Goal: Task Accomplishment & Management: Use online tool/utility

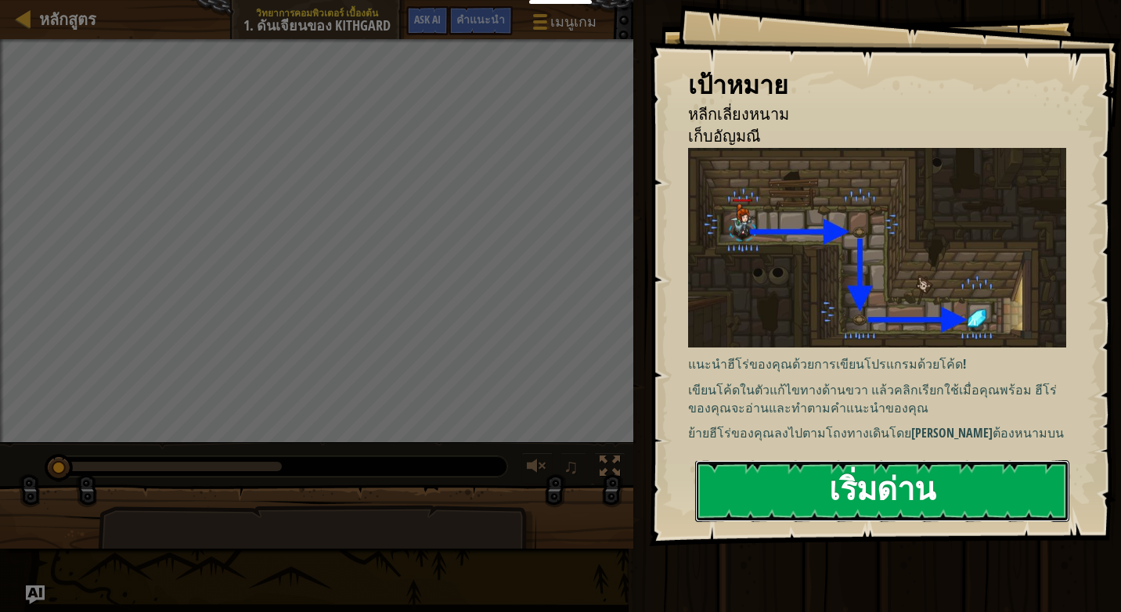
click at [839, 506] on button "เริ่มด่าน" at bounding box center [882, 491] width 374 height 62
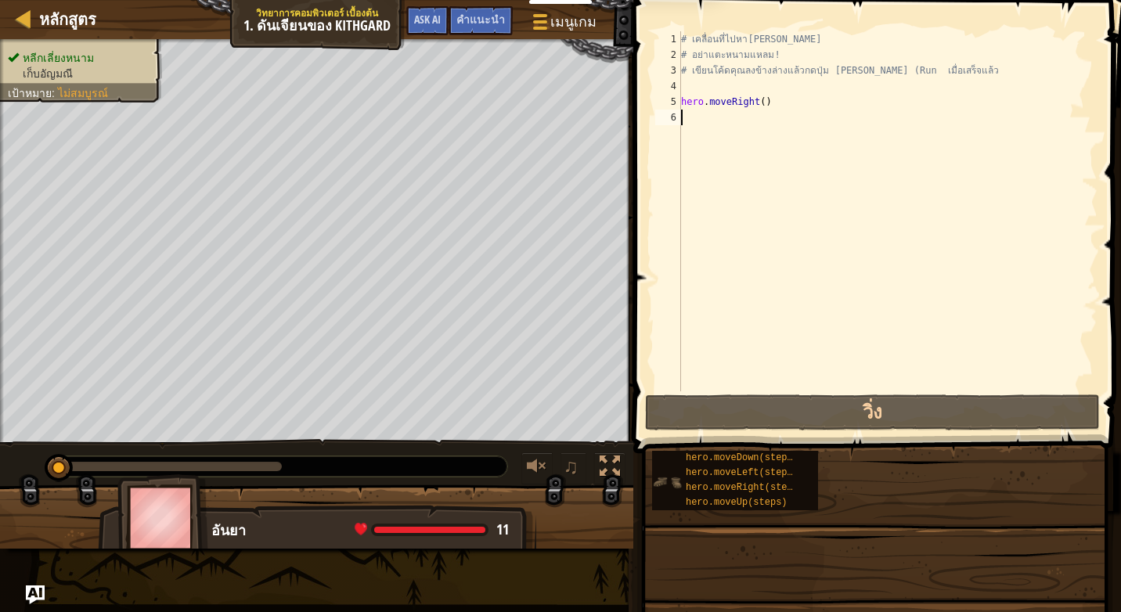
click at [810, 464] on div "แผงควบคุมของฉัน แดชบอร์ดครู CodeCombat กระดานควบคุมของครู Ozaria ทรัพยากร เครื่…" at bounding box center [560, 306] width 1121 height 612
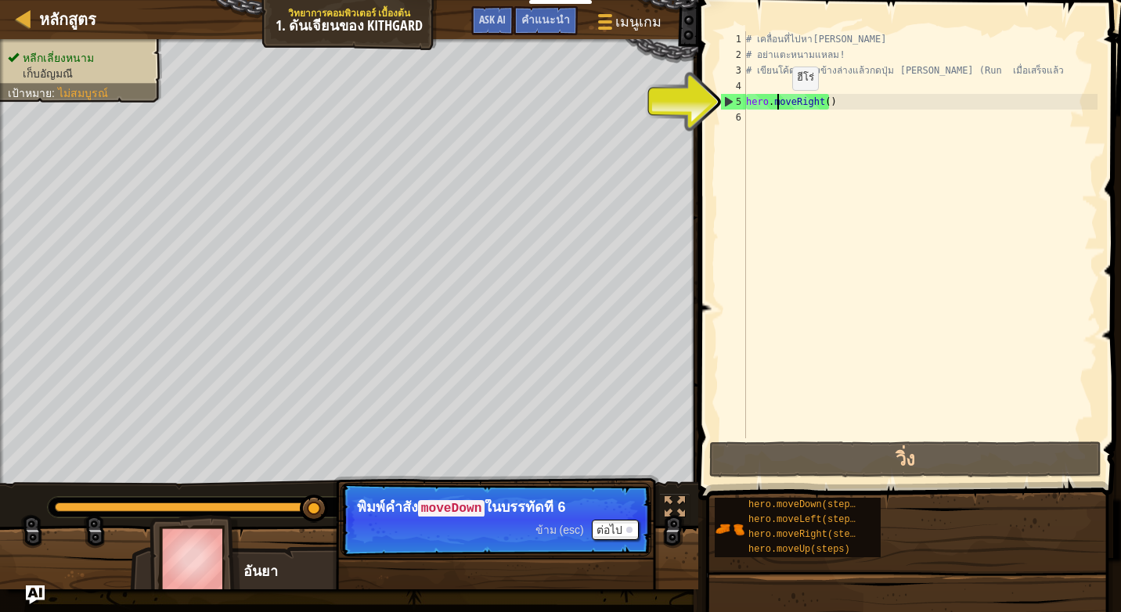
click at [779, 106] on div "# เคลื่อนที่ไปหา[PERSON_NAME] # อย่าแตะหนามแหลม! # เขียนโค้ดคุณลงข้างล่างแล้วกด…" at bounding box center [920, 250] width 355 height 439
type textarea "hero.moveRight()"
click at [768, 114] on div "# เคลื่อนที่ไปหา[PERSON_NAME] # อย่าแตะหนามแหลม! # เขียนโค้ดคุณลงข้างล่างแล้วกด…" at bounding box center [920, 250] width 355 height 439
type textarea "hero.moveRight()"
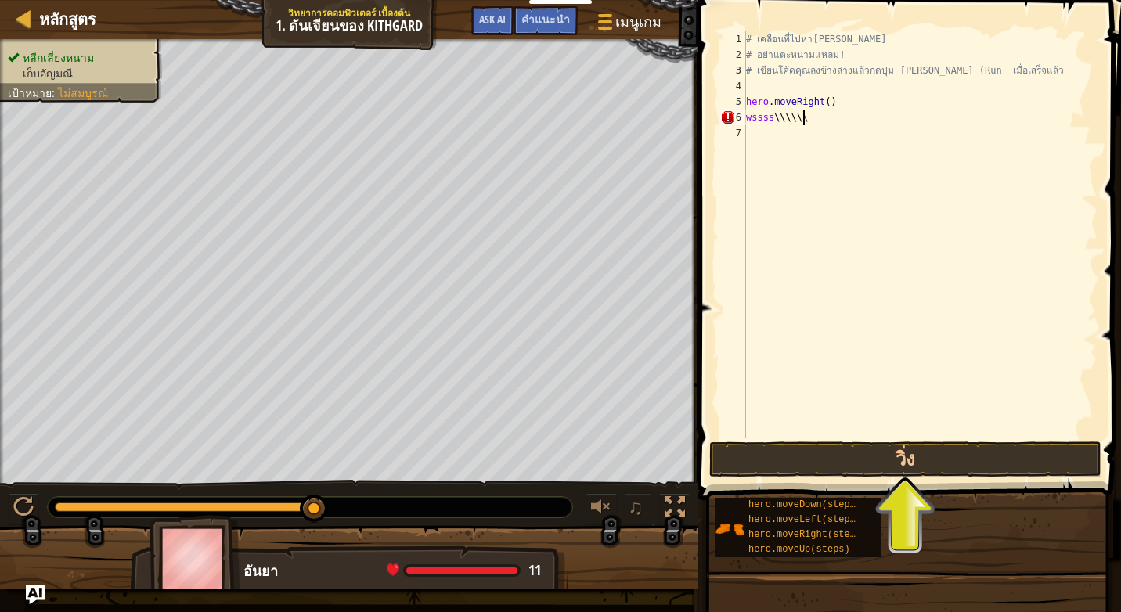
scroll to position [7, 1]
type textarea "w"
click at [875, 449] on button "วิ่ง" at bounding box center [905, 460] width 392 height 36
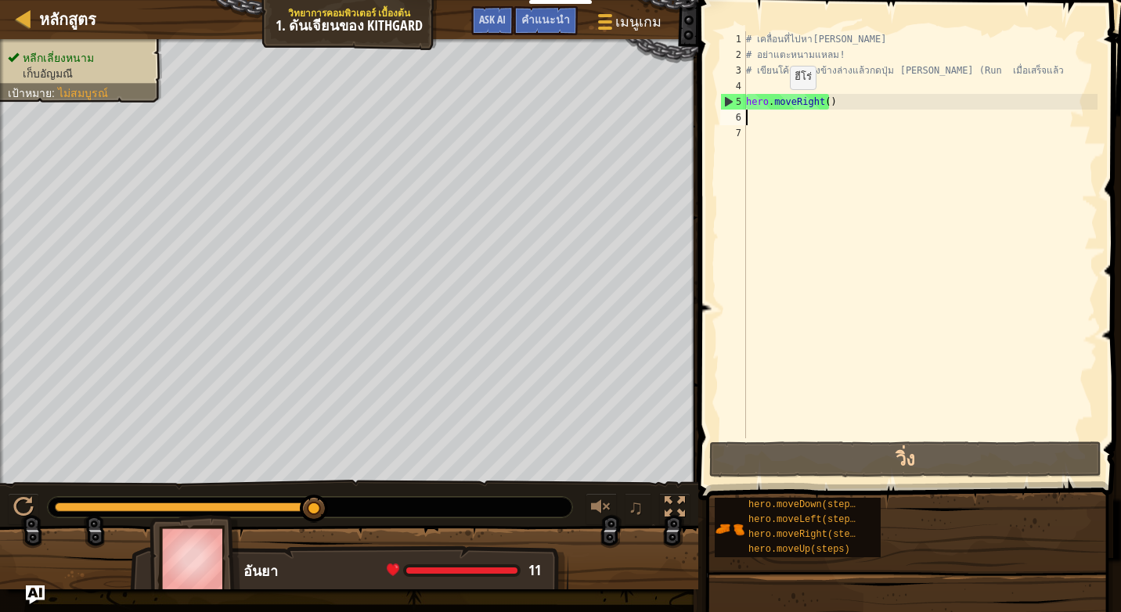
click at [780, 103] on div "# เคลื่อนที่ไปหา[PERSON_NAME] # อย่าแตะหนามแหลม! # เขียนโค้ดคุณลงข้างล่างแล้วกด…" at bounding box center [920, 250] width 355 height 439
type textarea "hero.moveRight()"
click at [820, 102] on div "# เคลื่อนที่ไปหา[PERSON_NAME] # อย่าแตะหนามแหลม! # เขียนโค้ดคุณลงข้างล่างแล้วกด…" at bounding box center [920, 250] width 355 height 439
click at [829, 100] on div "# เคลื่อนที่ไปหา[PERSON_NAME] # อย่าแตะหนามแหลม! # เขียนโค้ดคุณลงข้างล่างแล้วกด…" at bounding box center [920, 250] width 355 height 439
click at [821, 107] on div "# เคลื่อนที่ไปหา[PERSON_NAME] # อย่าแตะหนามแหลม! # เขียนโค้ดคุณลงข้างล่างแล้วกด…" at bounding box center [920, 250] width 355 height 439
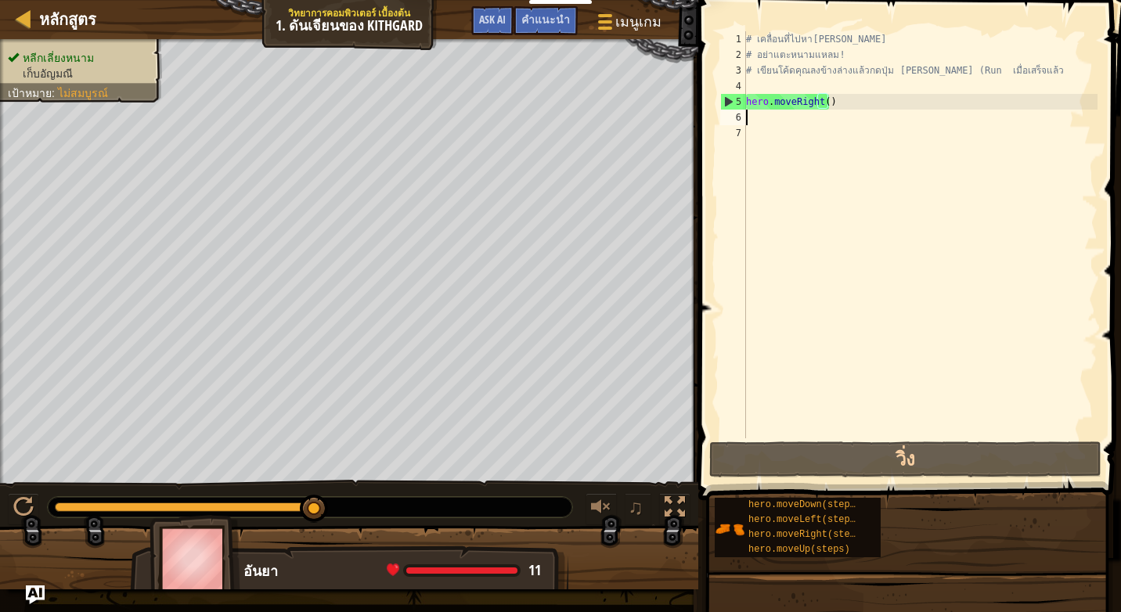
click at [752, 115] on div "# เคลื่อนที่ไปหา[PERSON_NAME] # อย่าแตะหนามแหลม! # เขียนโค้ดคุณลงข้างล่างแล้วกด…" at bounding box center [920, 250] width 355 height 439
type textarea "h"
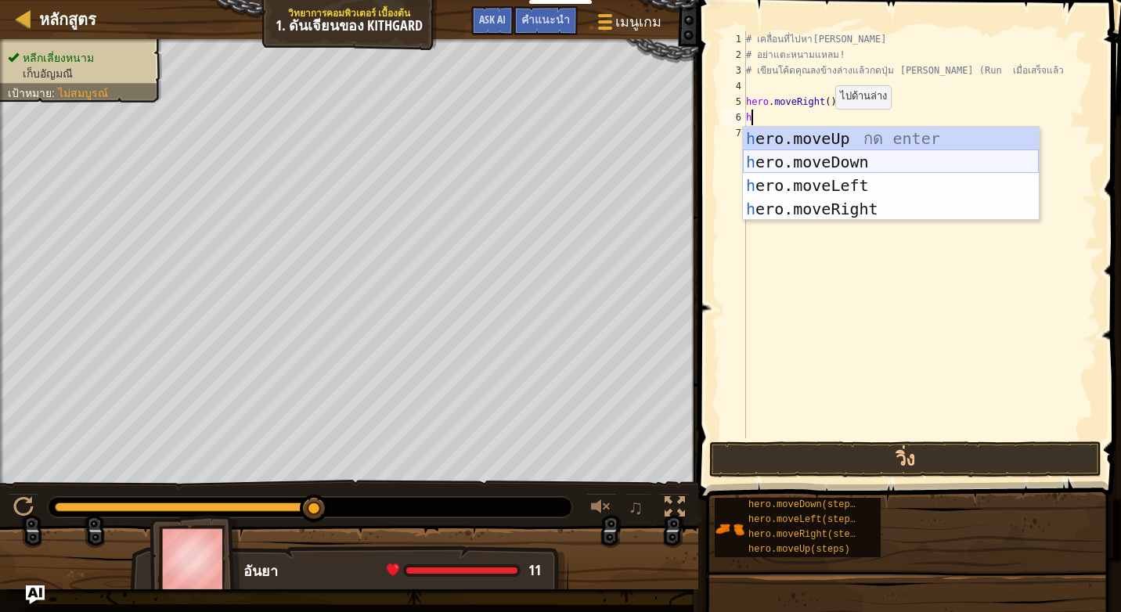
click at [757, 157] on div "h ero.moveUp กด enter h ero.moveDown กด enter h ero.moveLeft กด enter h ero.mov…" at bounding box center [891, 197] width 296 height 141
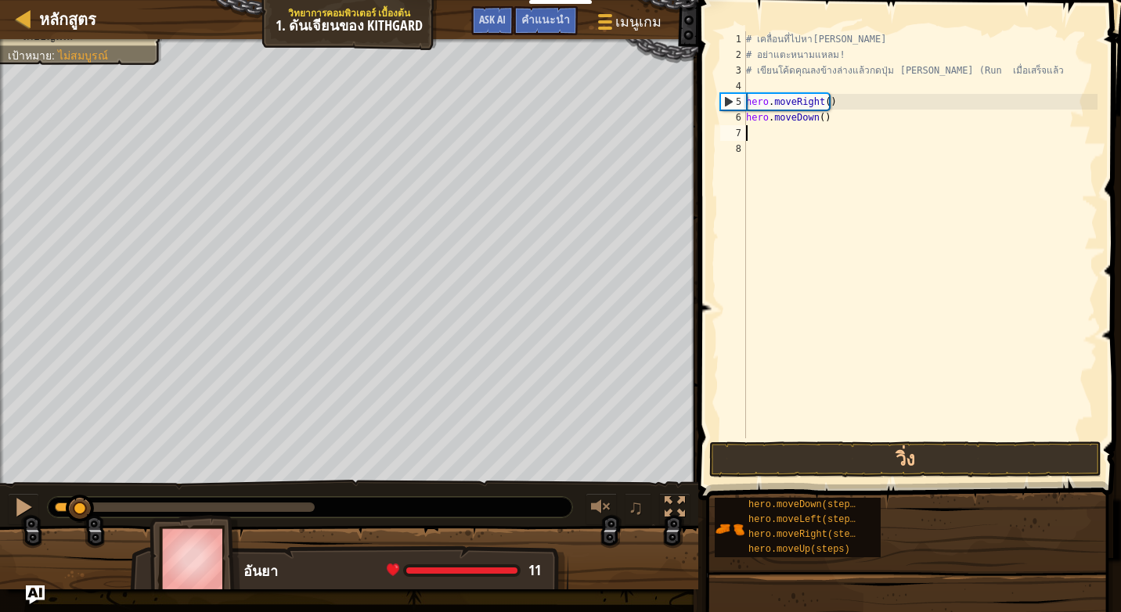
drag, startPoint x: 309, startPoint y: 510, endPoint x: 34, endPoint y: 490, distance: 276.3
click at [34, 0] on body "แผงควบคุมของฉัน แดชบอร์ดครู CodeCombat กระดานควบคุมของครู Ozaria ทรัพยากร เครื่…" at bounding box center [560, 0] width 1121 height 0
click at [26, 501] on div at bounding box center [23, 507] width 20 height 20
click at [808, 461] on button "วิ่ง" at bounding box center [905, 460] width 392 height 36
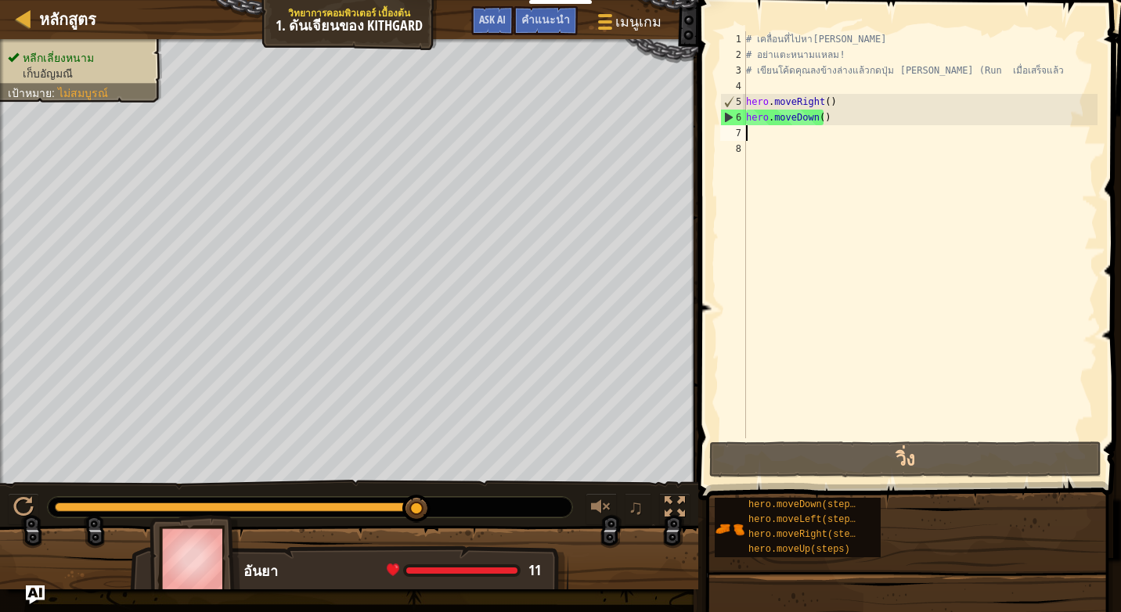
type textarea "h"
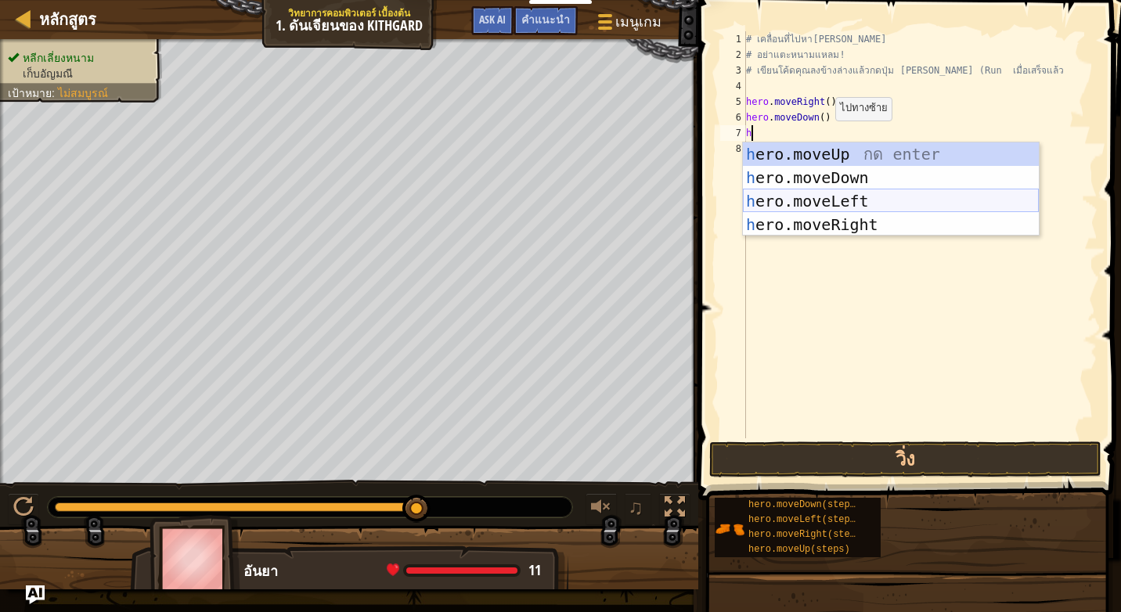
click at [784, 197] on div "h ero.moveUp กด enter h ero.moveDown กด enter h ero.moveLeft กด enter h ero.mov…" at bounding box center [891, 213] width 296 height 141
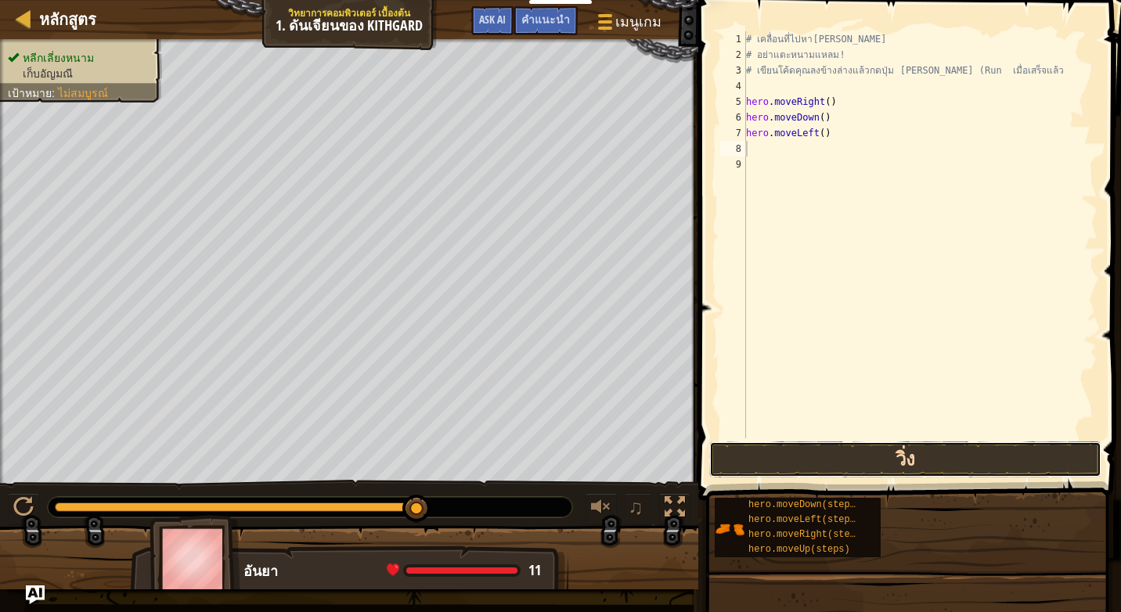
click at [798, 470] on button "วิ่ง" at bounding box center [905, 460] width 392 height 36
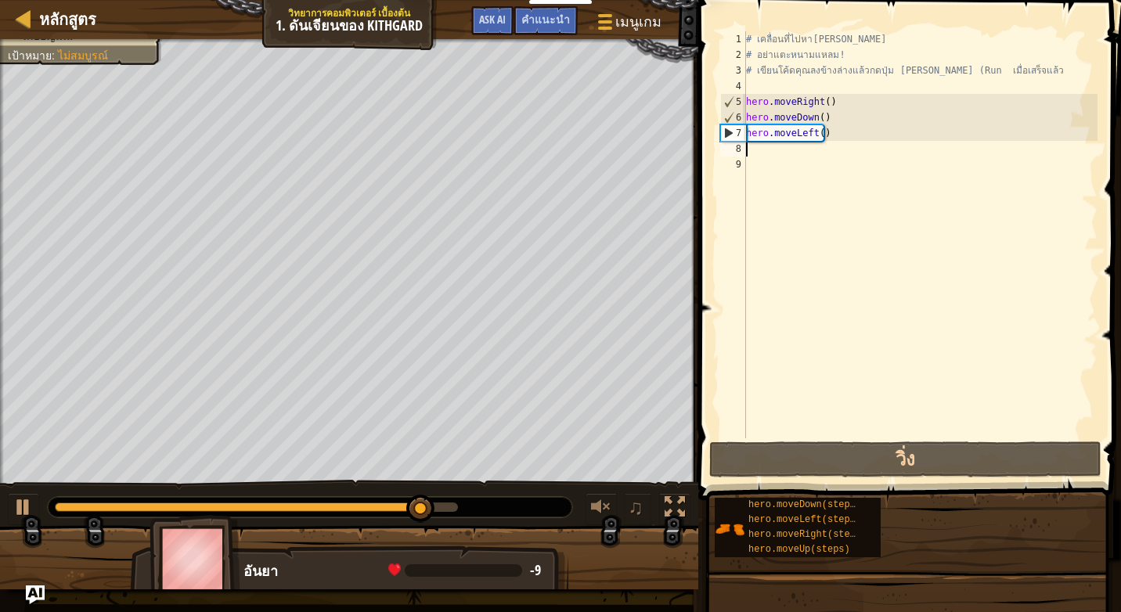
click at [785, 151] on div "# เคลื่อนที่ไปหา[PERSON_NAME] # อย่าแตะหนามแหลม! # เขียนโค้ดคุณลงข้างล่างแล้วกด…" at bounding box center [920, 250] width 355 height 439
click at [800, 135] on div "# เคลื่อนที่ไปหา[PERSON_NAME] # อย่าแตะหนามแหลม! # เขียนโค้ดคุณลงข้างล่างแล้วกด…" at bounding box center [920, 250] width 355 height 439
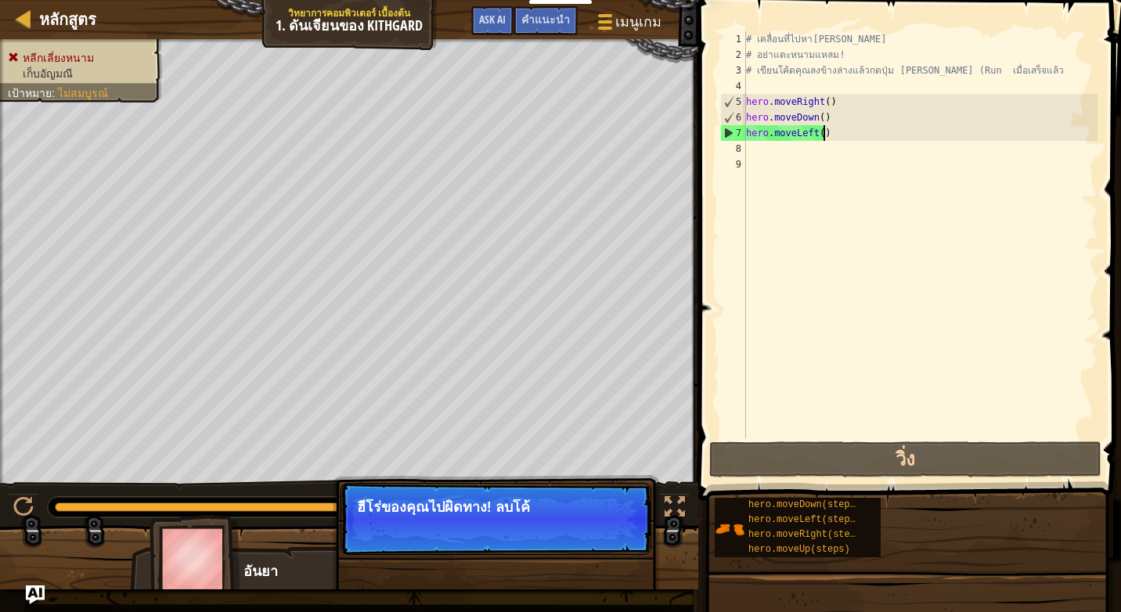
click at [821, 132] on div "# เคลื่อนที่ไปหา[PERSON_NAME] # อย่าแตะหนามแหลม! # เขียนโค้ดคุณลงข้างล่างแล้วกด…" at bounding box center [920, 250] width 355 height 439
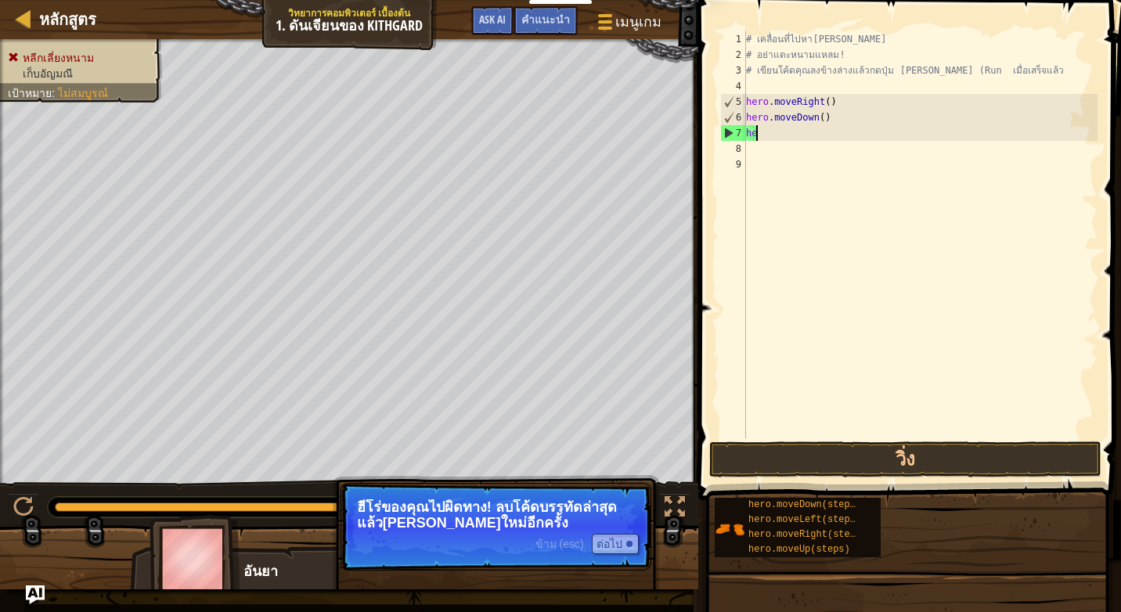
type textarea "h"
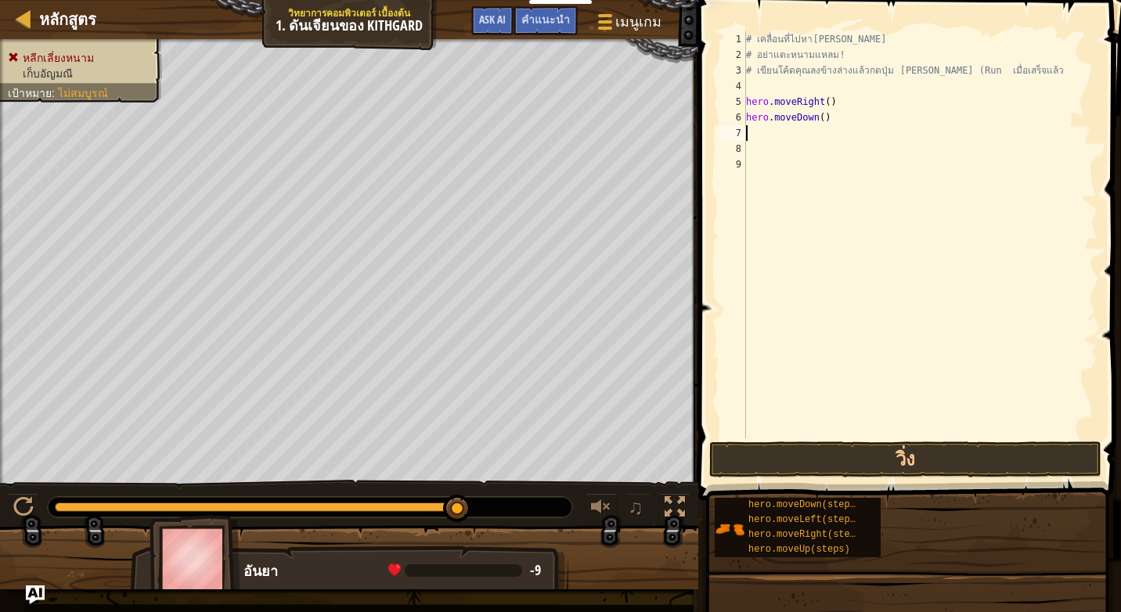
type textarea "h"
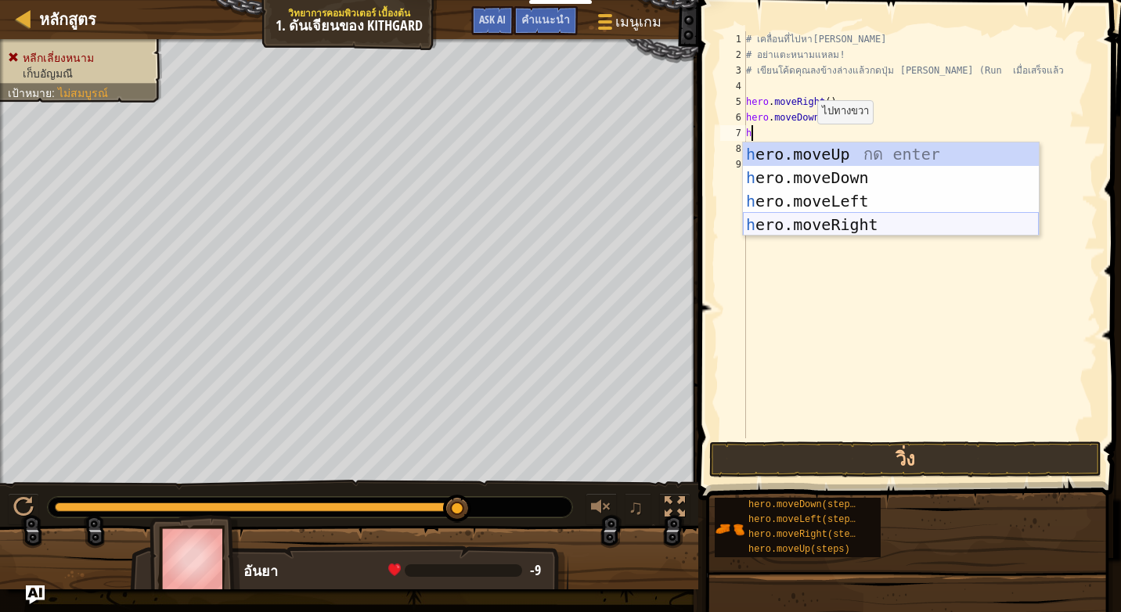
click at [784, 216] on div "h ero.moveUp กด enter h ero.moveDown กด enter h ero.moveLeft กด enter h ero.mov…" at bounding box center [891, 213] width 296 height 141
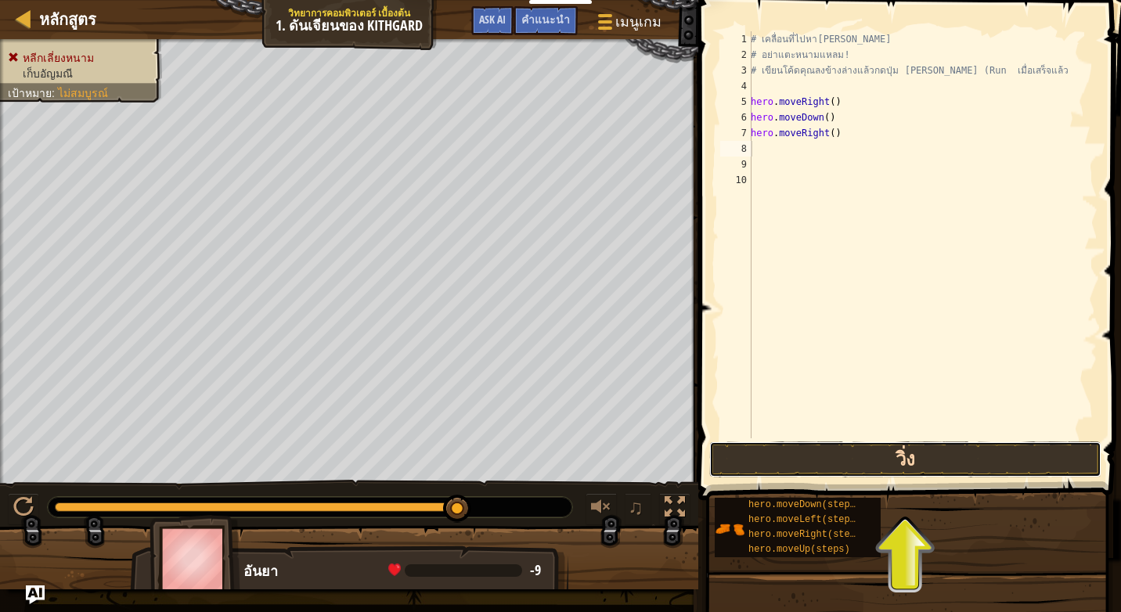
click at [798, 452] on button "วิ่ง" at bounding box center [905, 460] width 392 height 36
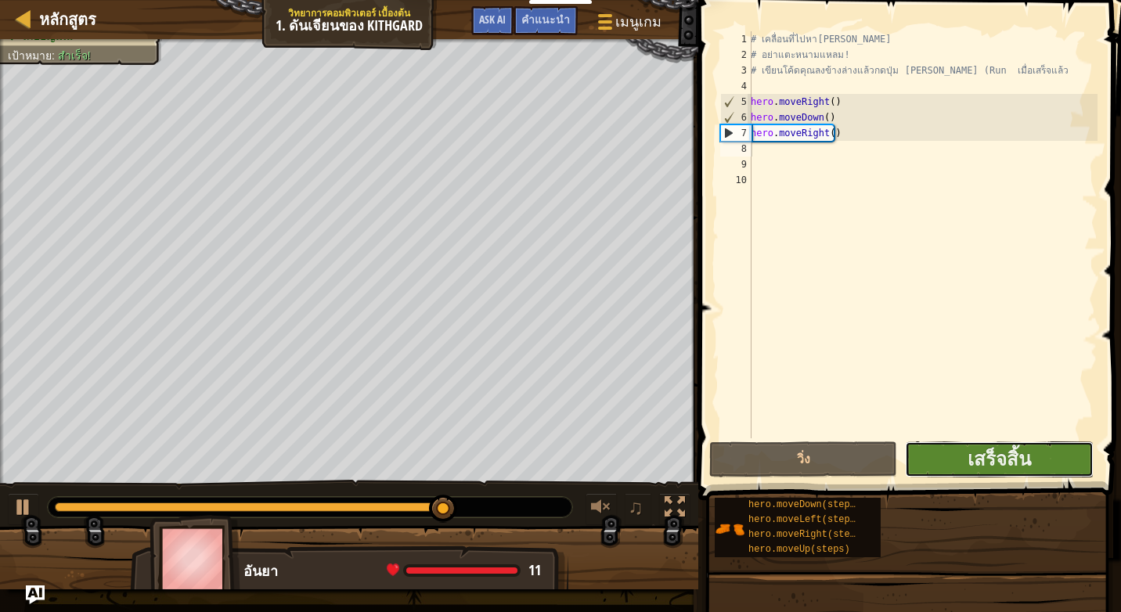
click at [934, 446] on button "เสร็จสิ้น" at bounding box center [999, 460] width 188 height 36
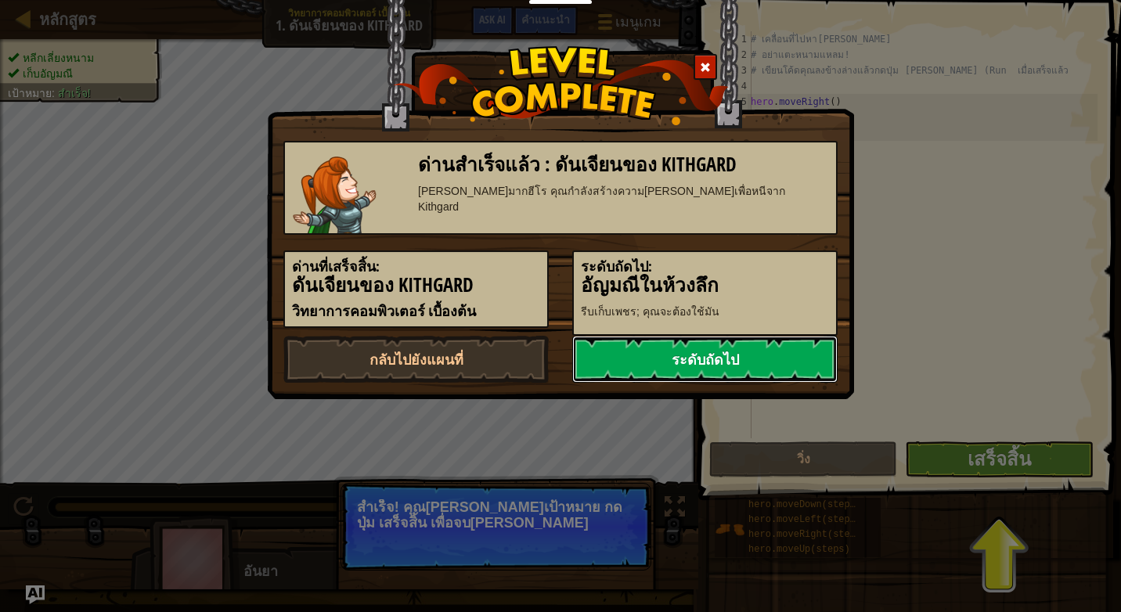
click at [678, 360] on link "ระดับถัดไป" at bounding box center [704, 359] width 265 height 47
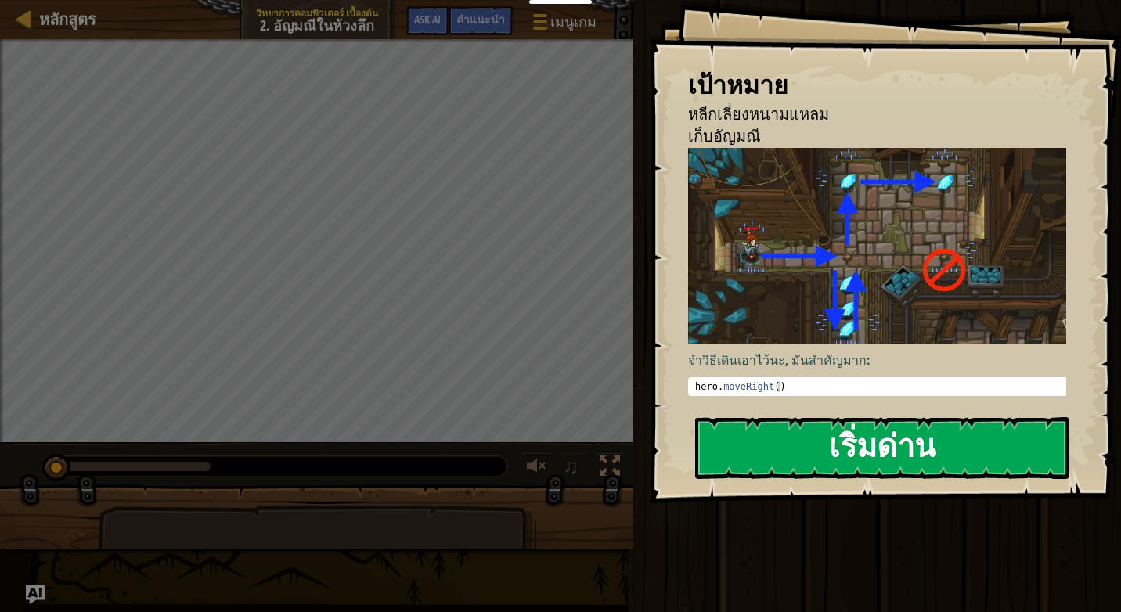
click at [776, 457] on button "เริ่มด่าน" at bounding box center [882, 448] width 374 height 62
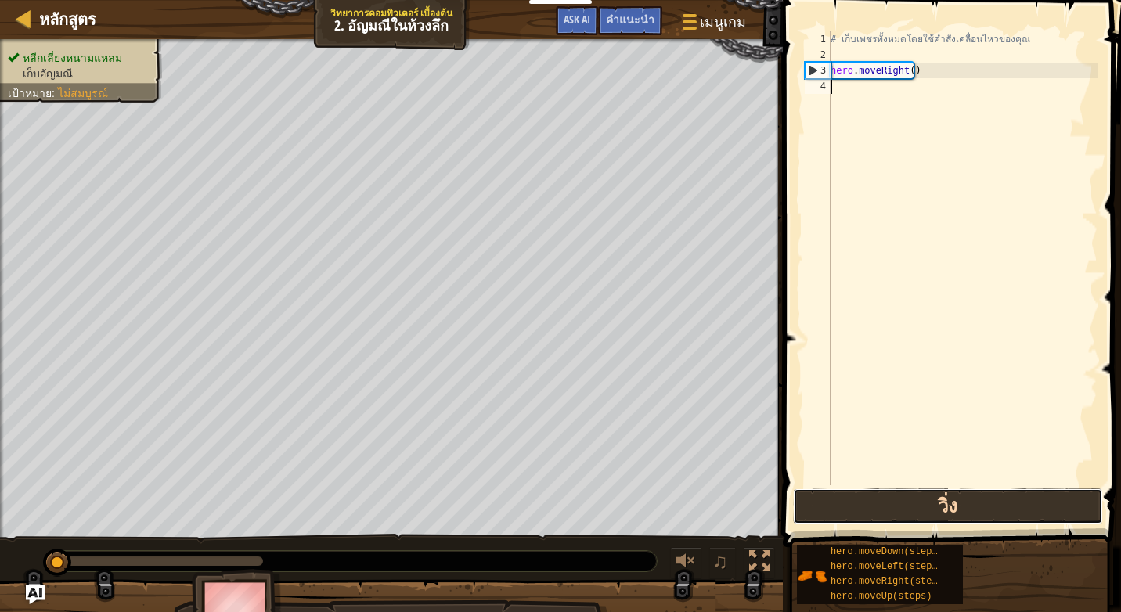
click at [844, 514] on button "วิ่ง" at bounding box center [948, 507] width 310 height 36
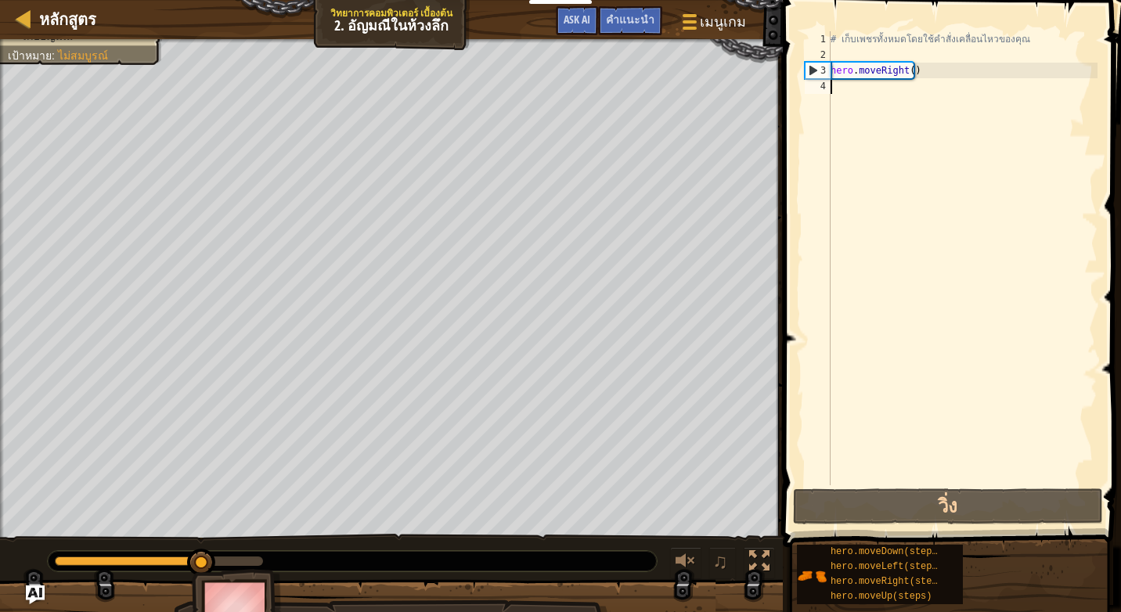
type textarea "h"
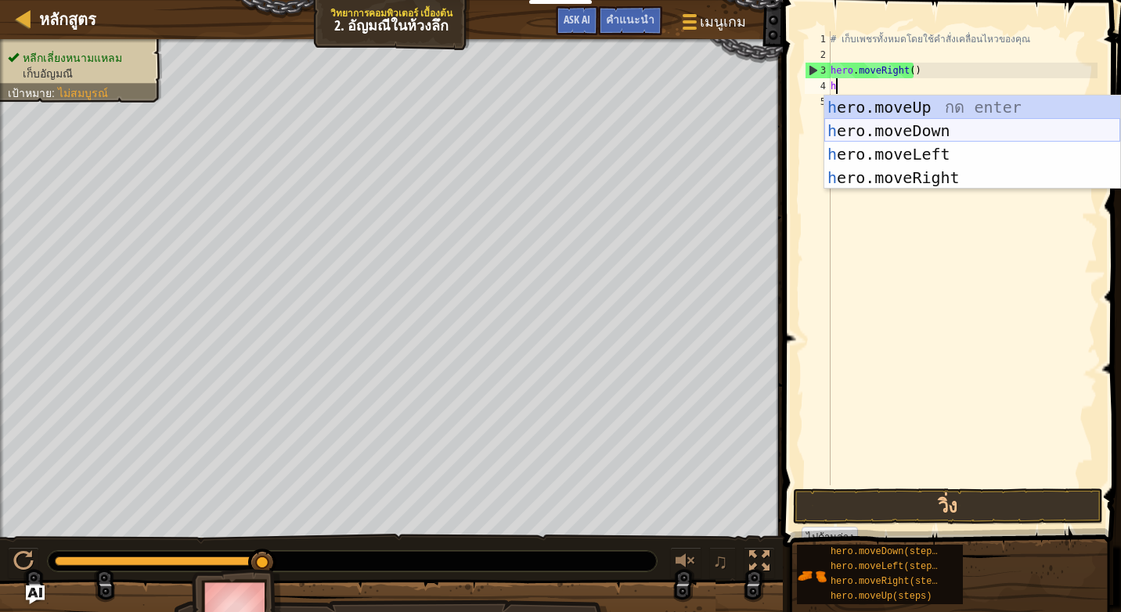
click at [871, 134] on div "h ero.moveUp กด enter h ero.moveDown กด enter h ero.moveLeft กด enter h ero.mov…" at bounding box center [973, 166] width 296 height 141
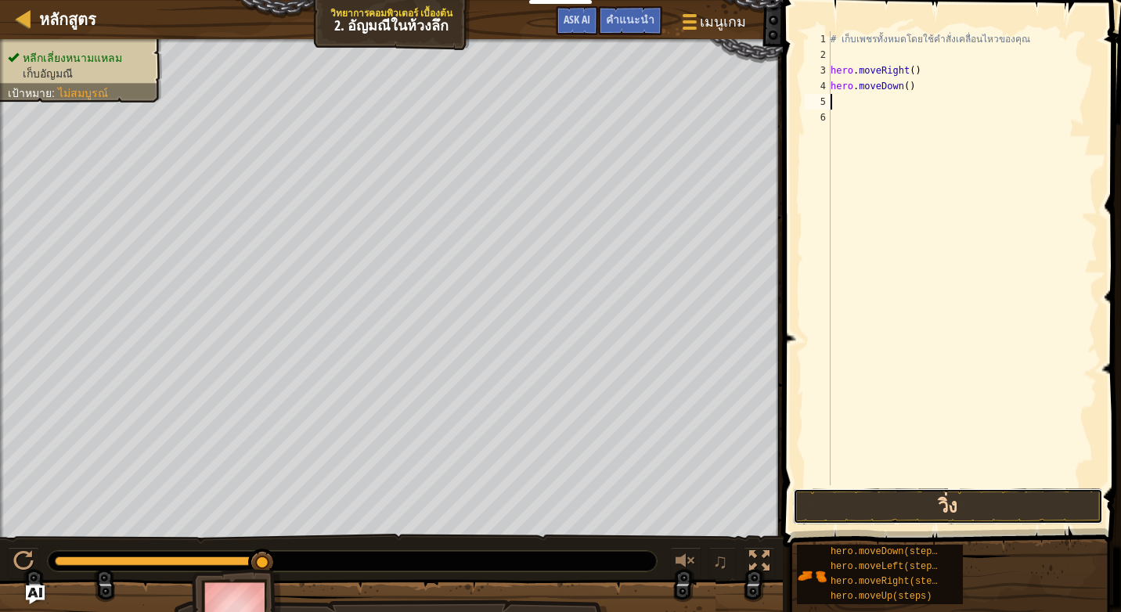
click at [837, 513] on button "วิ่ง" at bounding box center [948, 507] width 310 height 36
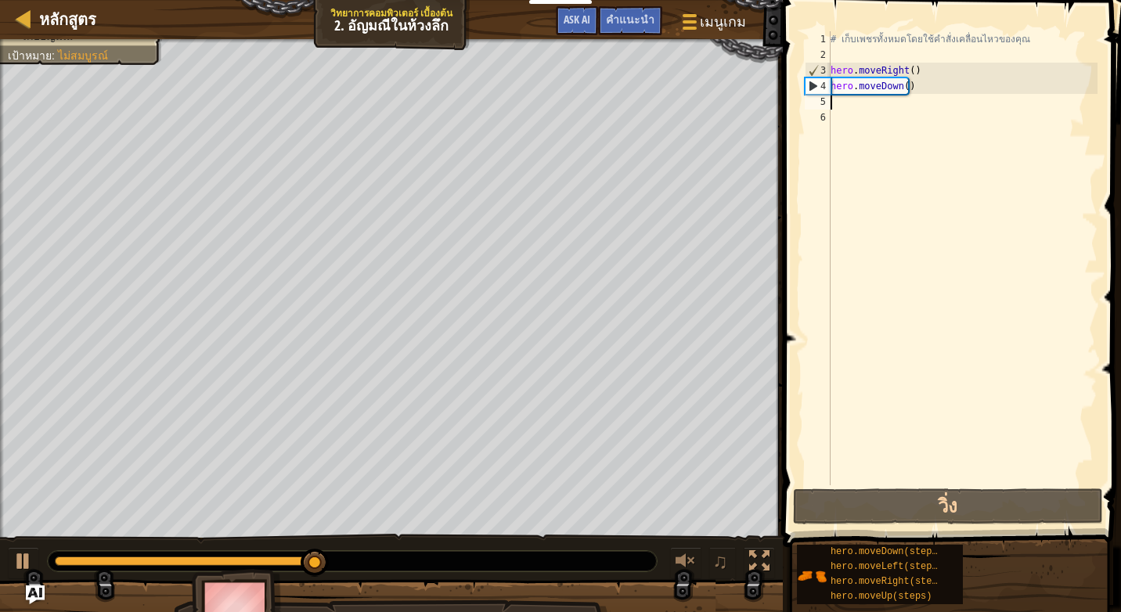
type textarea "f"
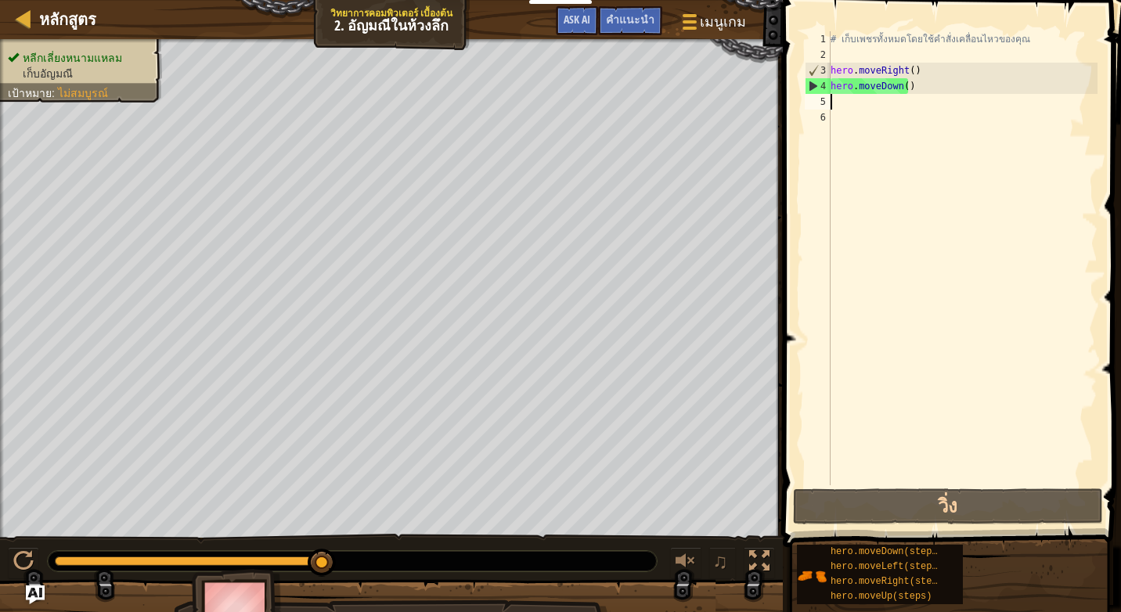
type textarea "h"
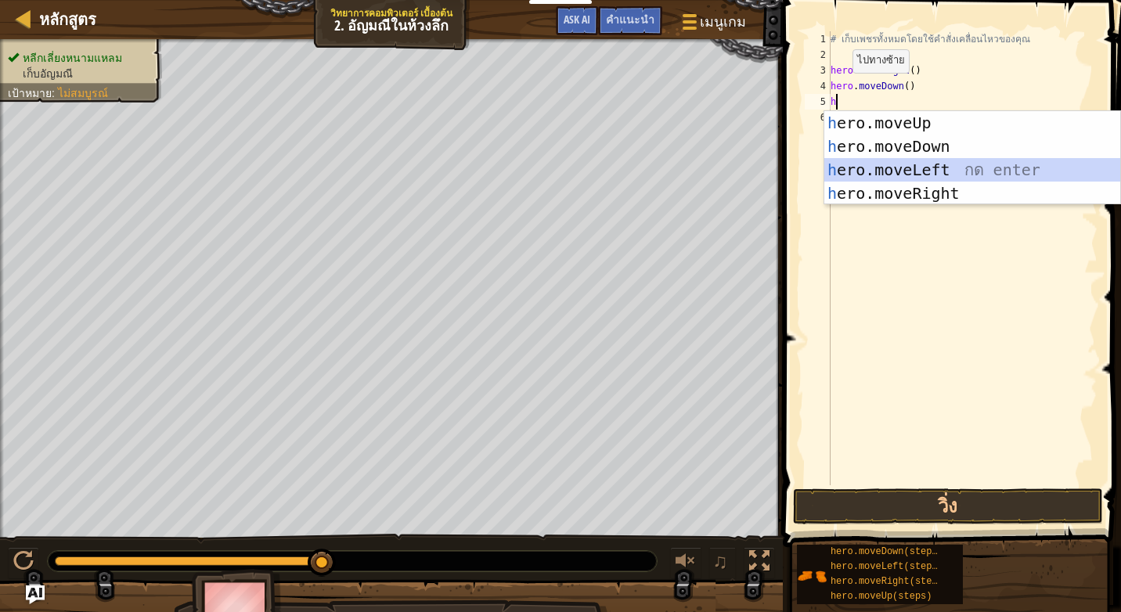
click at [861, 168] on div "h ero.moveUp กด enter h ero.moveDown กด enter h ero.moveLeft กด enter h ero.mov…" at bounding box center [973, 181] width 296 height 141
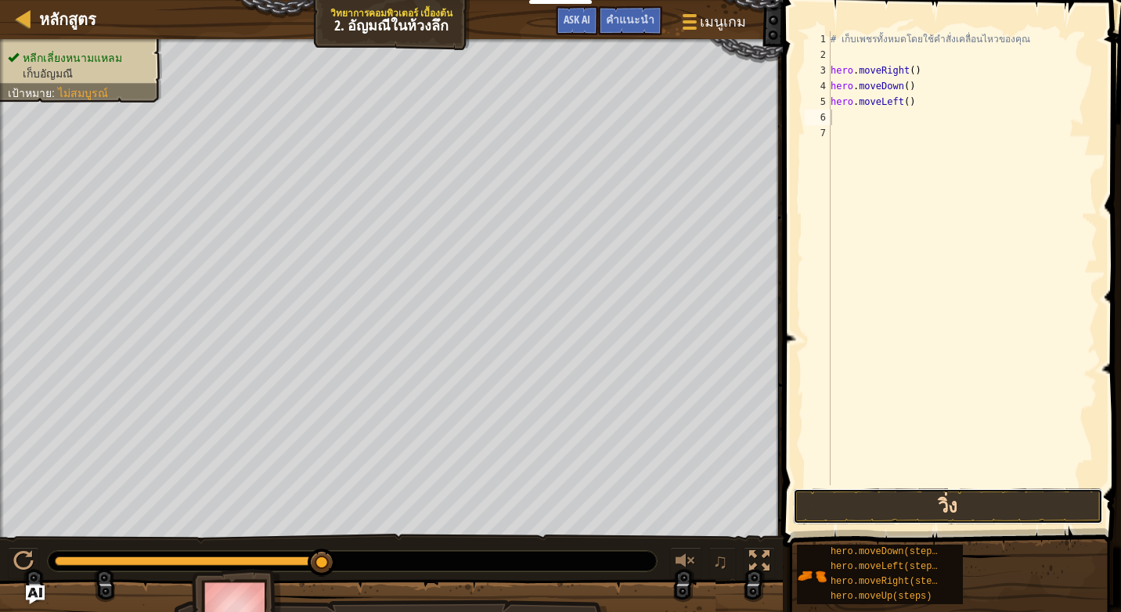
click at [872, 495] on button "วิ่ง" at bounding box center [948, 507] width 310 height 36
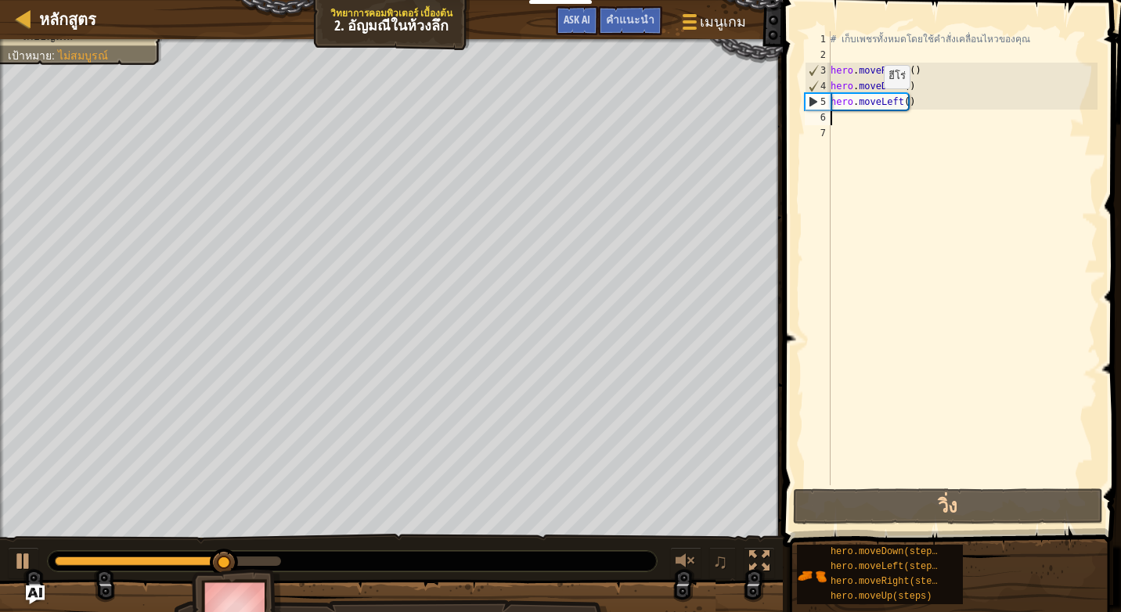
click at [871, 104] on div "# เก็บเพชรทั้งหมดโดยใช้คำสั่งเคลื่อนไหวของคุณ hero . moveRight ( ) hero . moveD…" at bounding box center [963, 274] width 270 height 486
click at [904, 104] on div "# เก็บเพชรทั้งหมดโดยใช้คำสั่งเคลื่อนไหวของคุณ hero . moveRight ( ) hero . moveD…" at bounding box center [963, 274] width 270 height 486
drag, startPoint x: 913, startPoint y: 104, endPoint x: 903, endPoint y: 104, distance: 10.2
click at [912, 104] on div "# เก็บเพชรทั้งหมดโดยใช้คำสั่งเคลื่อนไหวของคุณ hero . moveRight ( ) hero . moveD…" at bounding box center [963, 274] width 270 height 486
click at [903, 104] on div "# เก็บเพชรทั้งหมดโดยใช้คำสั่งเคลื่อนไหวของคุณ hero . moveRight ( ) hero . moveD…" at bounding box center [963, 274] width 270 height 486
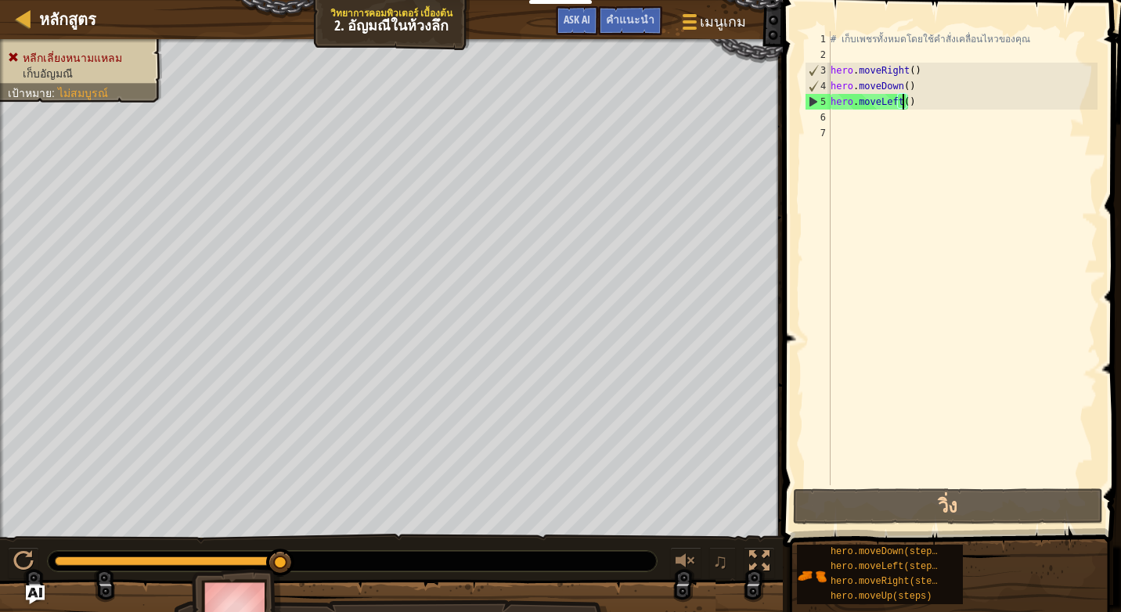
click at [907, 104] on div "# เก็บเพชรทั้งหมดโดยใช้คำสั่งเคลื่อนไหวของคุณ hero . moveRight ( ) hero . moveD…" at bounding box center [963, 274] width 270 height 486
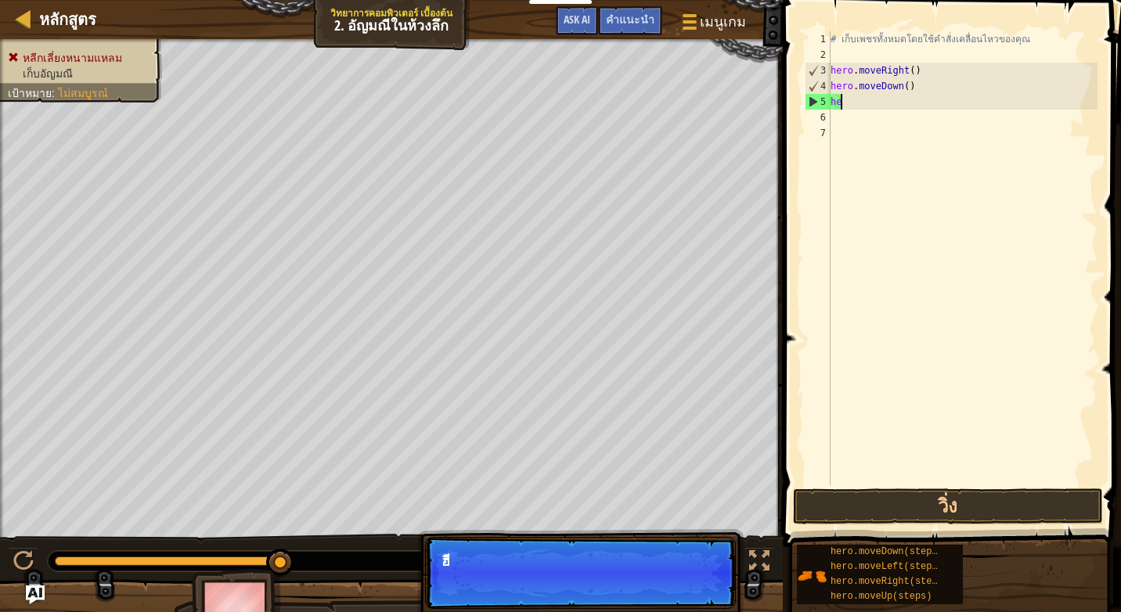
type textarea "h"
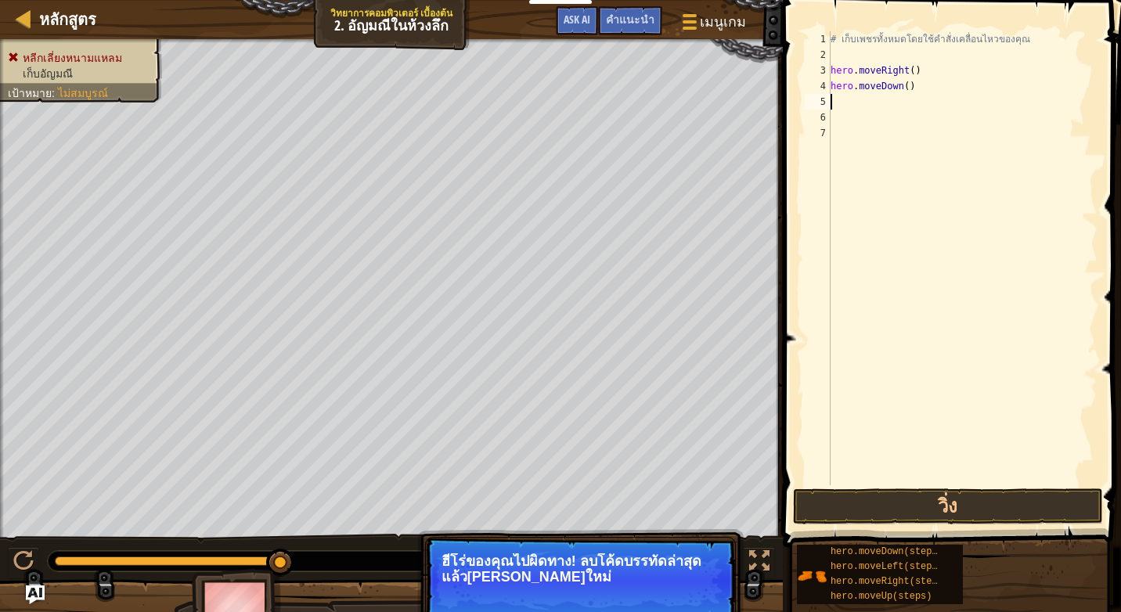
type textarea "h"
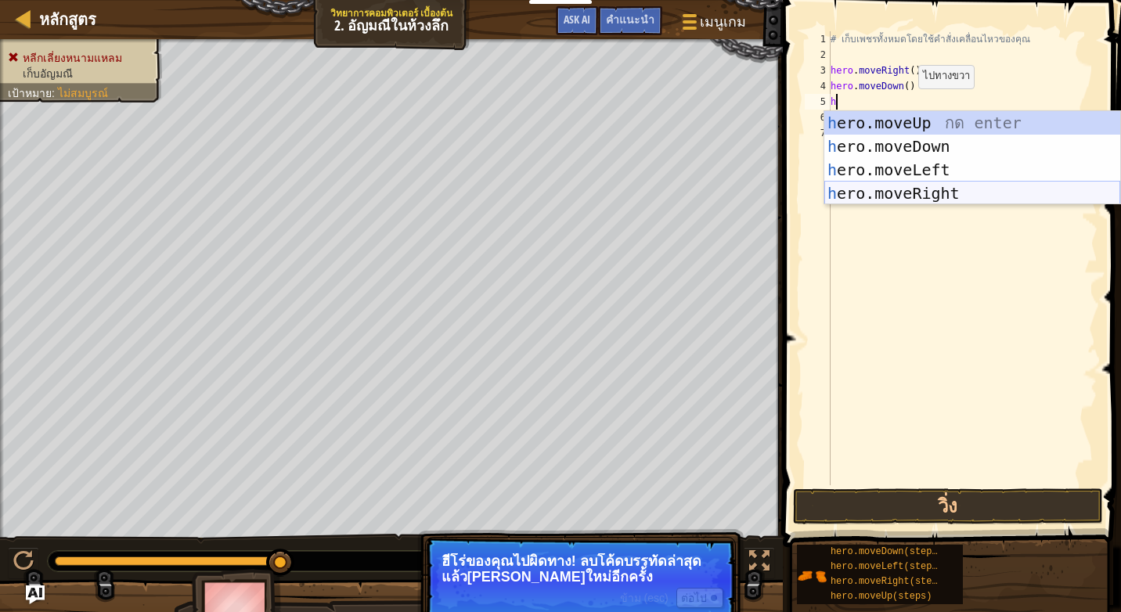
click at [916, 197] on div "h ero.moveUp กด enter h ero.moveDown กด enter h ero.moveLeft กด enter h ero.mov…" at bounding box center [973, 181] width 296 height 141
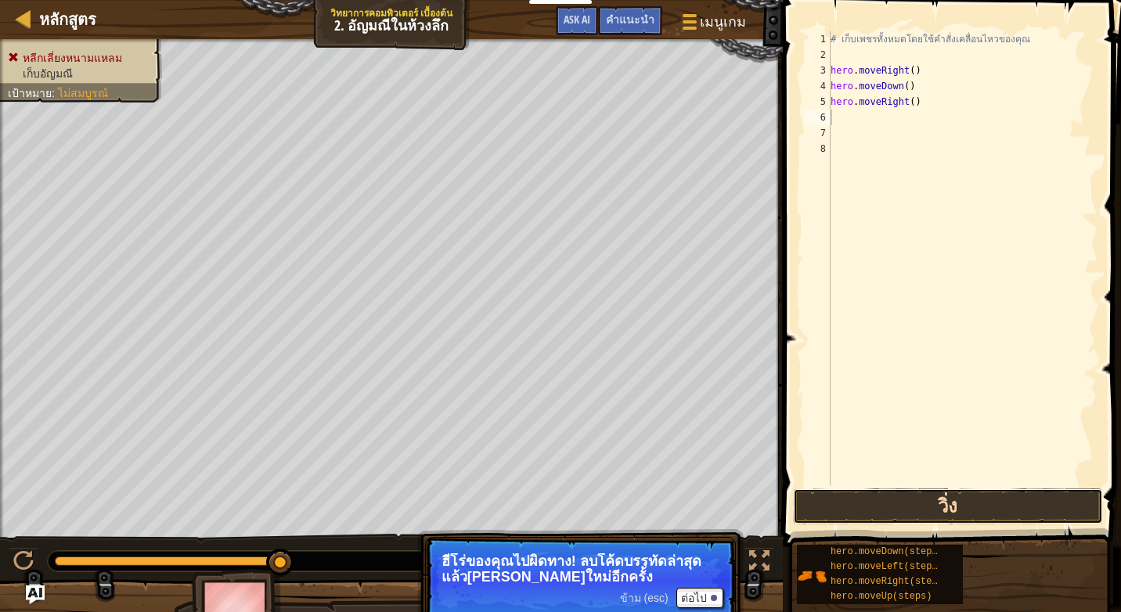
click at [862, 513] on button "วิ่ง" at bounding box center [948, 507] width 310 height 36
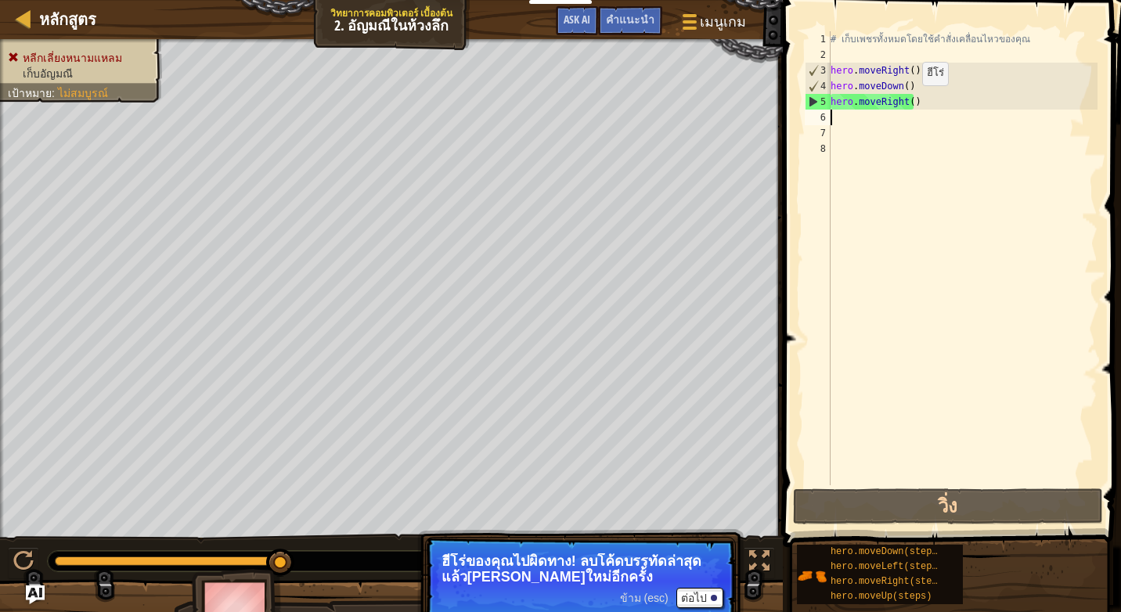
click at [909, 101] on div "# เก็บเพชรทั้งหมดโดยใช้คำสั่งเคลื่อนไหวของคุณ hero . moveRight ( ) hero . moveD…" at bounding box center [963, 274] width 270 height 486
click at [910, 100] on div "# เก็บเพชรทั้งหมดโดยใช้คำสั่งเคลื่อนไหวของคุณ hero . moveRight ( ) hero . moveD…" at bounding box center [963, 274] width 270 height 486
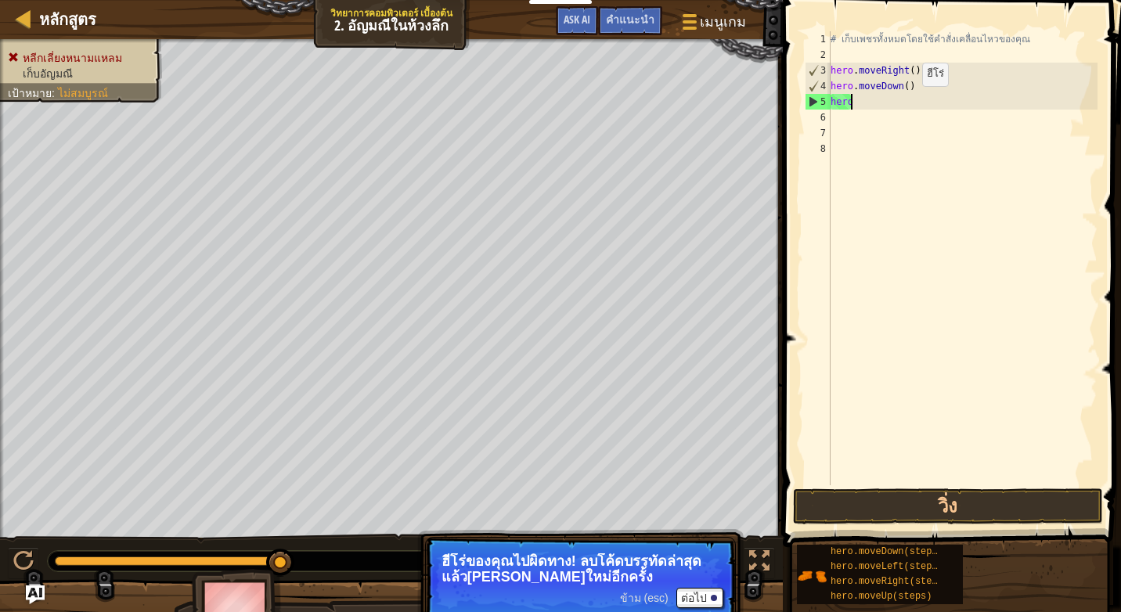
type textarea "h"
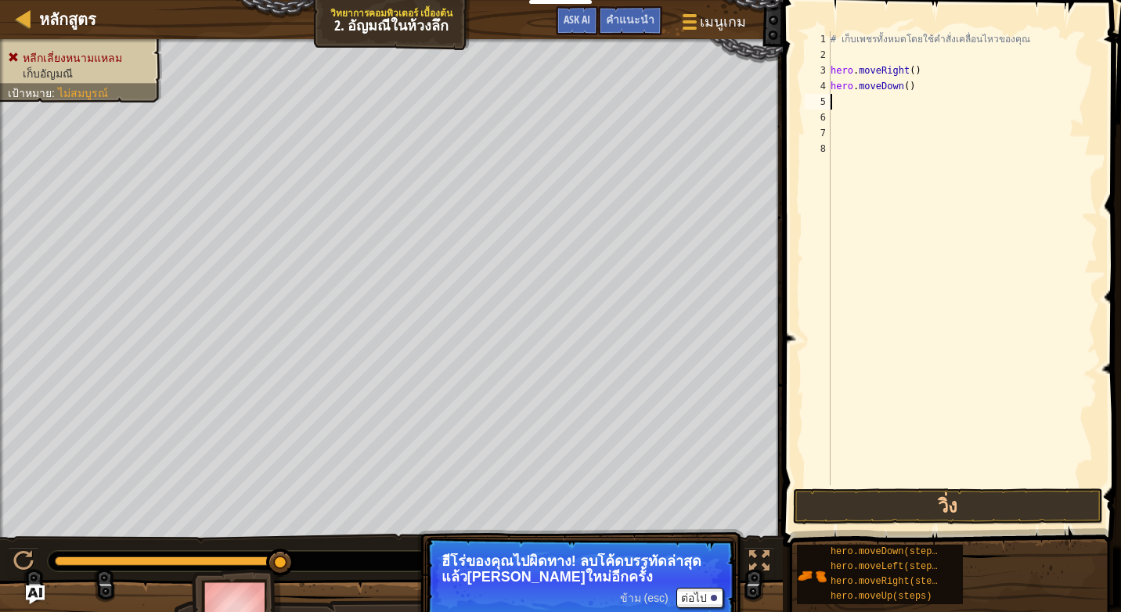
type textarea "h"
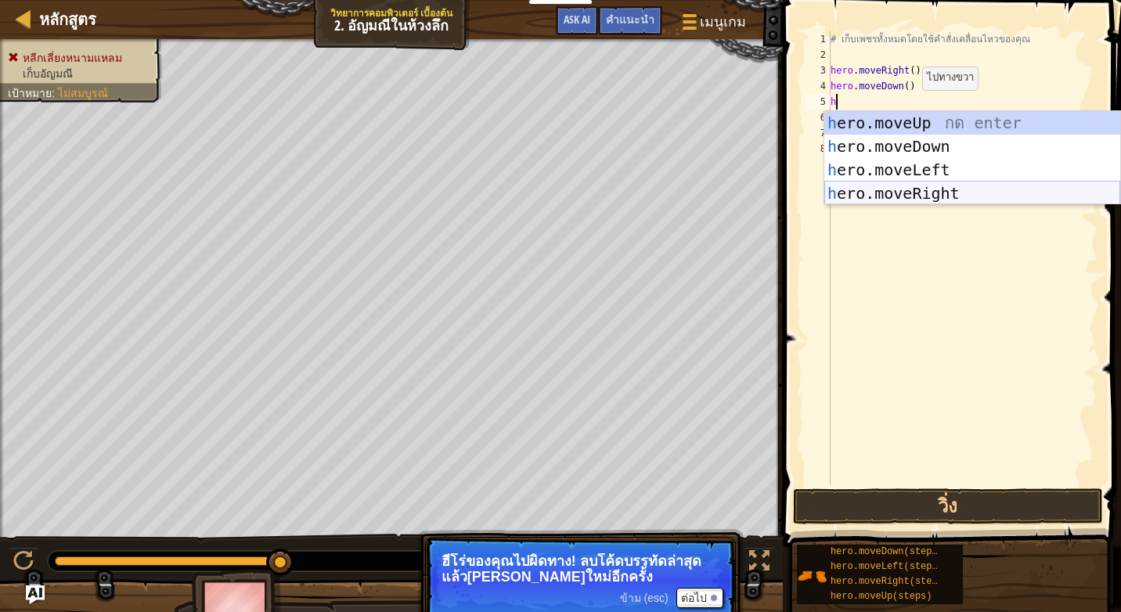
click at [913, 196] on div "h ero.moveUp กด enter h ero.moveDown กด enter h ero.moveLeft กด enter h ero.mov…" at bounding box center [973, 181] width 296 height 141
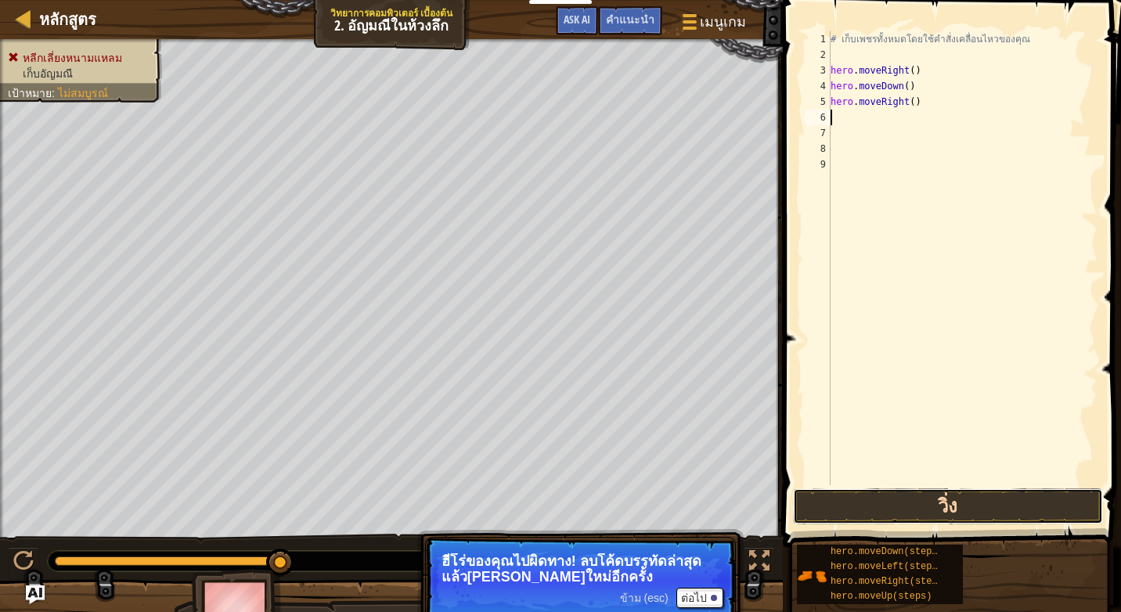
click at [850, 511] on button "วิ่ง" at bounding box center [948, 507] width 310 height 36
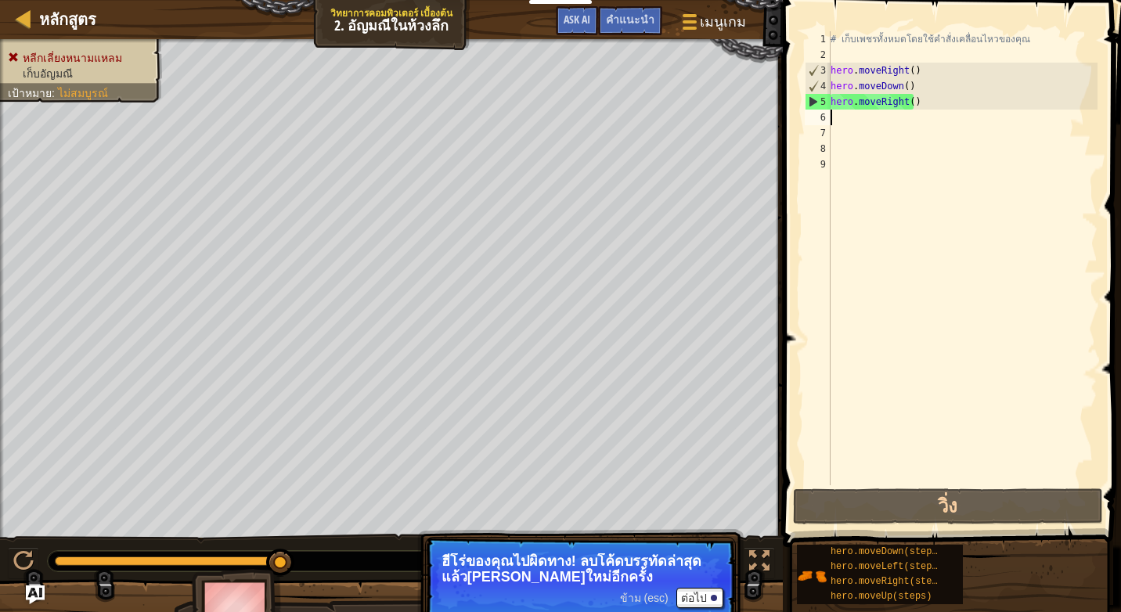
click at [922, 104] on div "# เก็บเพชรทั้งหมดโดยใช้คำสั่งเคลื่อนไหวของคุณ hero . moveRight ( ) hero . moveD…" at bounding box center [963, 274] width 270 height 486
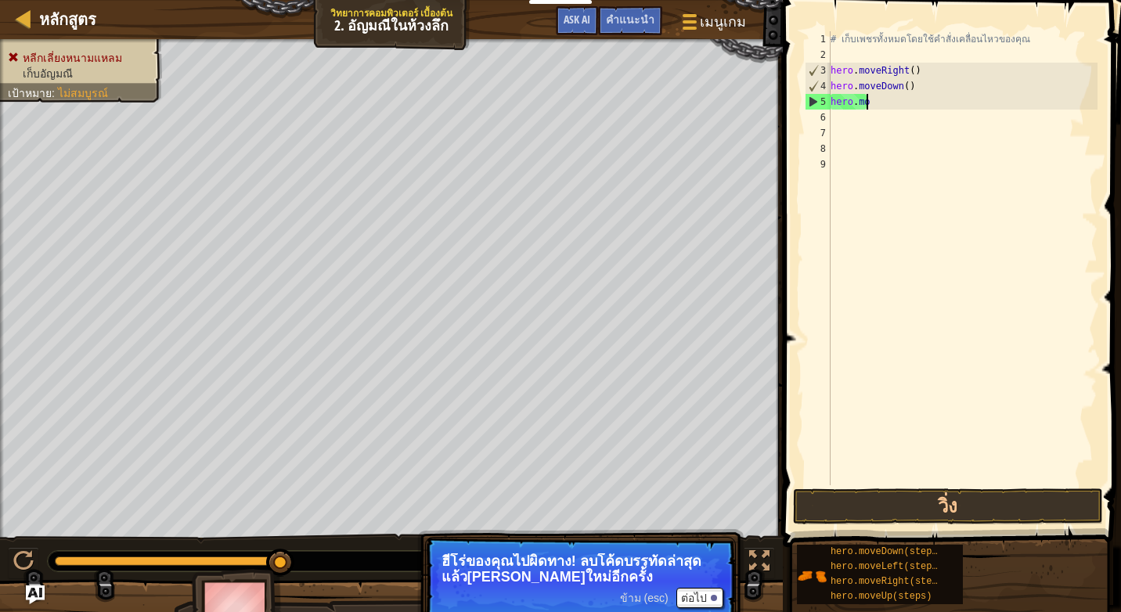
type textarea "h"
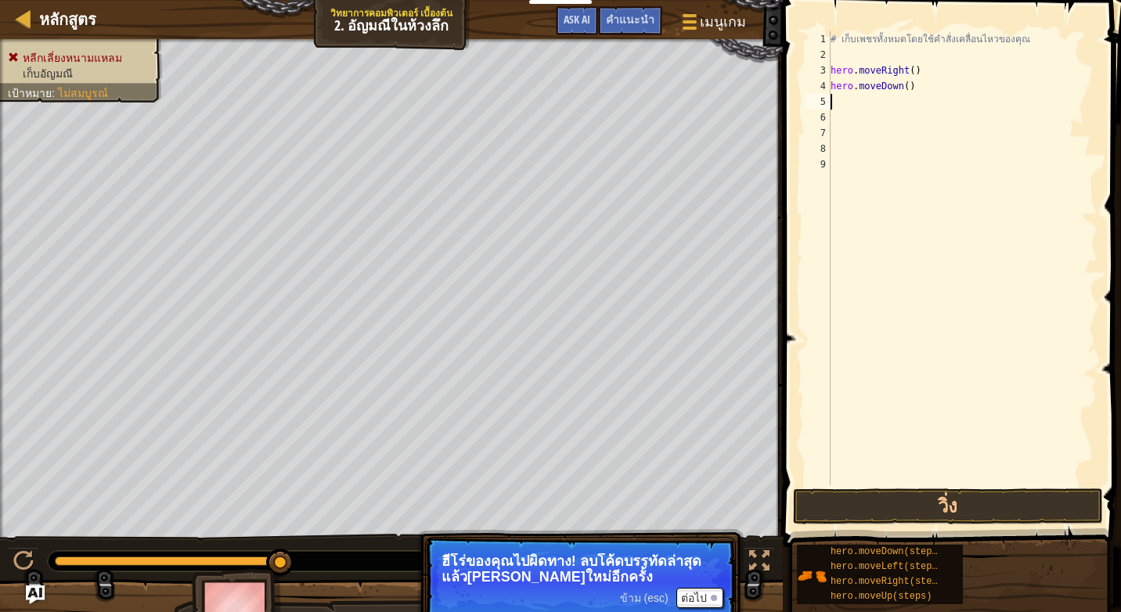
click at [903, 88] on div "# เก็บเพชรทั้งหมดโดยใช้คำสั่งเคลื่อนไหวของคุณ hero . moveRight ( ) hero . moveD…" at bounding box center [963, 274] width 270 height 486
click at [915, 87] on div "# เก็บเพชรทั้งหมดโดยใช้คำสั่งเคลื่อนไหวของคุณ hero . moveRight ( ) hero . moveD…" at bounding box center [963, 274] width 270 height 486
type textarea "h"
click at [819, 496] on button "วิ่ง" at bounding box center [948, 507] width 310 height 36
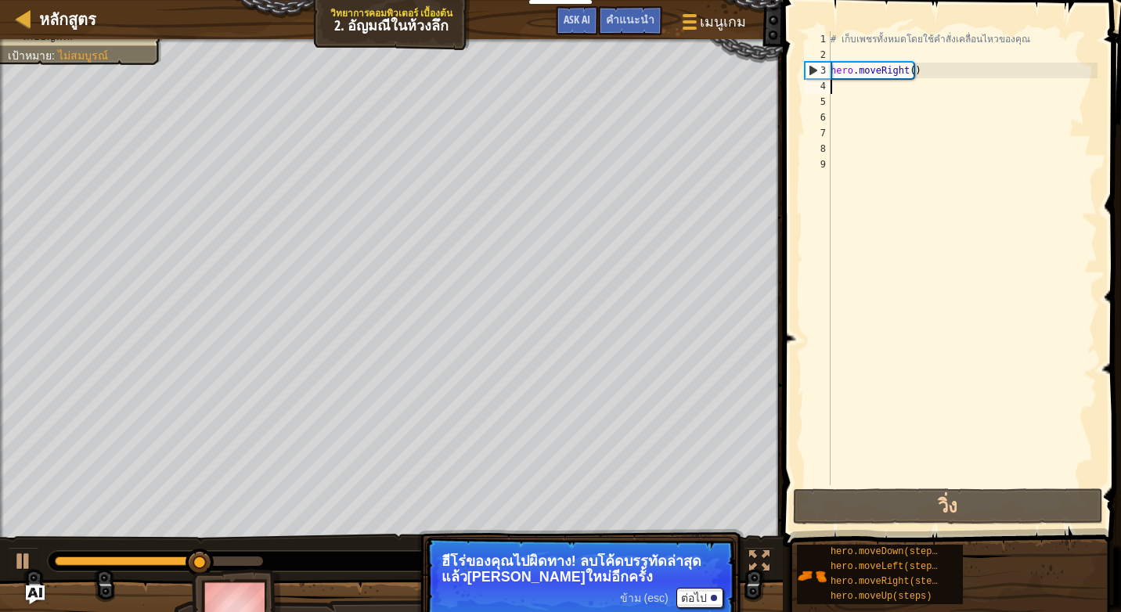
click at [848, 89] on div "# เก็บเพชรทั้งหมดโดยใช้คำสั่งเคลื่อนไหวของคุณ hero . moveRight ( )" at bounding box center [963, 274] width 270 height 486
type textarea "h"
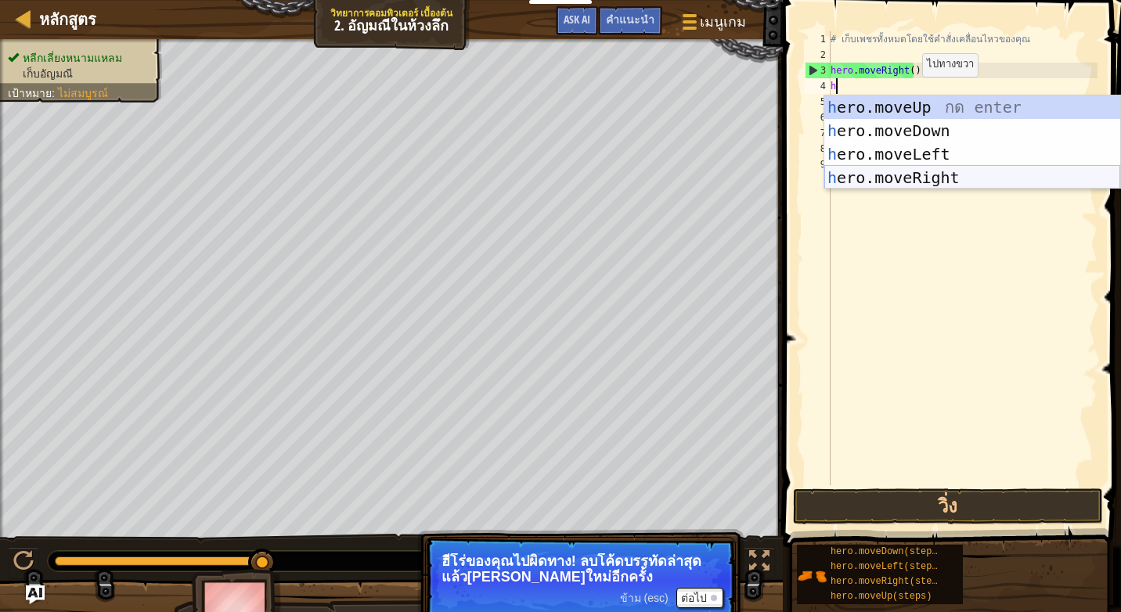
click at [867, 172] on div "h ero.moveUp กด enter h ero.moveDown กด enter h ero.moveLeft กด enter h ero.mov…" at bounding box center [973, 166] width 296 height 141
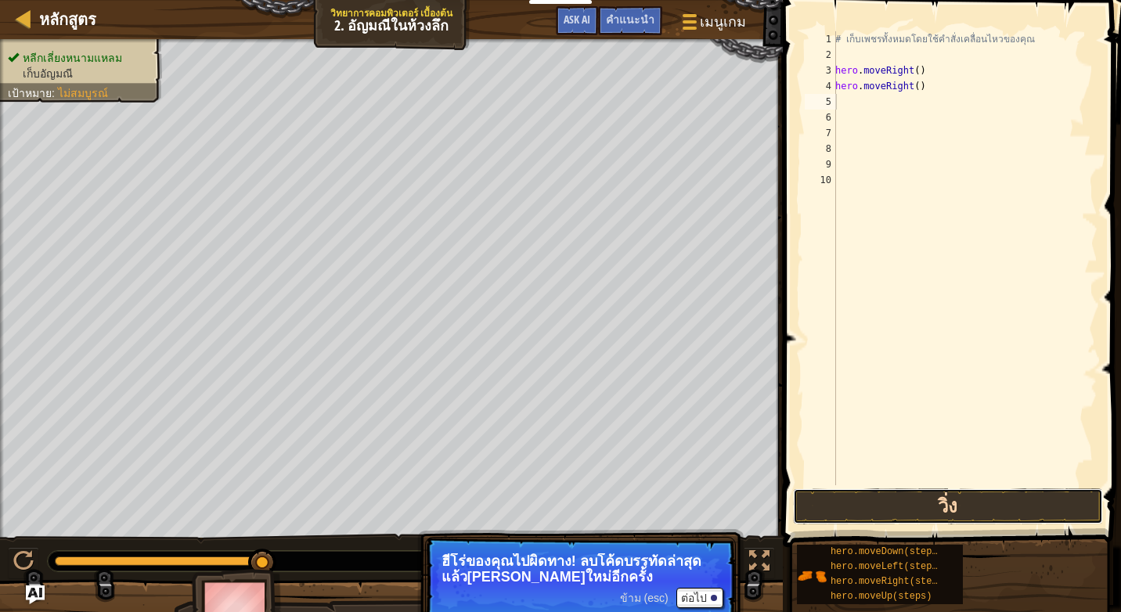
click at [843, 493] on button "วิ่ง" at bounding box center [948, 507] width 310 height 36
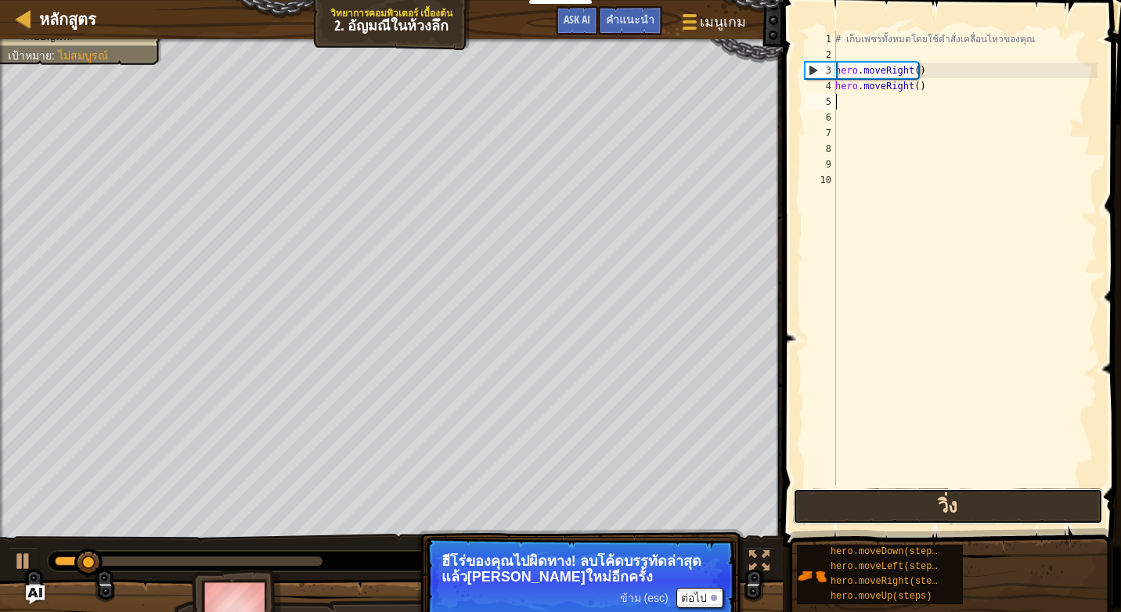
click at [843, 493] on button "วิ่ง" at bounding box center [948, 507] width 310 height 36
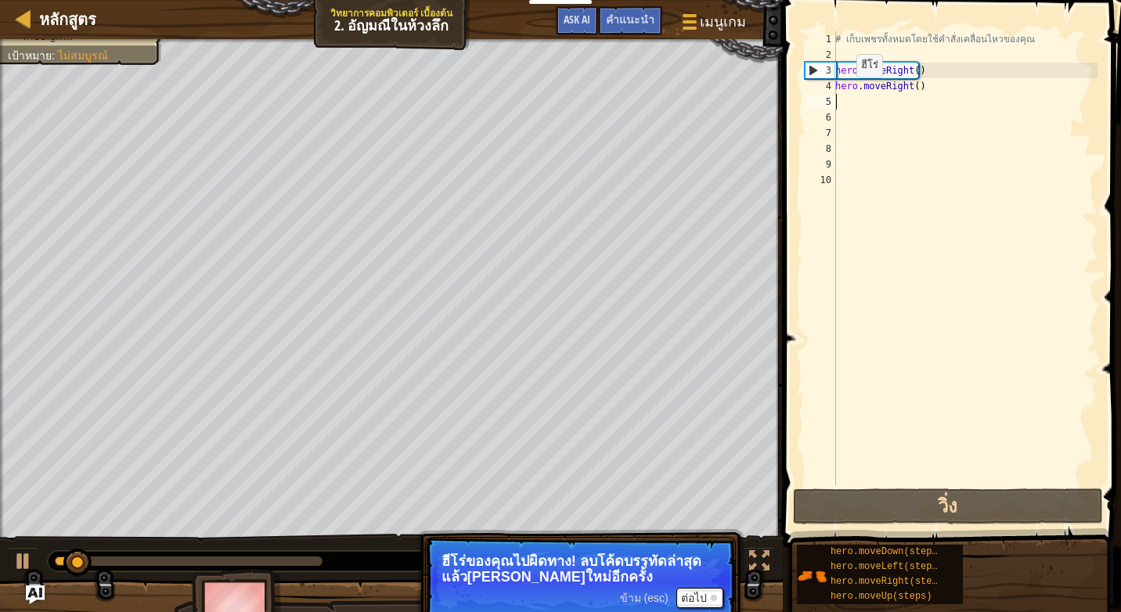
click at [861, 87] on div "# เก็บเพชรทั้งหมดโดยใช้คำสั่งเคลื่อนไหวของคุณ hero . moveRight ( ) hero . moveR…" at bounding box center [964, 274] width 265 height 486
click at [923, 93] on div "# เก็บเพชรทั้งหมดโดยใช้คำสั่งเคลื่อนไหวของคุณ hero . moveRight ( ) hero . moveR…" at bounding box center [964, 274] width 265 height 486
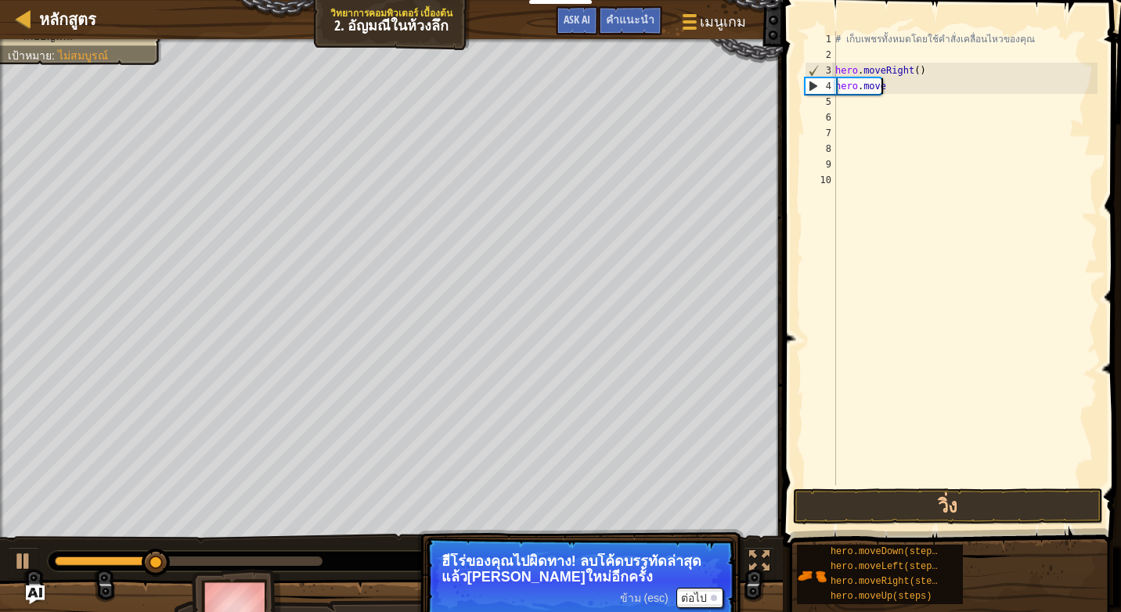
type textarea "h"
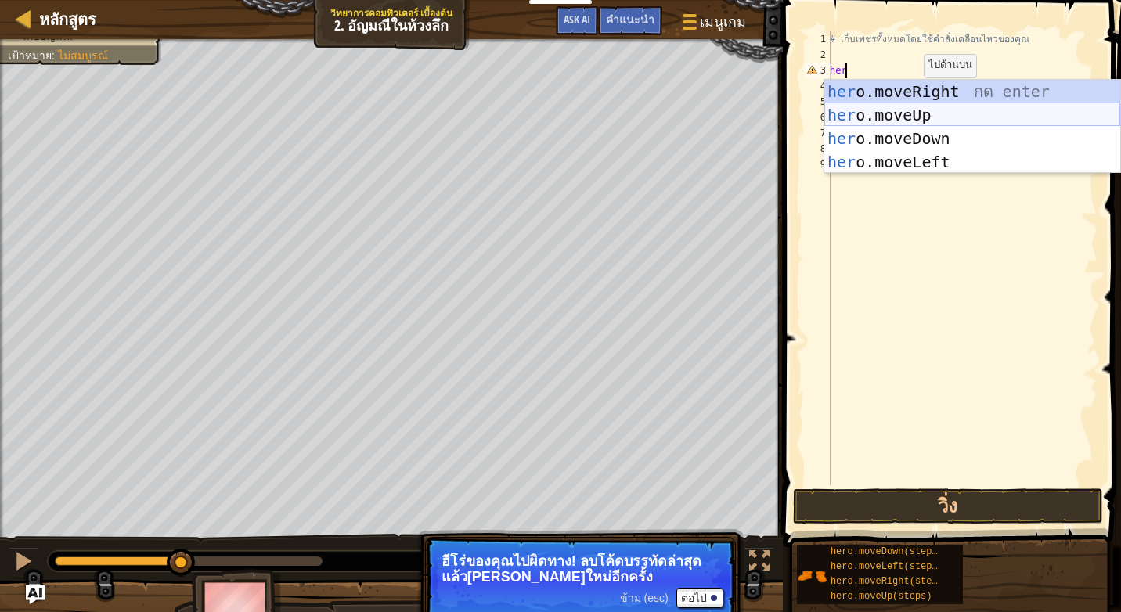
type textarea "h"
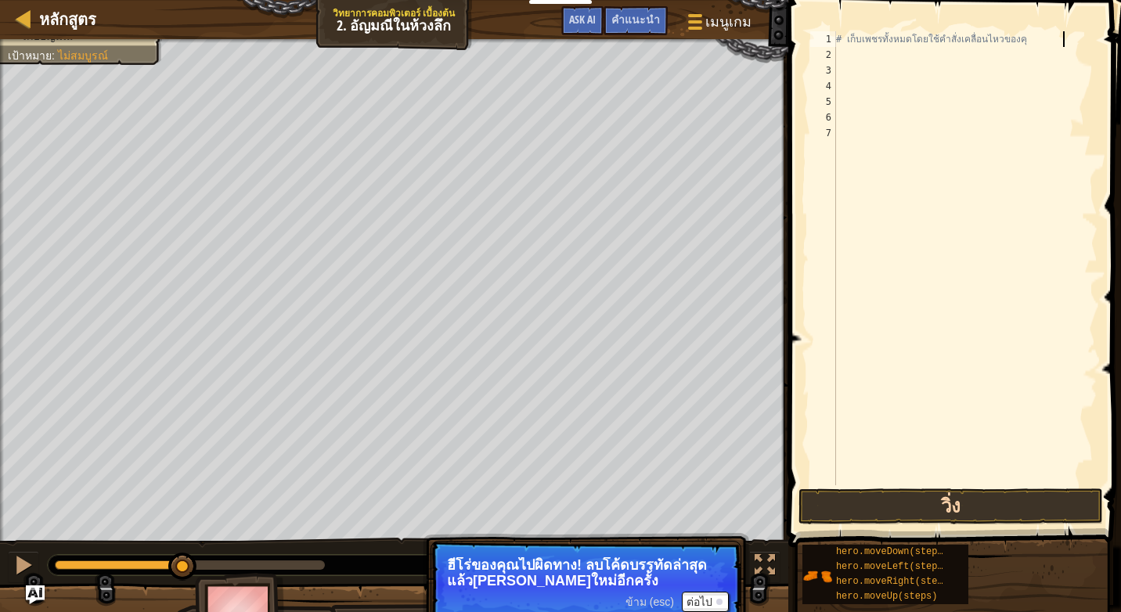
type textarea "# เก็บเพชรทั้งหมดโดยใช้คำสั่งเคลื่อนไหวของคุ"
click at [865, 501] on button "วิ่ง" at bounding box center [951, 507] width 305 height 36
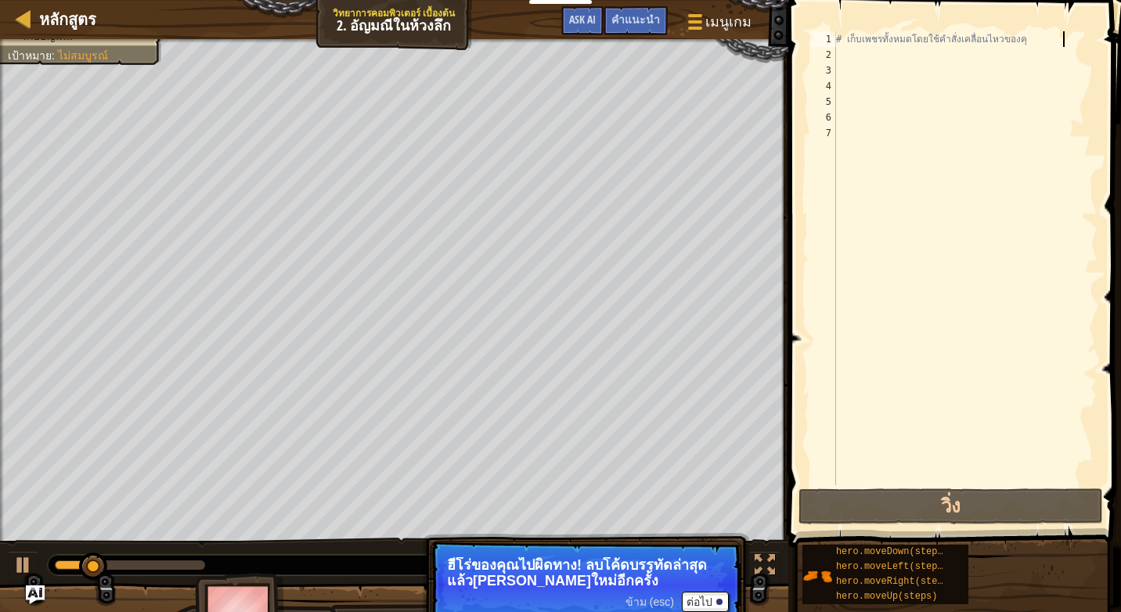
click at [937, 42] on div "# เก็บเพชรทั้งหมดโดยใช้คำสั่งเคลื่อนไหวของคุ" at bounding box center [965, 274] width 265 height 486
click at [867, 57] on div "# เก็บเพชรทั้งหมดโดยใช้คำสั่งเคลื่อนไหวของคุ" at bounding box center [965, 274] width 265 height 486
click at [868, 42] on div "# เก็บเพชรทั้งหมดโดยใช้คำสั่งเคลื่อนไหวของคุ" at bounding box center [965, 274] width 265 height 486
type textarea "# เก็บเพชรทั้งหมดโดยใช้คำสั่งเคลื่อนไหวของคุ"
click at [845, 52] on div "# เก็บเพชรทั้งหมดโดยใช้คำสั่งเคลื่อนไหวของคุ" at bounding box center [965, 274] width 265 height 486
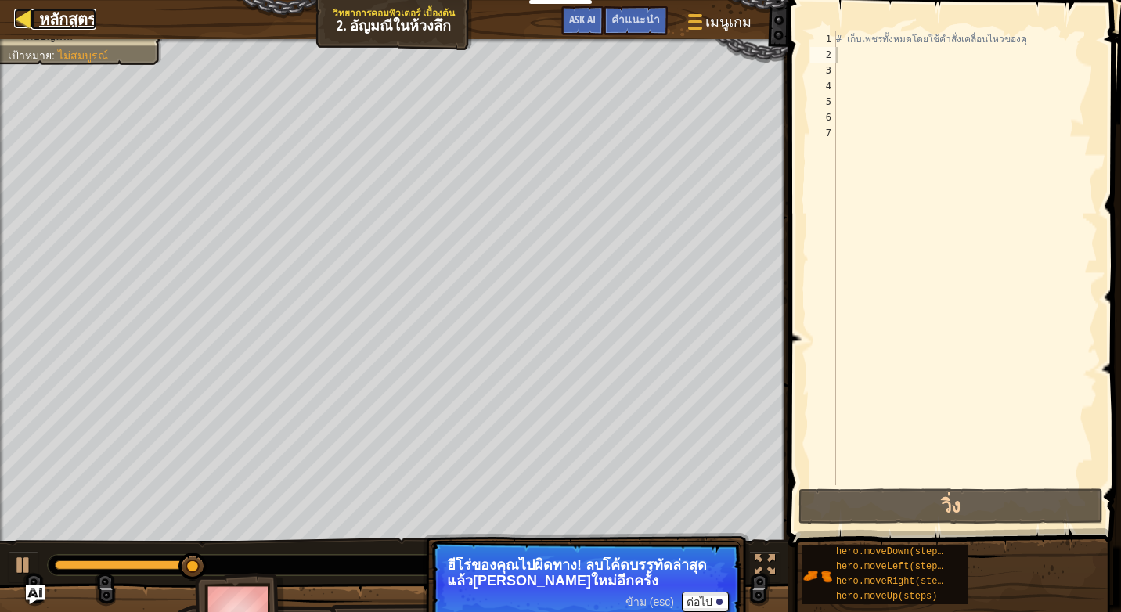
click at [30, 22] on div at bounding box center [24, 19] width 20 height 20
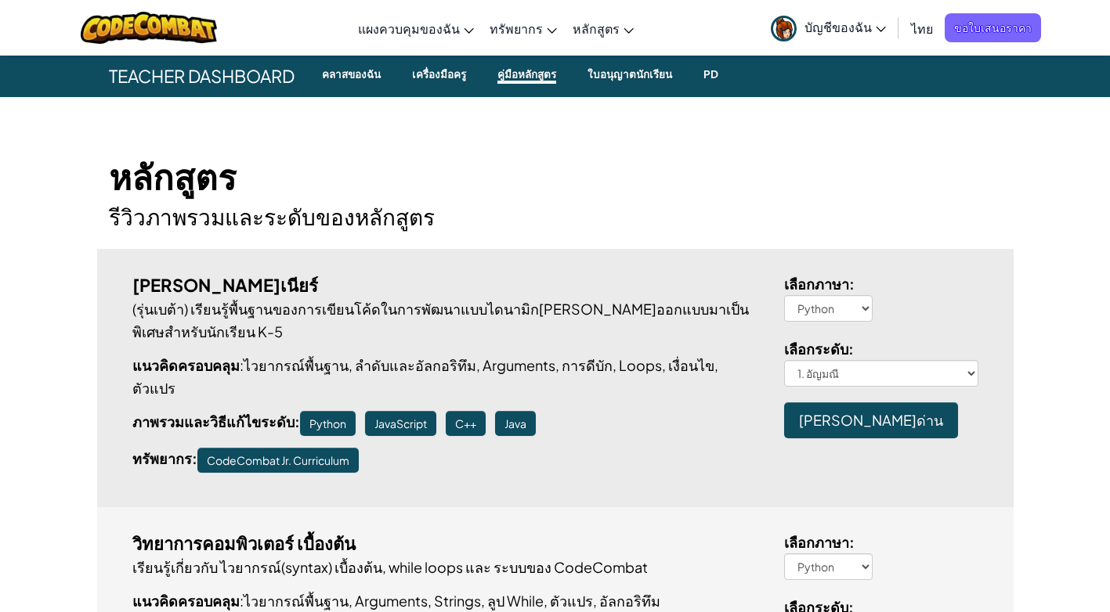
scroll to position [313, 0]
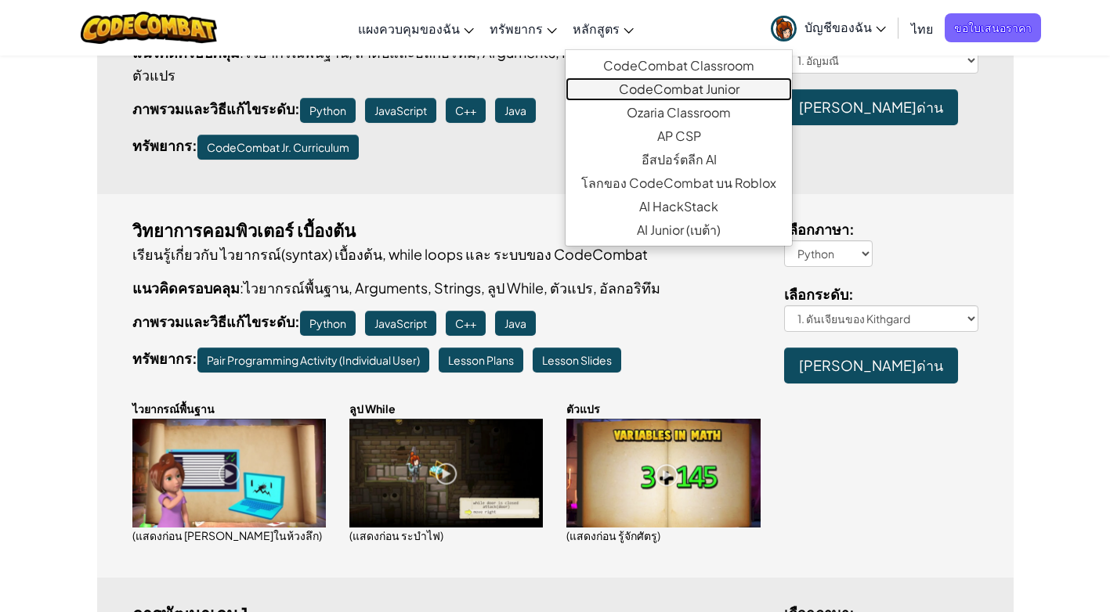
click at [634, 86] on link "CodeCombat Junior" at bounding box center [678, 89] width 226 height 23
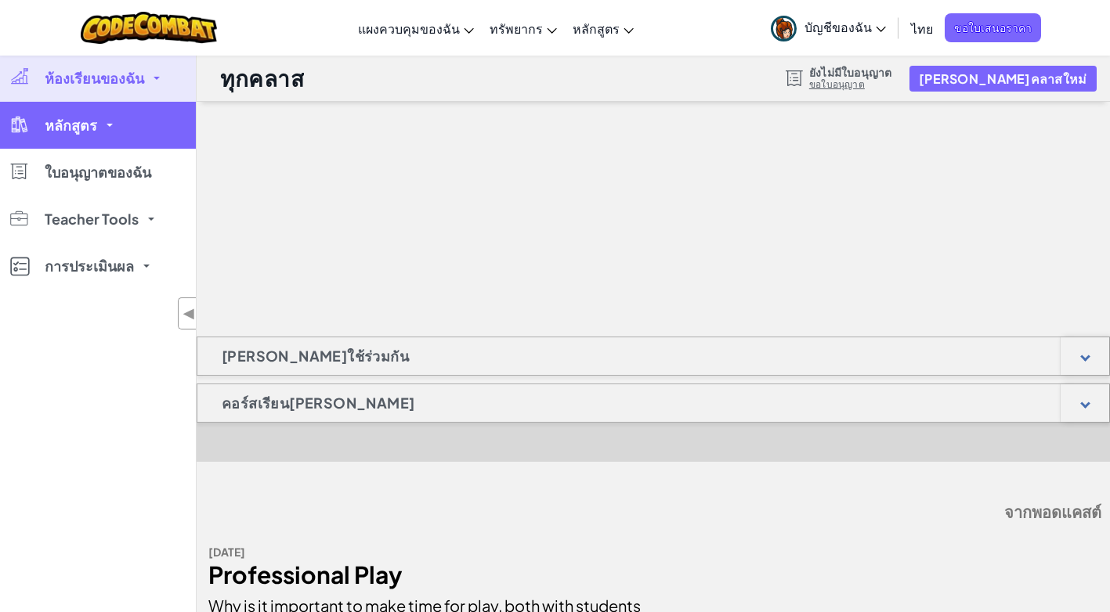
click at [125, 120] on link "หลักสูตร" at bounding box center [98, 125] width 196 height 47
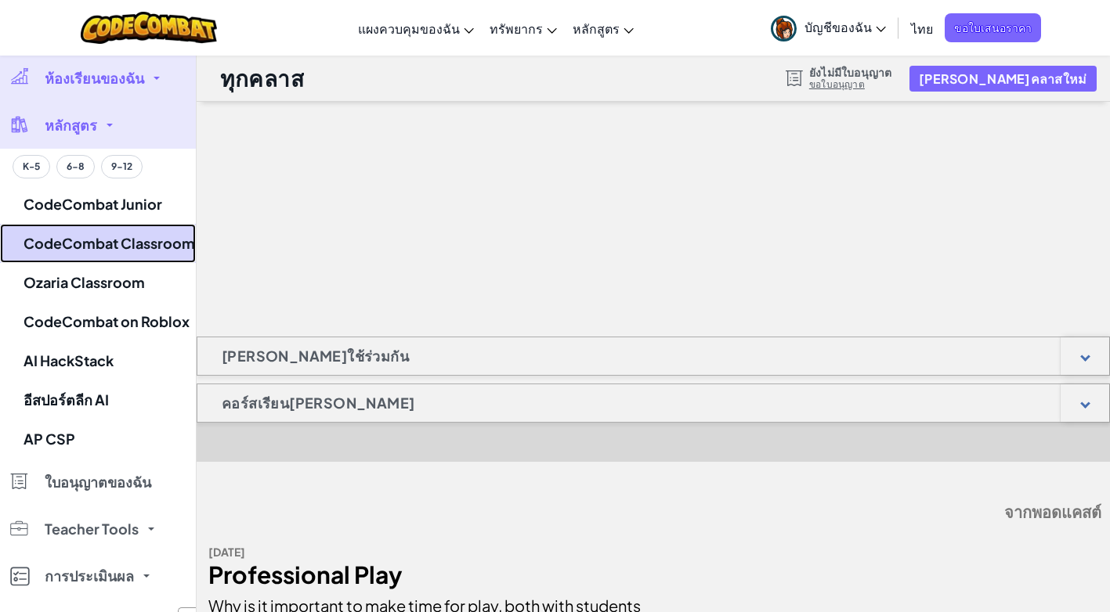
click at [121, 248] on link "CodeCombat Classroom" at bounding box center [98, 243] width 196 height 39
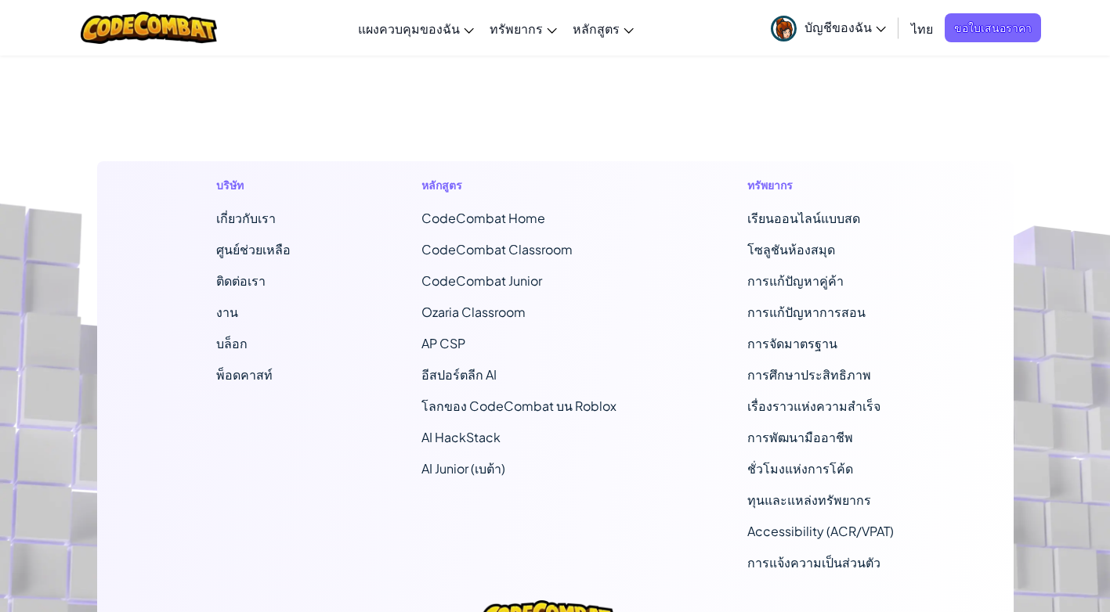
scroll to position [709, 0]
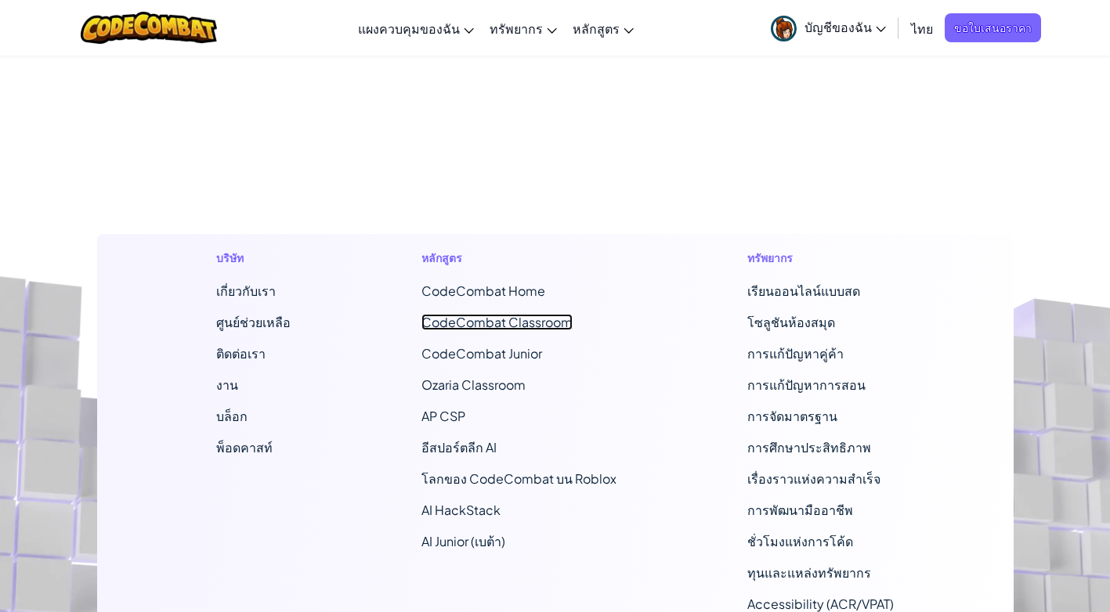
click at [461, 322] on link "CodeCombat Classroom" at bounding box center [496, 322] width 151 height 16
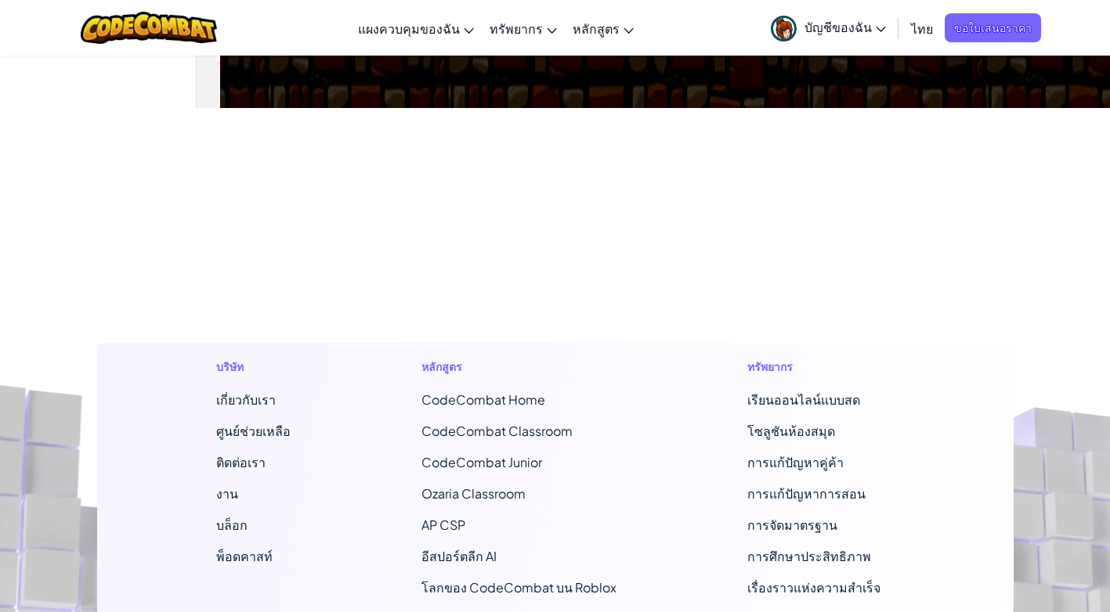
scroll to position [1488, 0]
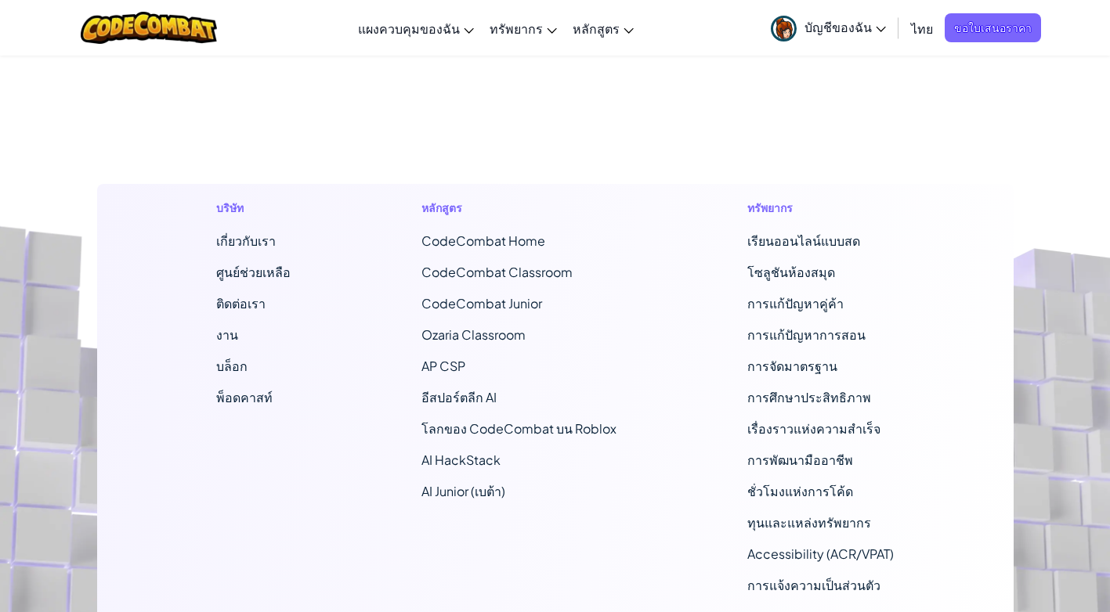
click at [445, 276] on span "CodeCombat Classroom" at bounding box center [496, 272] width 151 height 16
click at [432, 274] on span "CodeCombat Classroom" at bounding box center [496, 272] width 151 height 16
click at [434, 274] on span "CodeCombat Classroom" at bounding box center [496, 272] width 151 height 16
drag, startPoint x: 436, startPoint y: 274, endPoint x: 536, endPoint y: 258, distance: 101.6
click at [604, 262] on ul "CodeCombat Home CodeCombat Classroom CodeCombat Junior Ozaria Classroom AP CSP …" at bounding box center [518, 366] width 195 height 269
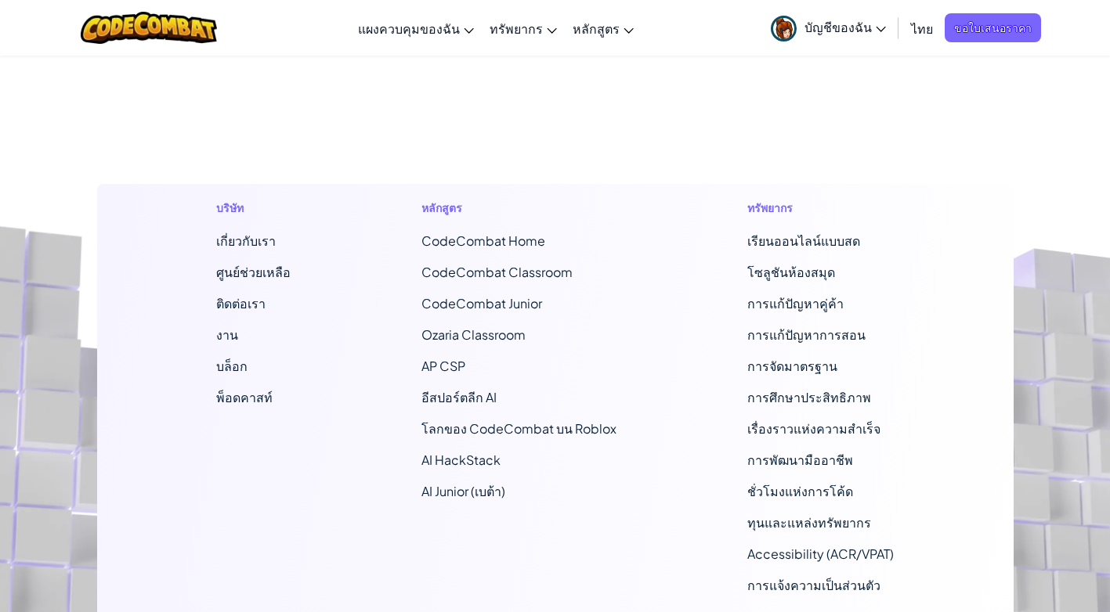
drag, startPoint x: 446, startPoint y: 208, endPoint x: 438, endPoint y: 269, distance: 61.6
click at [451, 209] on h1 "หลักสูตร" at bounding box center [518, 208] width 195 height 16
click at [437, 271] on span "CodeCombat Classroom" at bounding box center [496, 272] width 151 height 16
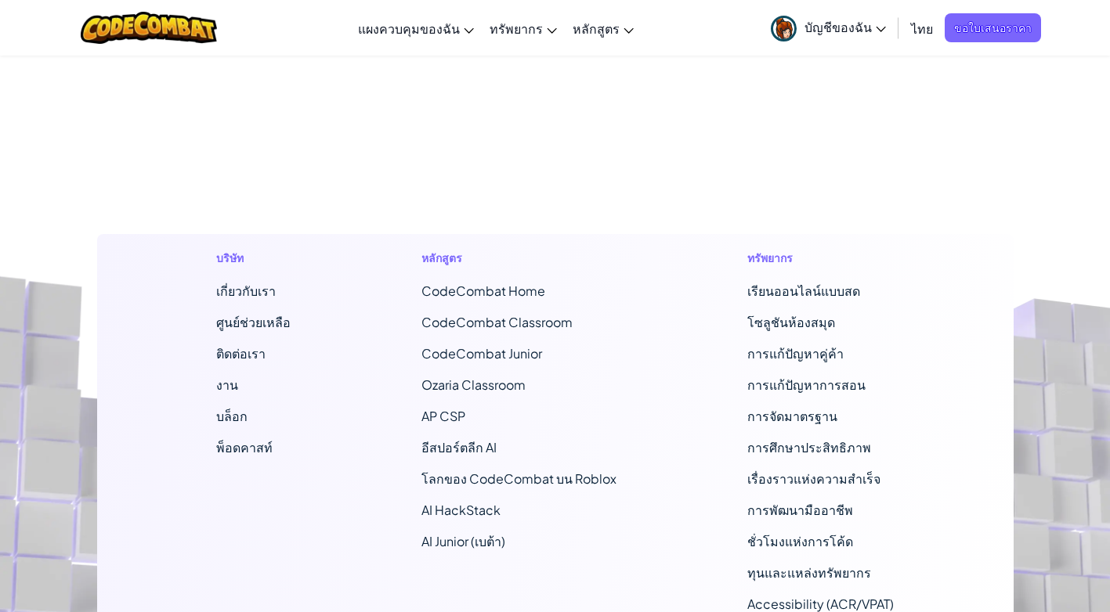
scroll to position [875, 0]
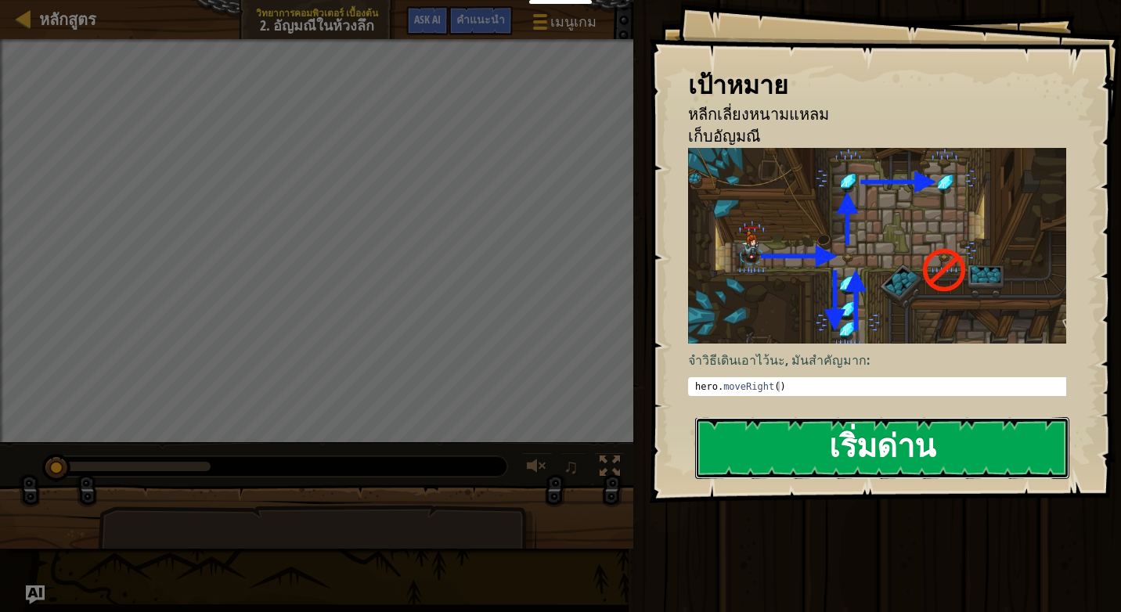
click at [765, 435] on button "เริ่มด่าน" at bounding box center [882, 448] width 374 height 62
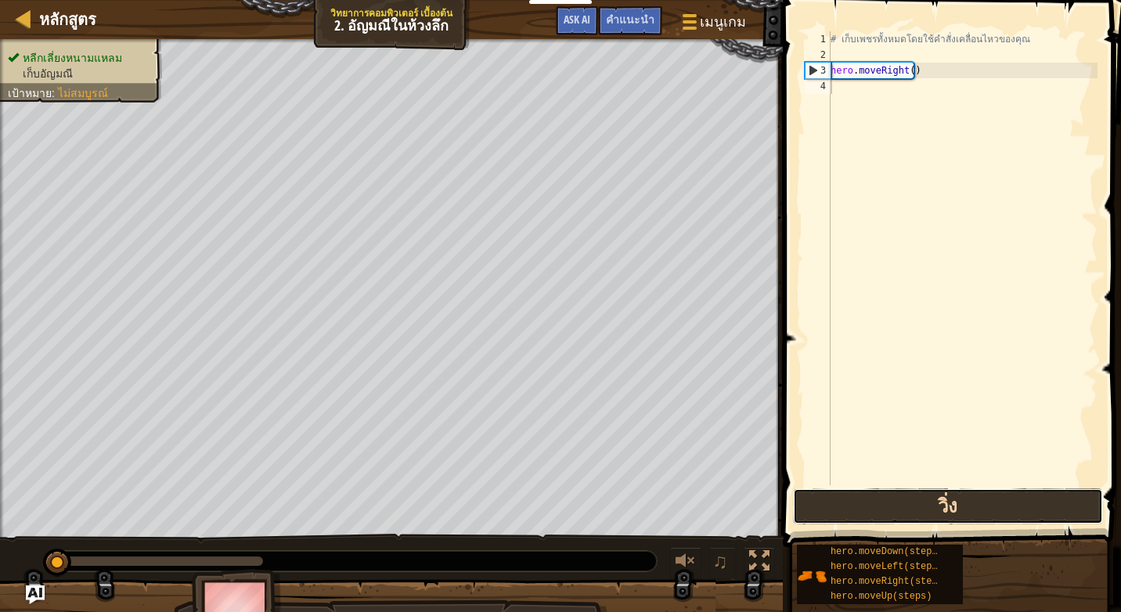
click at [933, 502] on button "วิ่ง" at bounding box center [948, 507] width 310 height 36
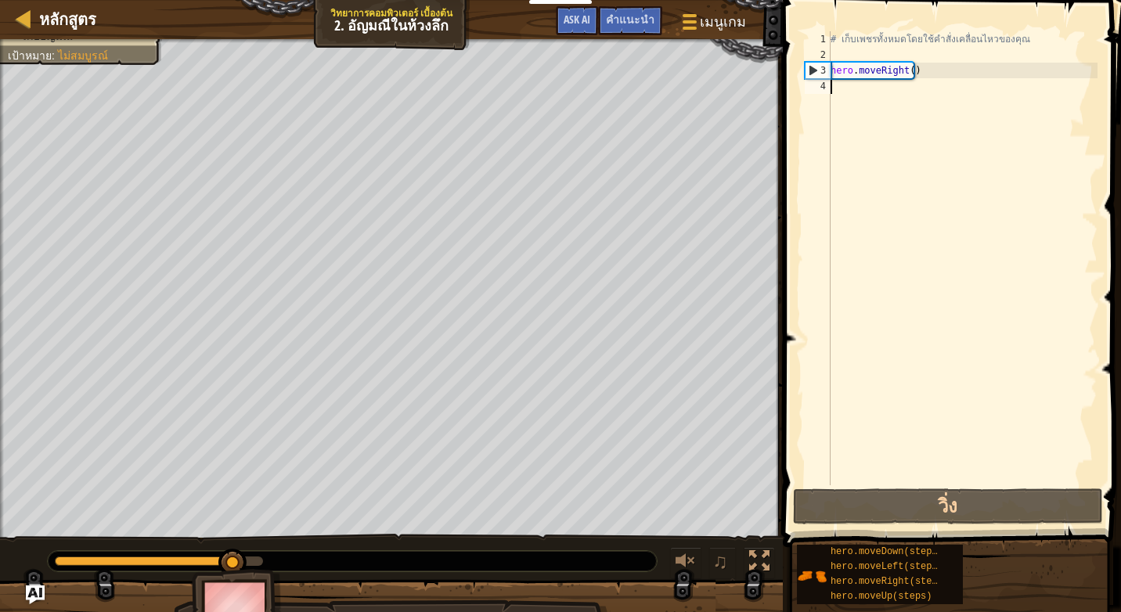
type textarea "h"
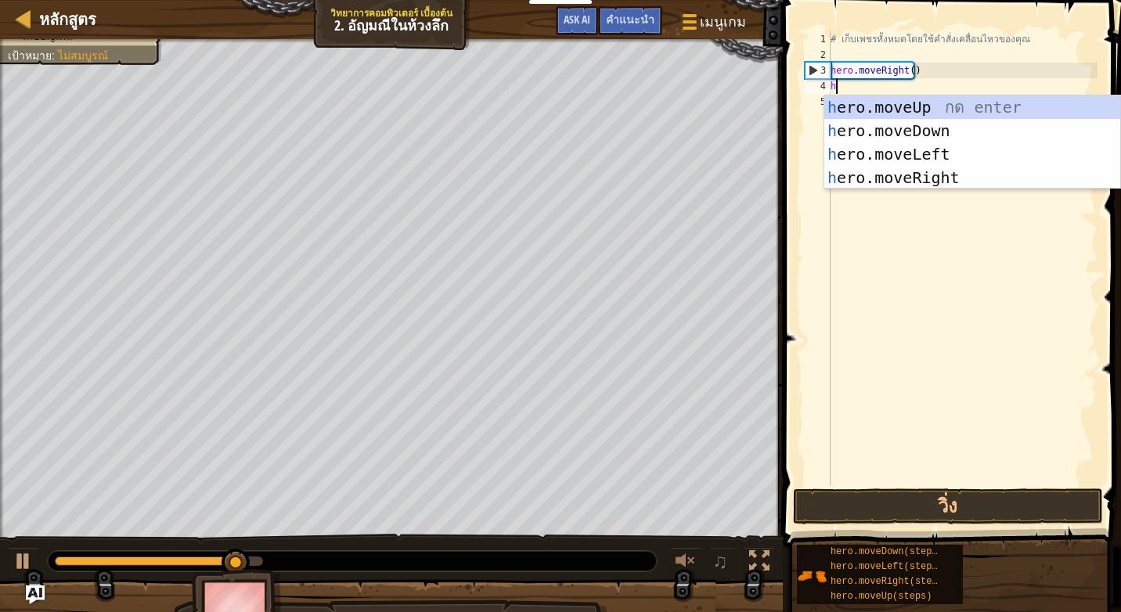
scroll to position [7, 0]
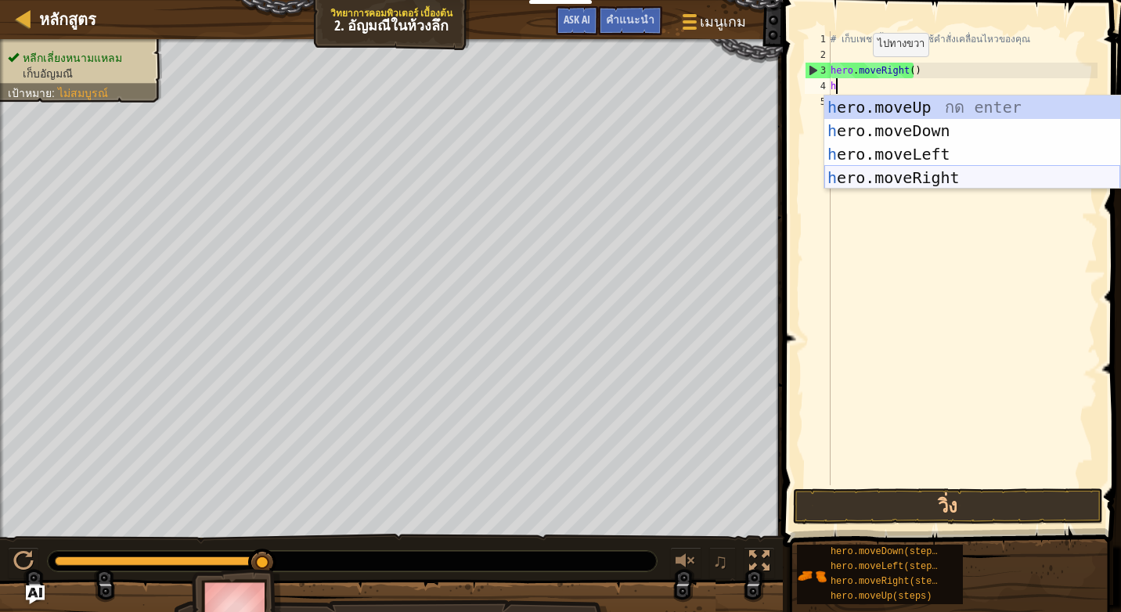
click at [911, 172] on div "h ero.moveUp กด enter h ero.moveDown กด enter h ero.moveLeft กด enter h ero.mov…" at bounding box center [973, 166] width 296 height 141
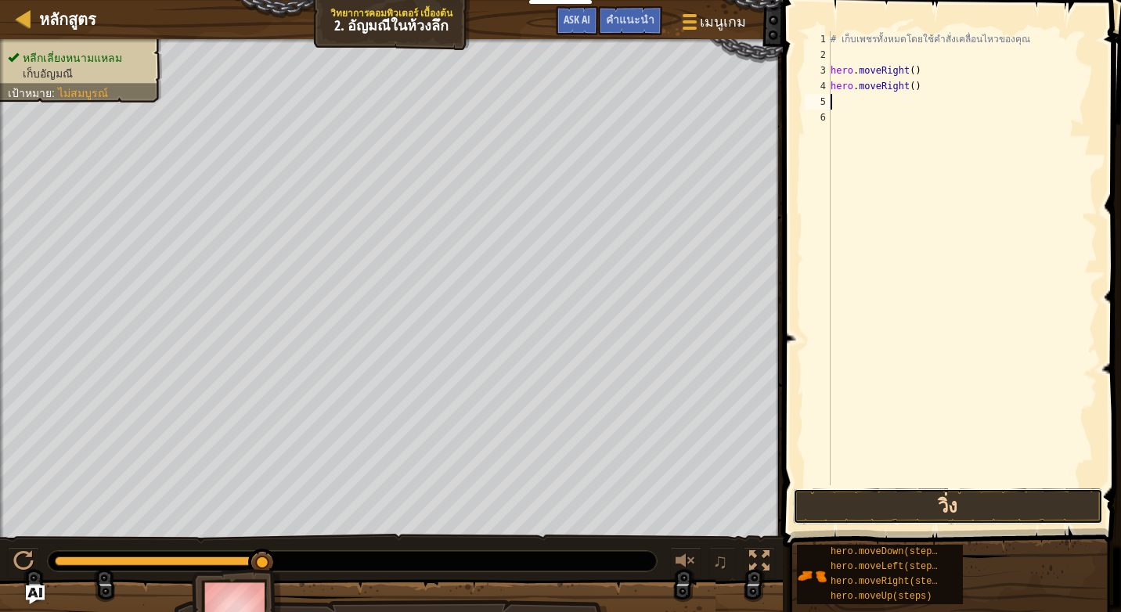
click at [855, 518] on button "วิ่ง" at bounding box center [948, 507] width 310 height 36
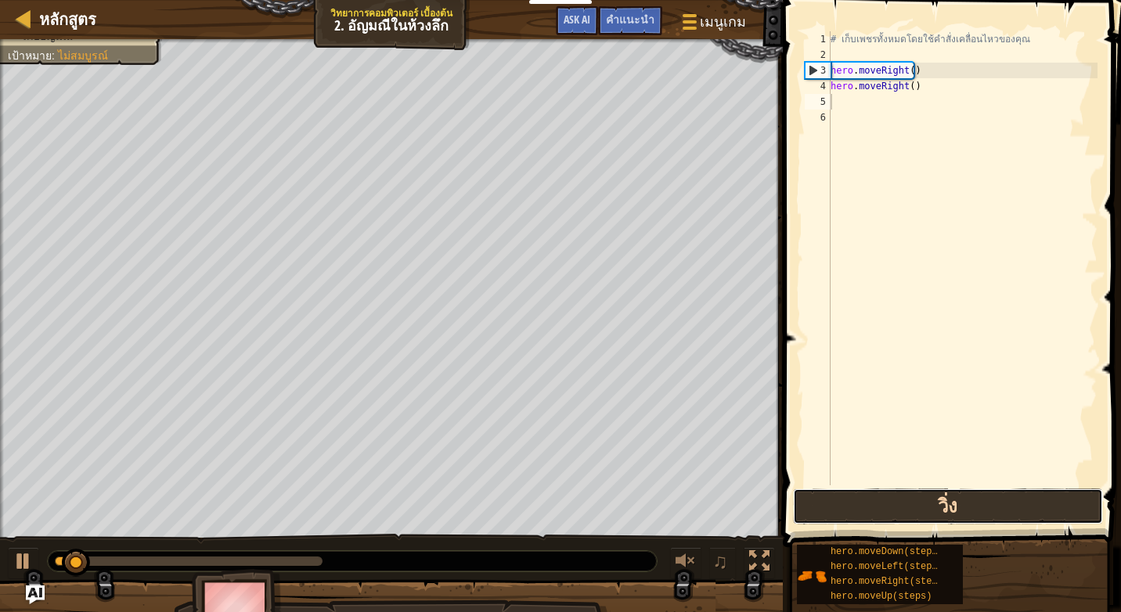
click at [853, 514] on button "วิ่ง" at bounding box center [948, 507] width 310 height 36
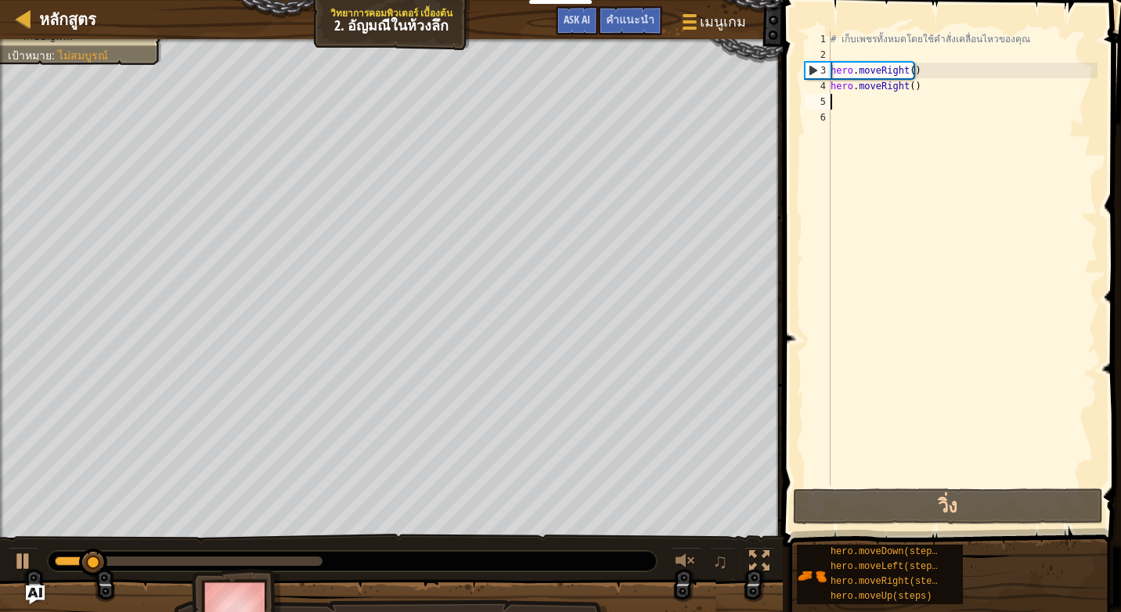
click at [917, 86] on div "# เก็บเพชรทั้งหมดโดยใช้คำสั่งเคลื่อนไหวของคุณ hero . moveRight ( ) hero . moveR…" at bounding box center [963, 274] width 270 height 486
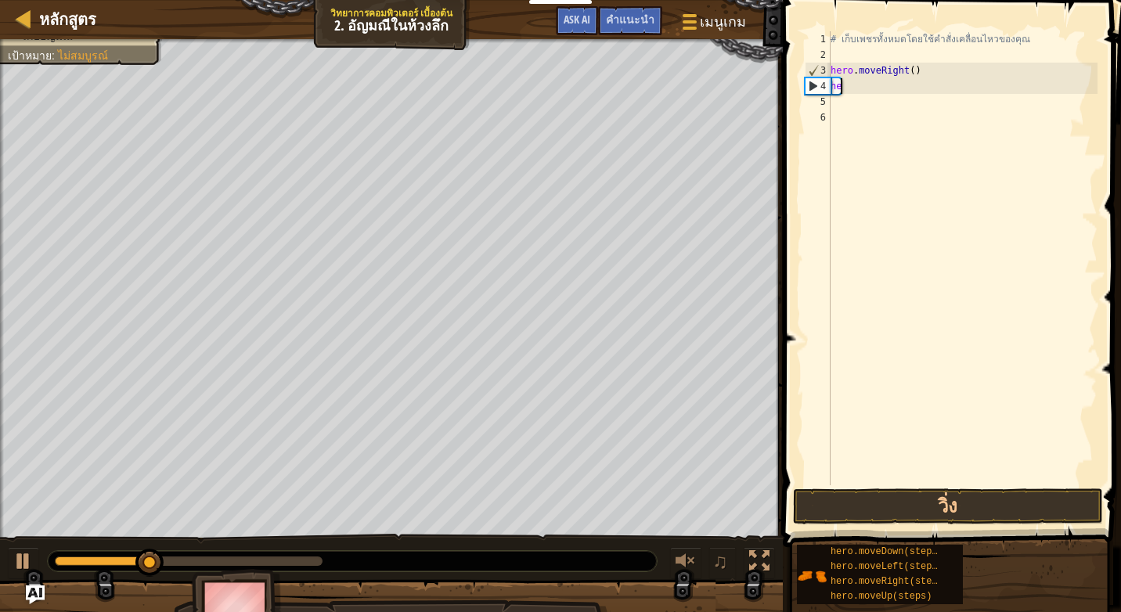
type textarea "h"
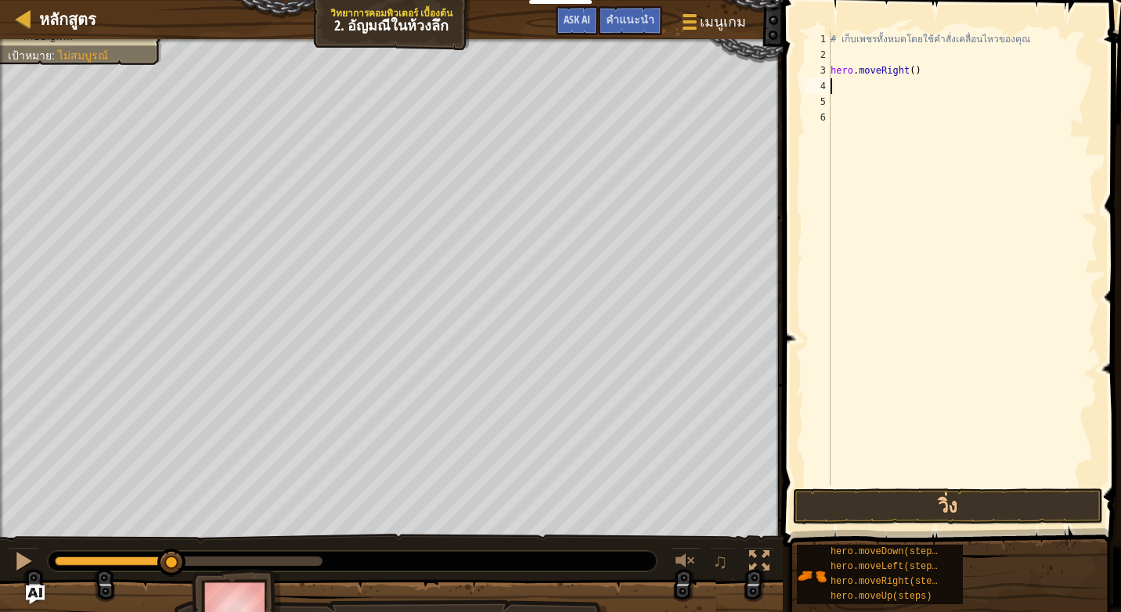
type textarea "h"
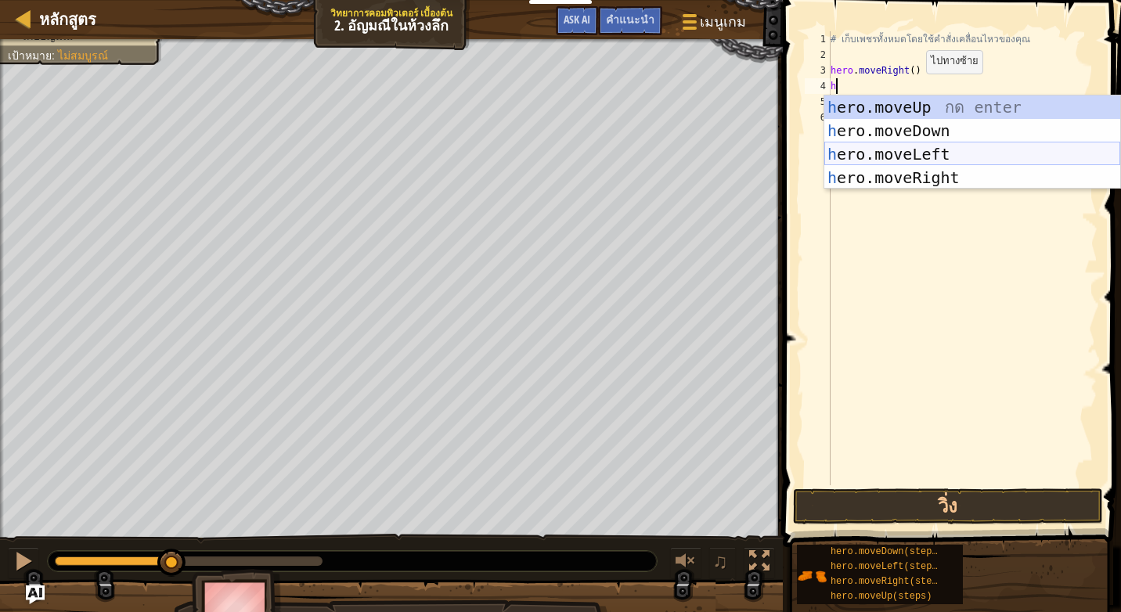
click at [828, 146] on div "h ero.moveUp กด enter h ero.moveDown กด enter h ero.moveLeft กด enter h ero.mov…" at bounding box center [973, 166] width 296 height 141
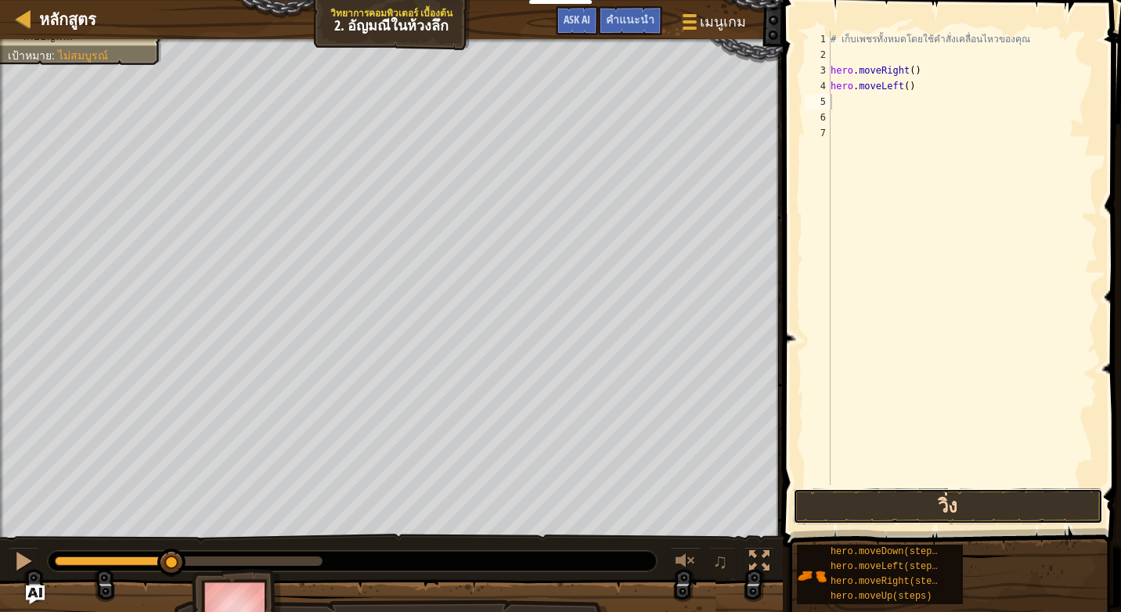
click at [805, 498] on button "วิ่ง" at bounding box center [948, 507] width 310 height 36
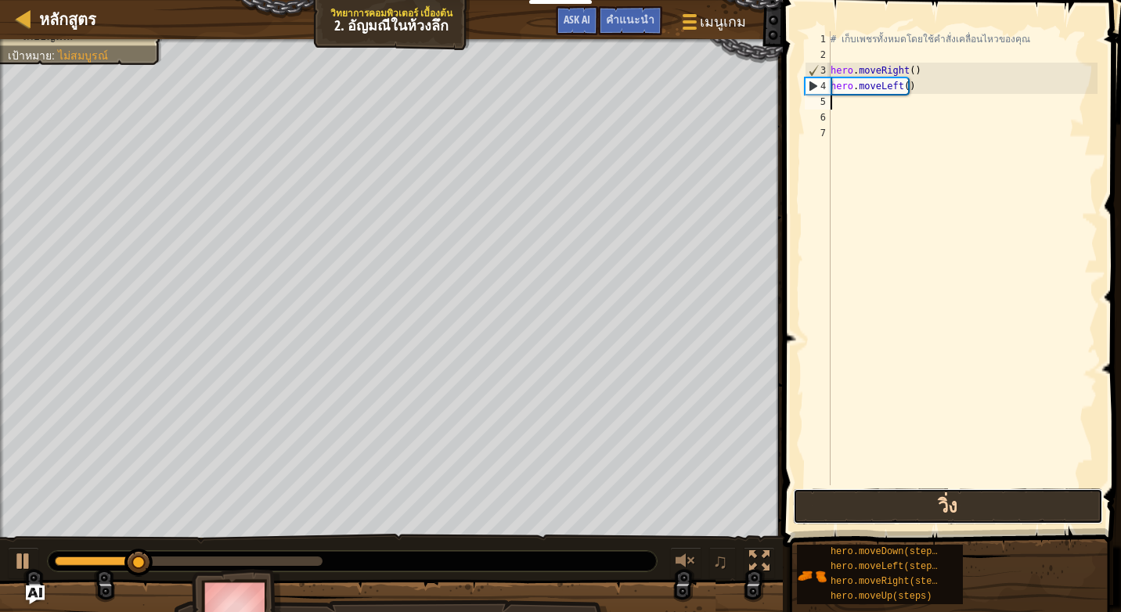
click at [805, 498] on button "วิ่ง" at bounding box center [948, 507] width 310 height 36
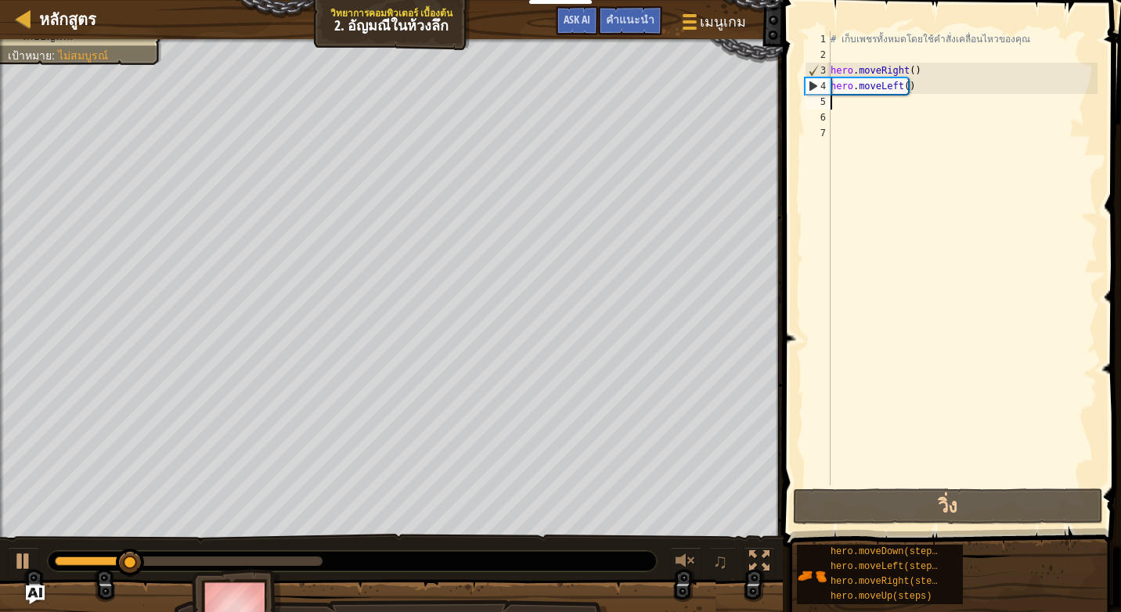
click at [914, 87] on div "# เก็บเพชรทั้งหมดโดยใช้คำสั่งเคลื่อนไหวของคุณ hero . moveRight ( ) hero . moveL…" at bounding box center [963, 274] width 270 height 486
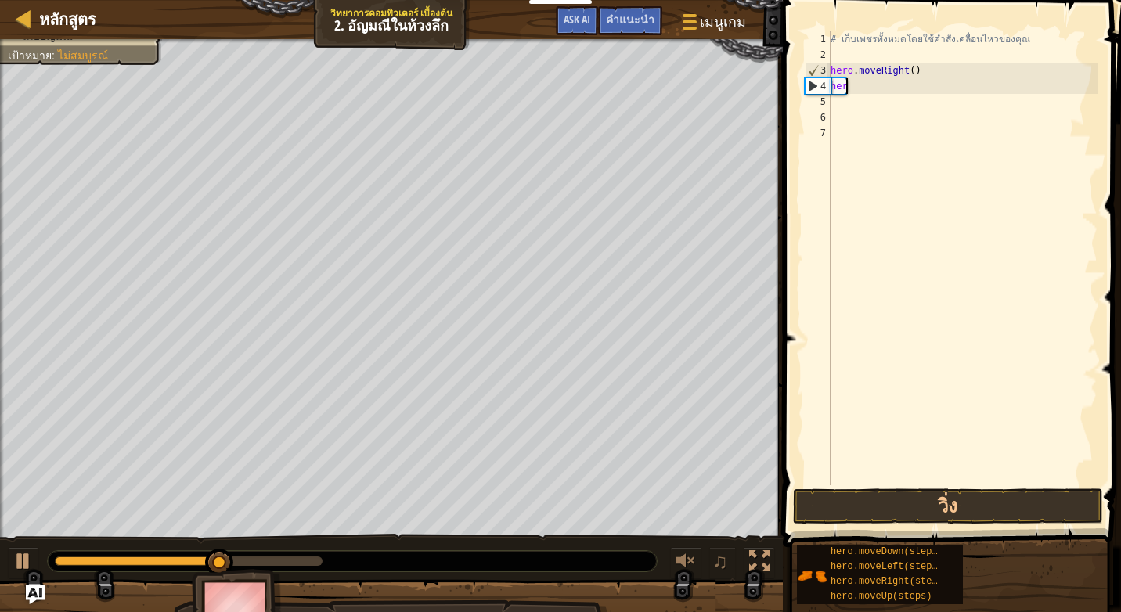
type textarea "h"
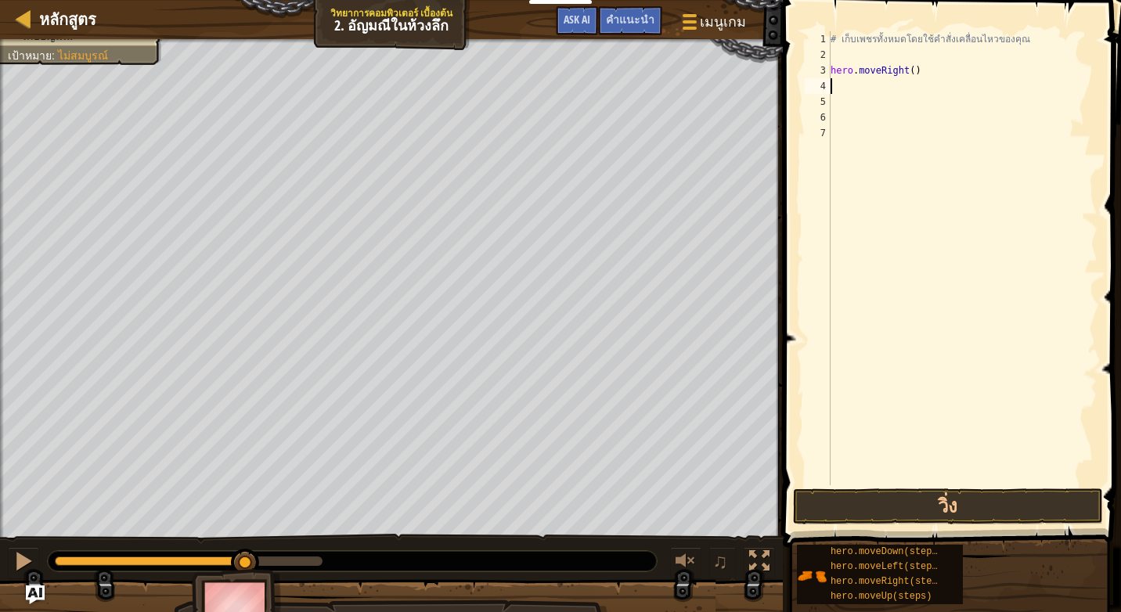
type textarea "h"
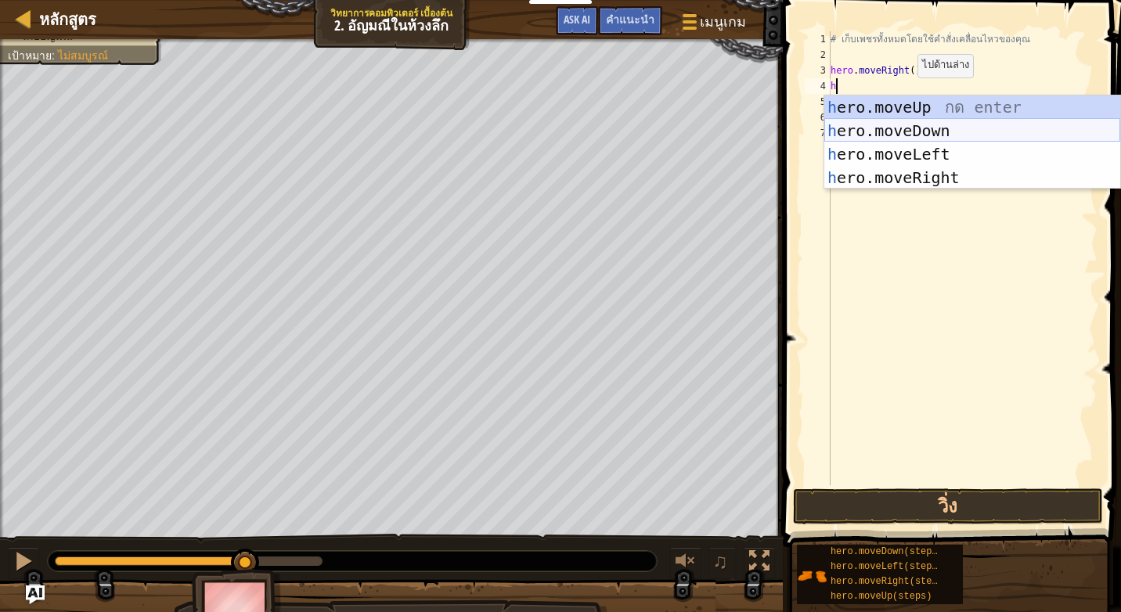
click at [855, 125] on div "h ero.moveUp กด enter h ero.moveDown กด enter h ero.moveLeft กด enter h ero.mov…" at bounding box center [973, 166] width 296 height 141
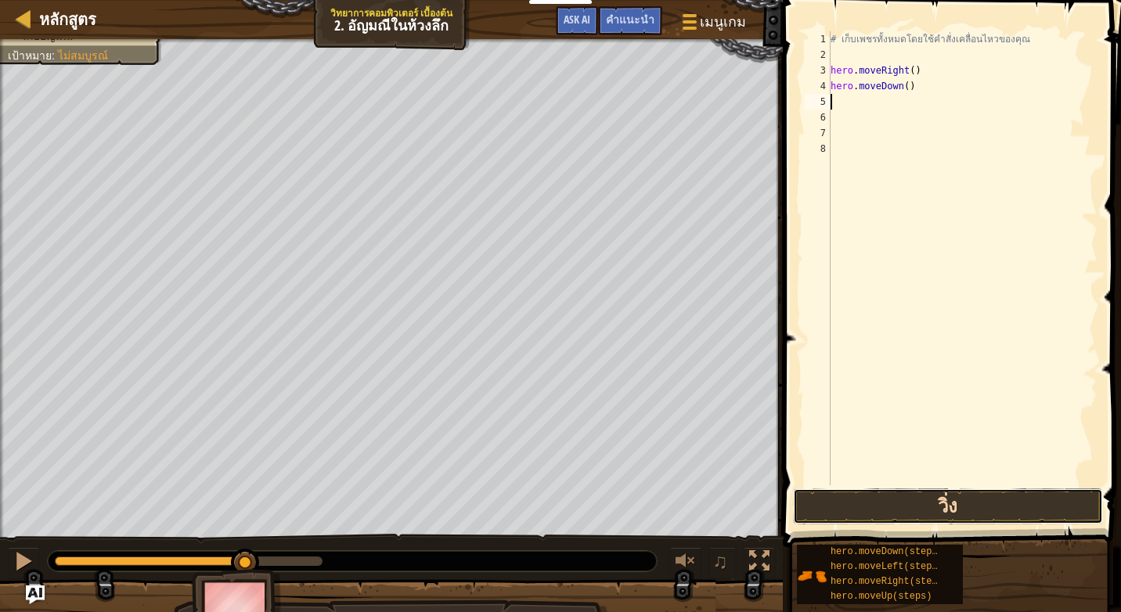
click at [849, 491] on button "วิ่ง" at bounding box center [948, 507] width 310 height 36
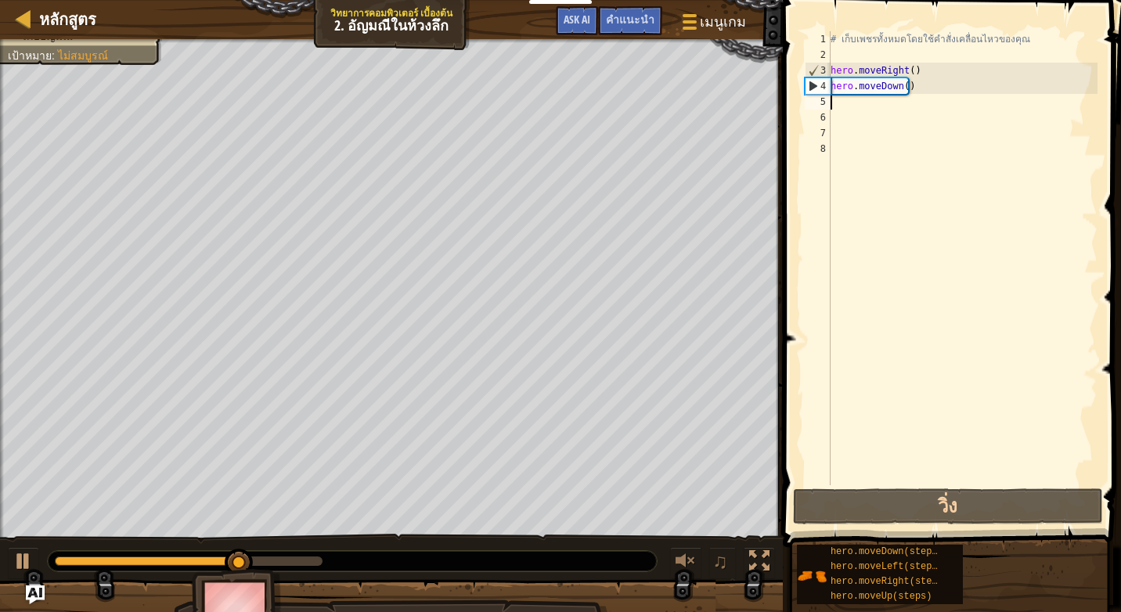
type textarea "h"
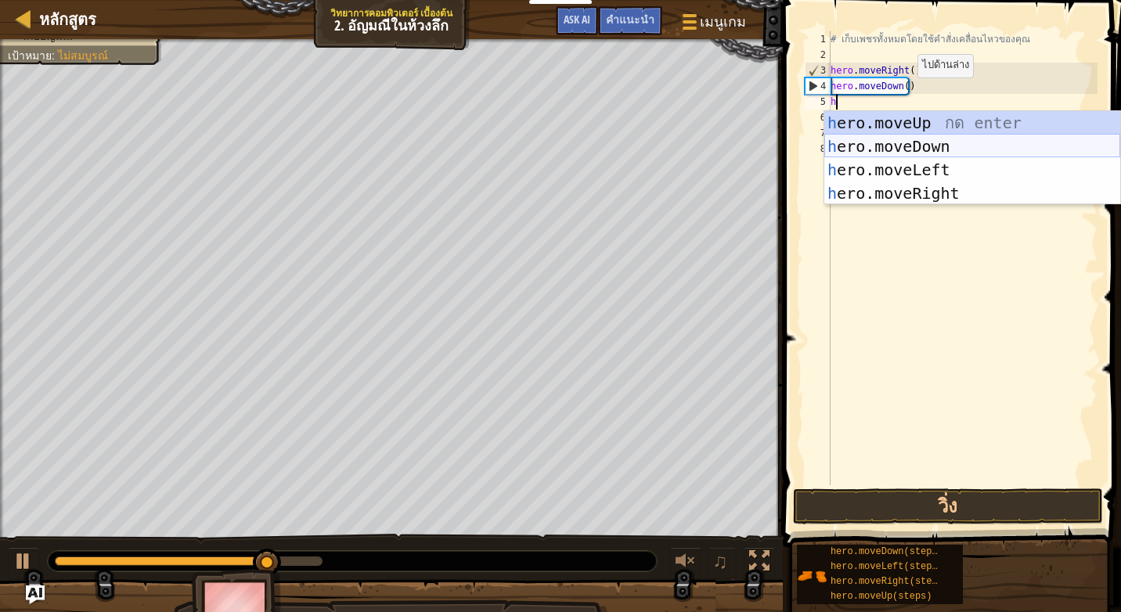
click at [867, 146] on div "h ero.moveUp กด enter h ero.moveDown กด enter h ero.moveLeft กด enter h ero.mov…" at bounding box center [973, 181] width 296 height 141
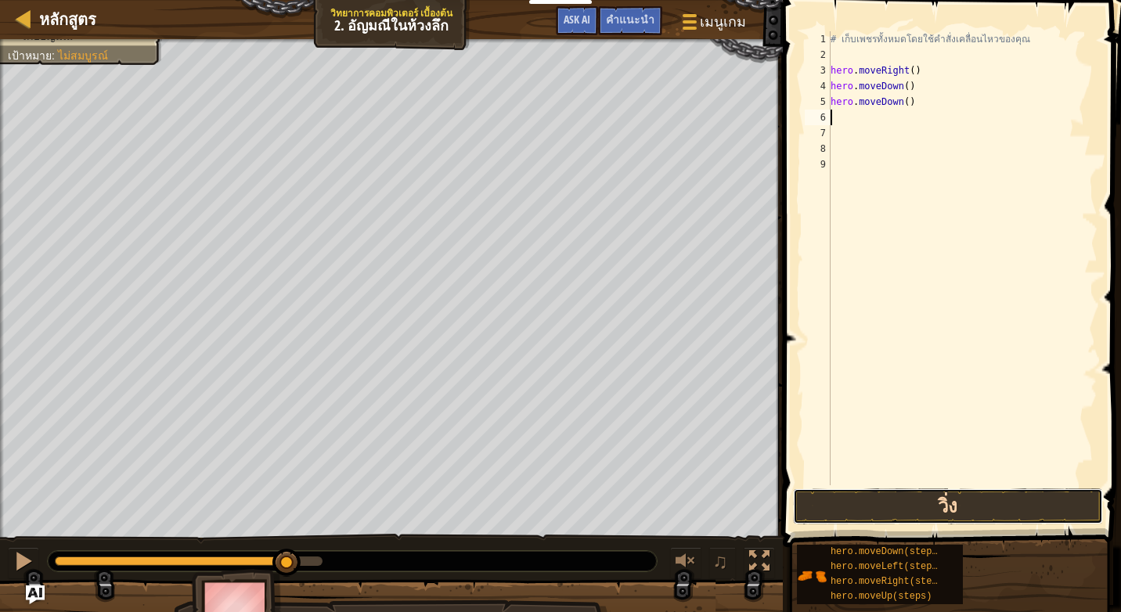
click at [896, 508] on button "วิ่ง" at bounding box center [948, 507] width 310 height 36
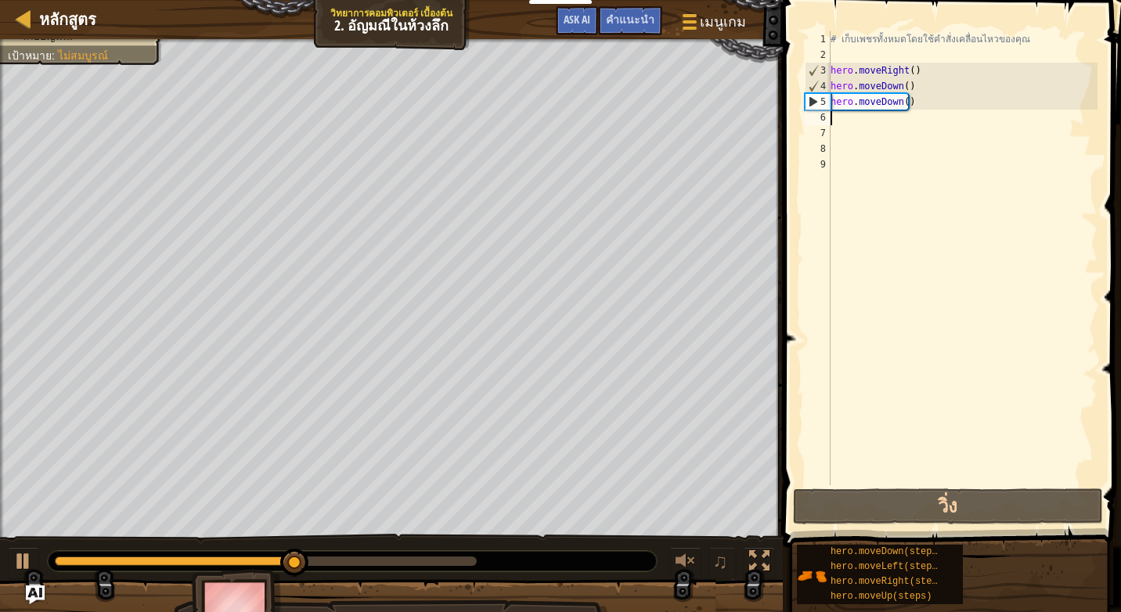
click at [907, 100] on div "# เก็บเพชรทั้งหมดโดยใช้คำสั่งเคลื่อนไหวของคุณ hero . moveRight ( ) hero . moveD…" at bounding box center [963, 274] width 270 height 486
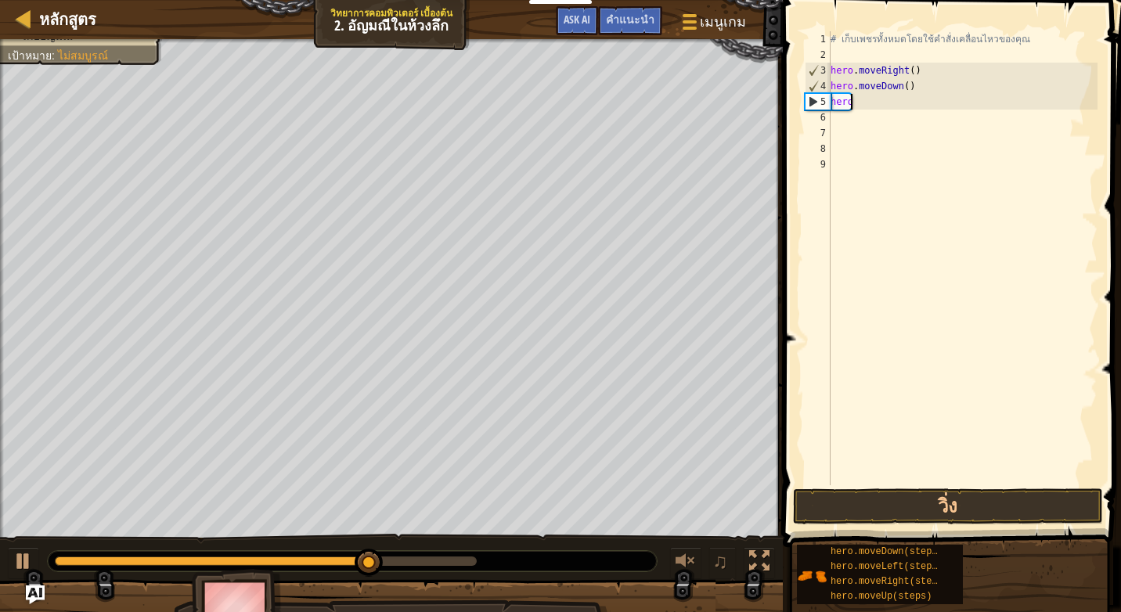
type textarea "h"
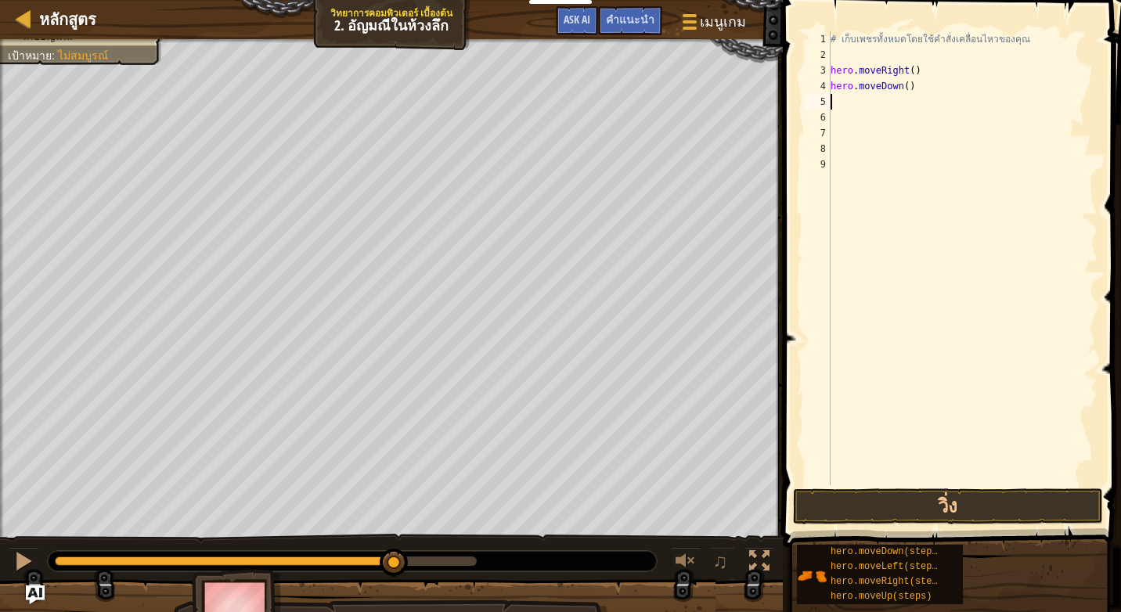
type textarea "h"
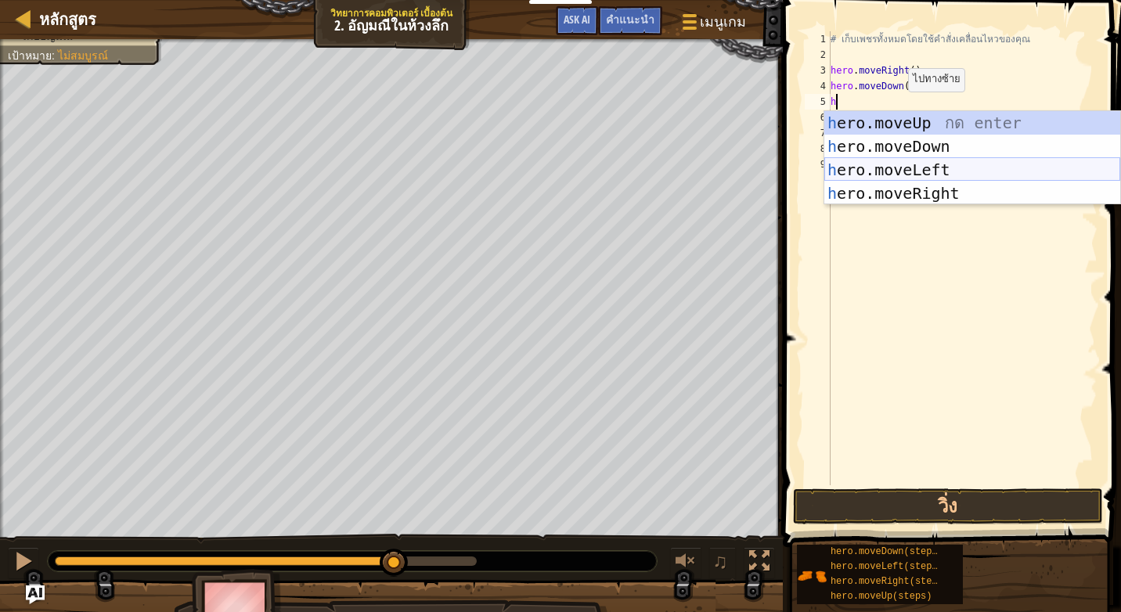
click at [868, 164] on div "h ero.moveUp กด enter h ero.moveDown กด enter h ero.moveLeft กด enter h ero.mov…" at bounding box center [973, 181] width 296 height 141
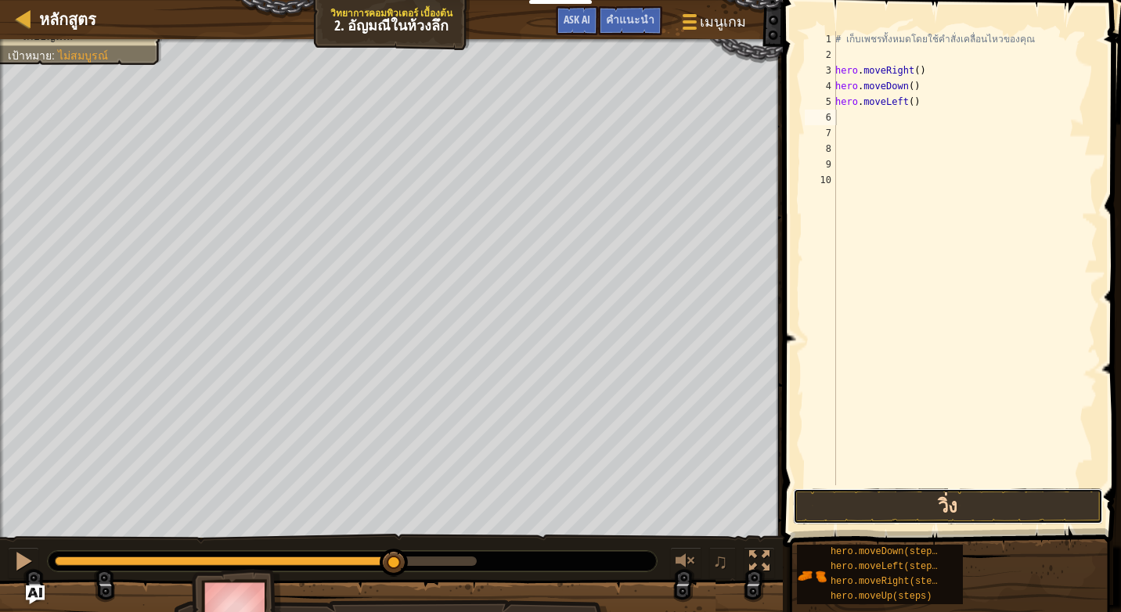
click at [911, 523] on button "วิ่ง" at bounding box center [948, 507] width 310 height 36
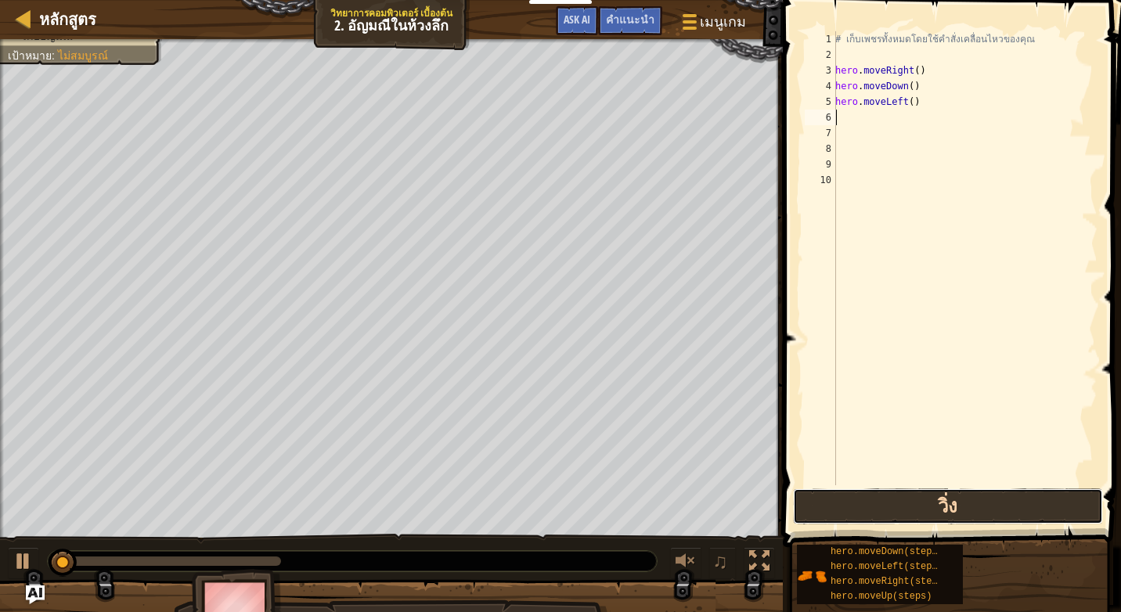
click at [918, 509] on button "วิ่ง" at bounding box center [948, 507] width 310 height 36
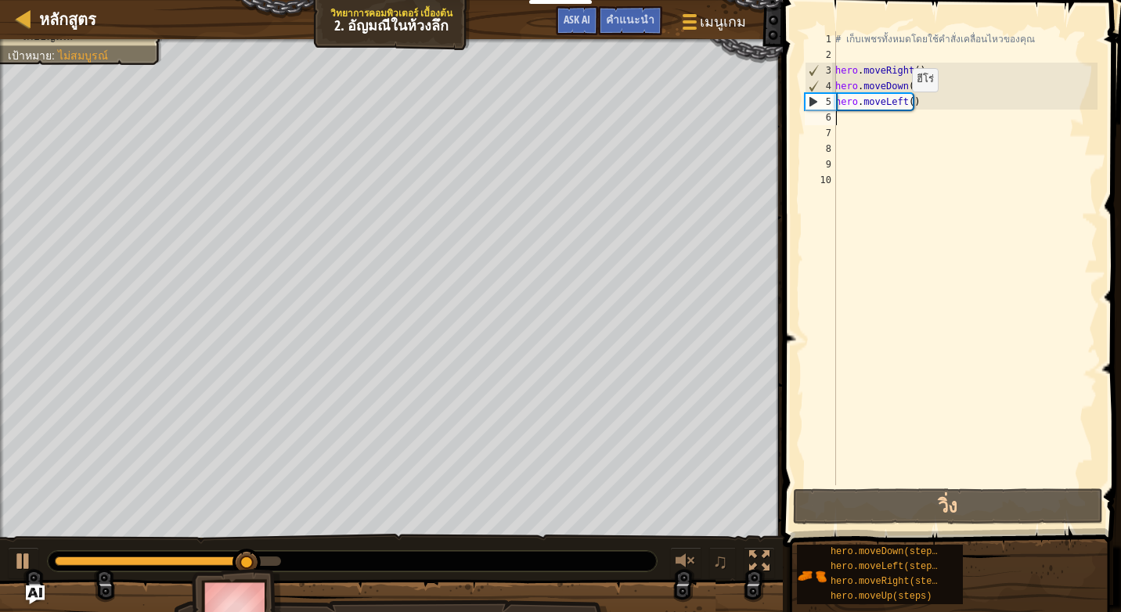
click at [912, 105] on div "# เก็บเพชรทั้งหมดโดยใช้คำสั่งเคลื่อนไหวของคุณ hero . moveRight ( ) hero . moveD…" at bounding box center [964, 274] width 265 height 486
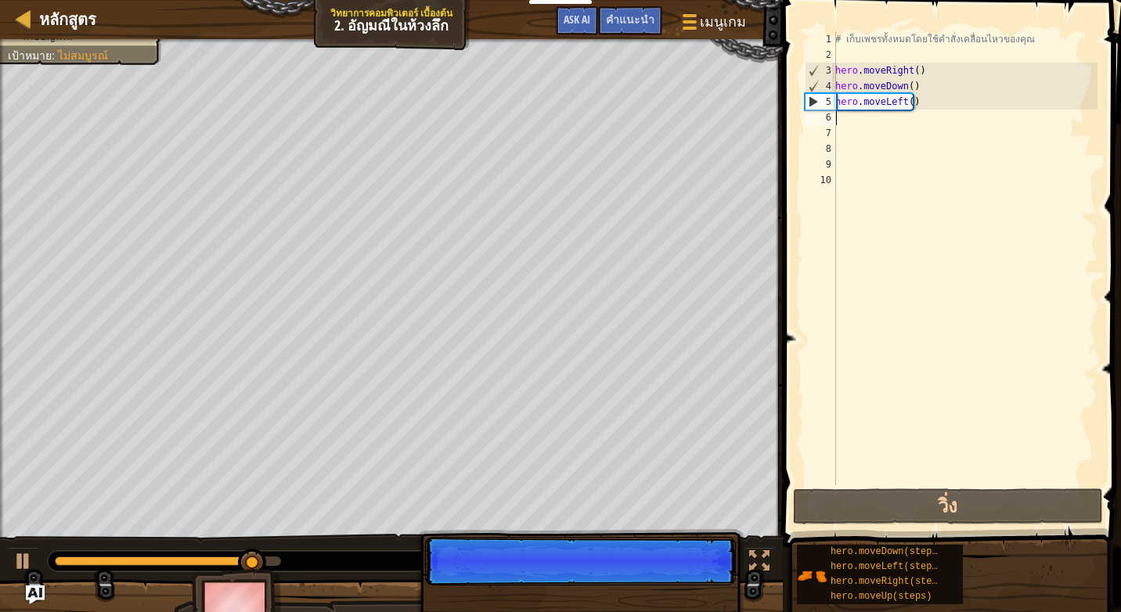
click at [910, 104] on div "# เก็บเพชรทั้งหมดโดยใช้คำสั่งเคลื่อนไหวของคุณ hero . moveRight ( ) hero . moveD…" at bounding box center [964, 274] width 265 height 486
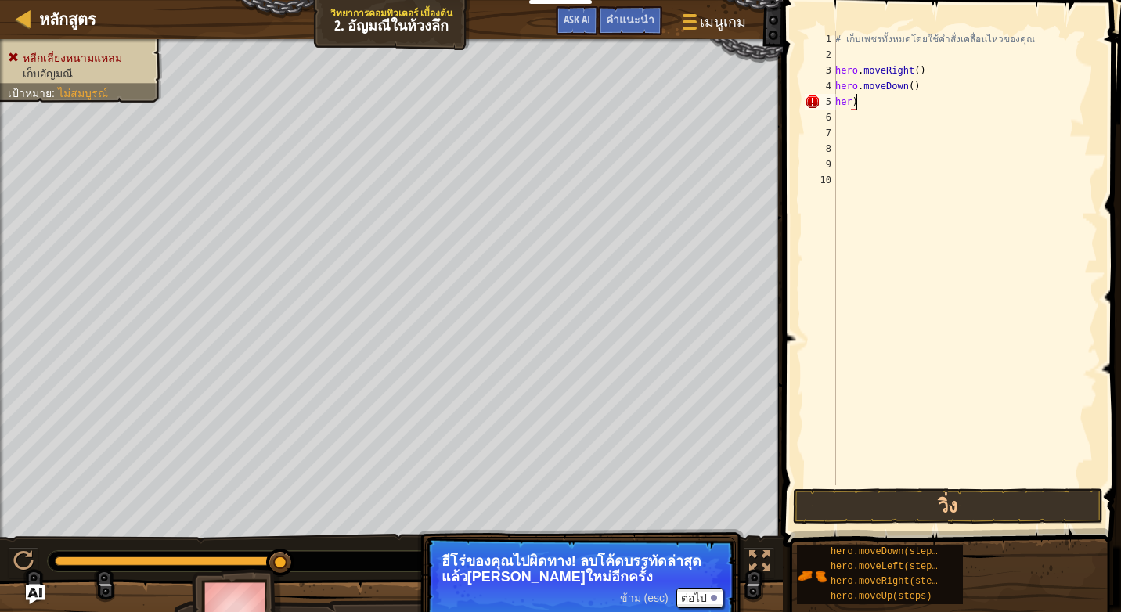
click at [855, 101] on div "# เก็บเพชรทั้งหมดโดยใช้คำสั่งเคลื่อนไหวของคุณ hero . moveRight ( ) hero . moveD…" at bounding box center [964, 274] width 265 height 486
type textarea "h"
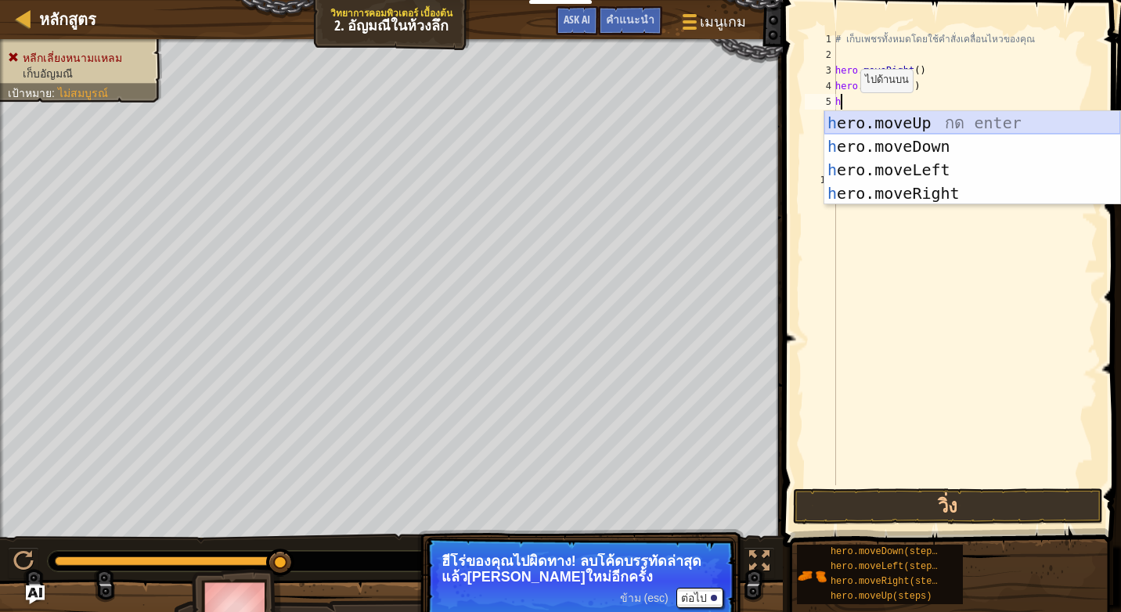
click at [890, 115] on div "h ero.moveUp กด enter h ero.moveDown กด enter h ero.moveLeft กด enter h ero.mov…" at bounding box center [973, 181] width 296 height 141
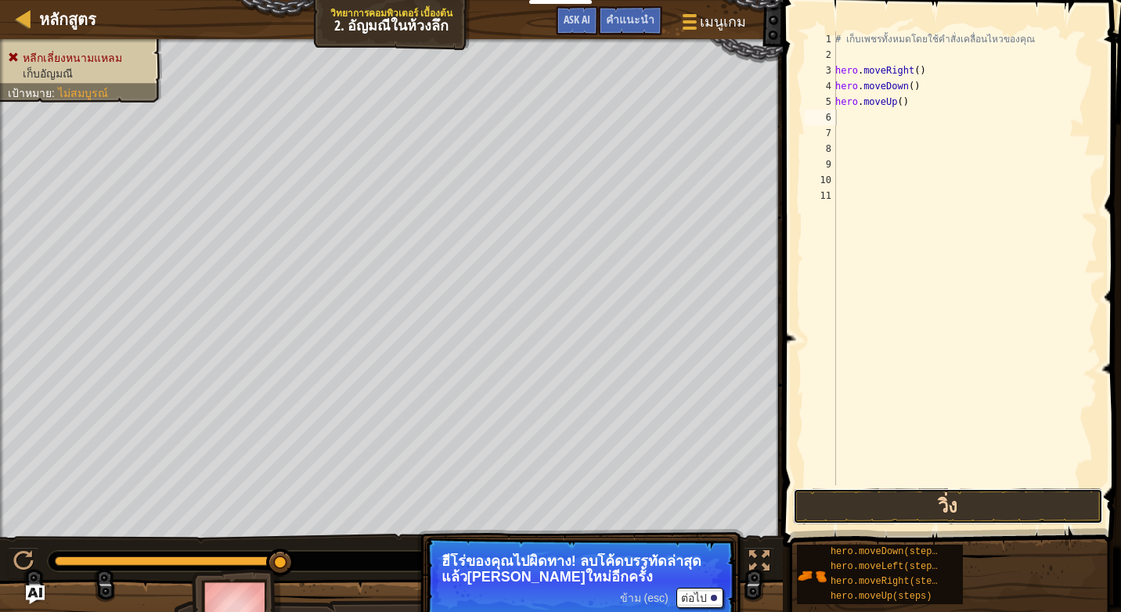
click at [820, 496] on button "วิ่ง" at bounding box center [948, 507] width 310 height 36
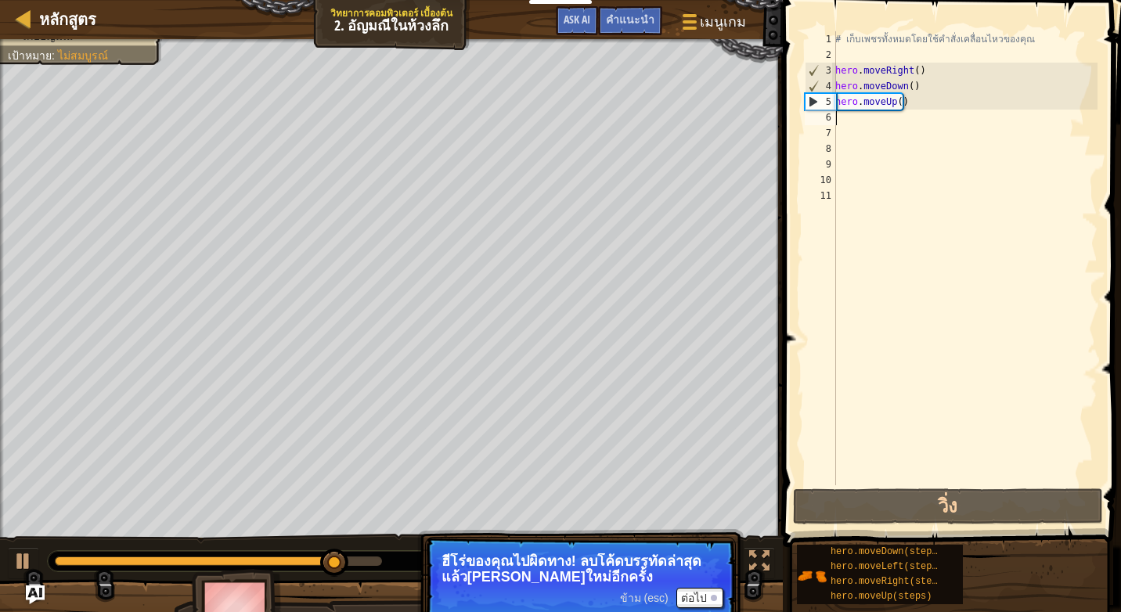
type textarea "h"
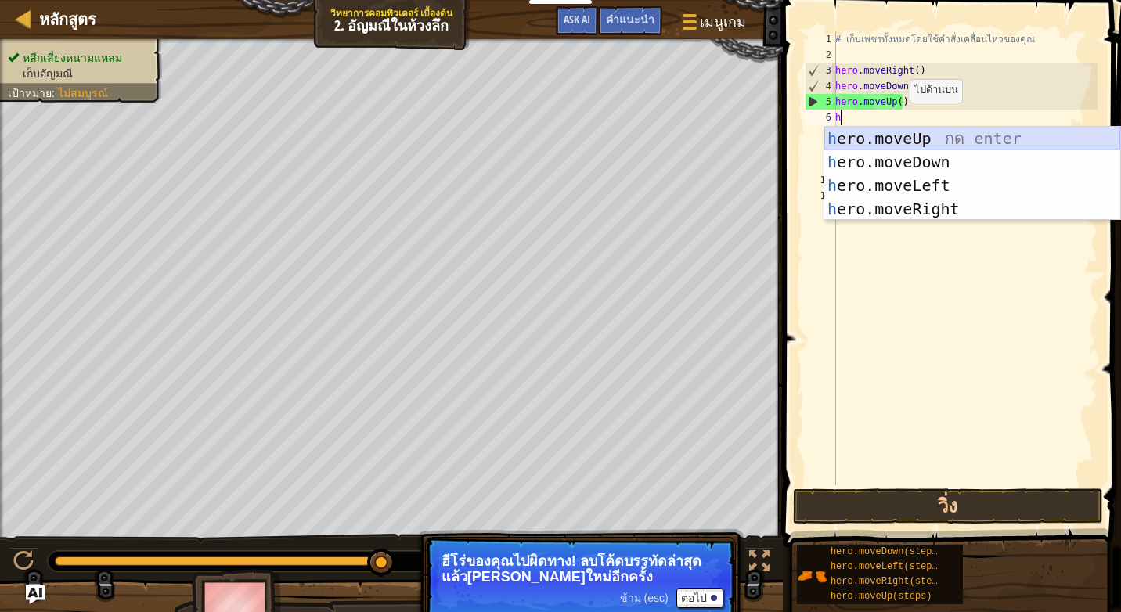
click at [892, 137] on div "h ero.moveUp กด enter h ero.moveDown กด enter h ero.moveLeft กด enter h ero.mov…" at bounding box center [973, 197] width 296 height 141
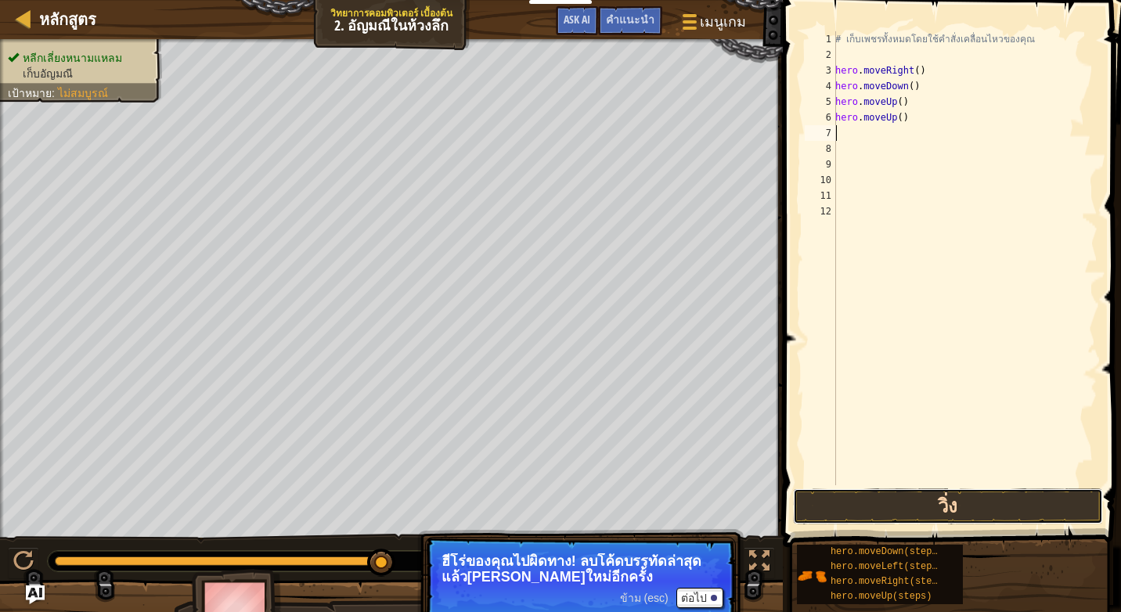
click at [926, 517] on button "วิ่ง" at bounding box center [948, 507] width 310 height 36
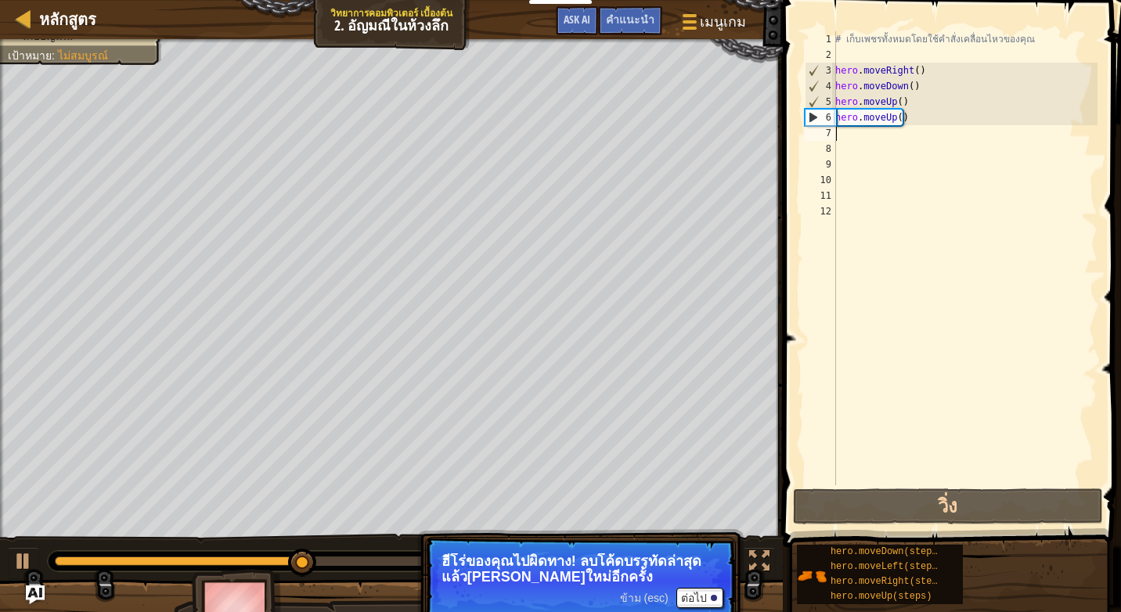
click at [854, 135] on div "# เก็บเพชรทั้งหมดโดยใช้คำสั่งเคลื่อนไหวของคุณ hero . moveRight ( ) hero . moveD…" at bounding box center [964, 274] width 265 height 486
type textarea "h"
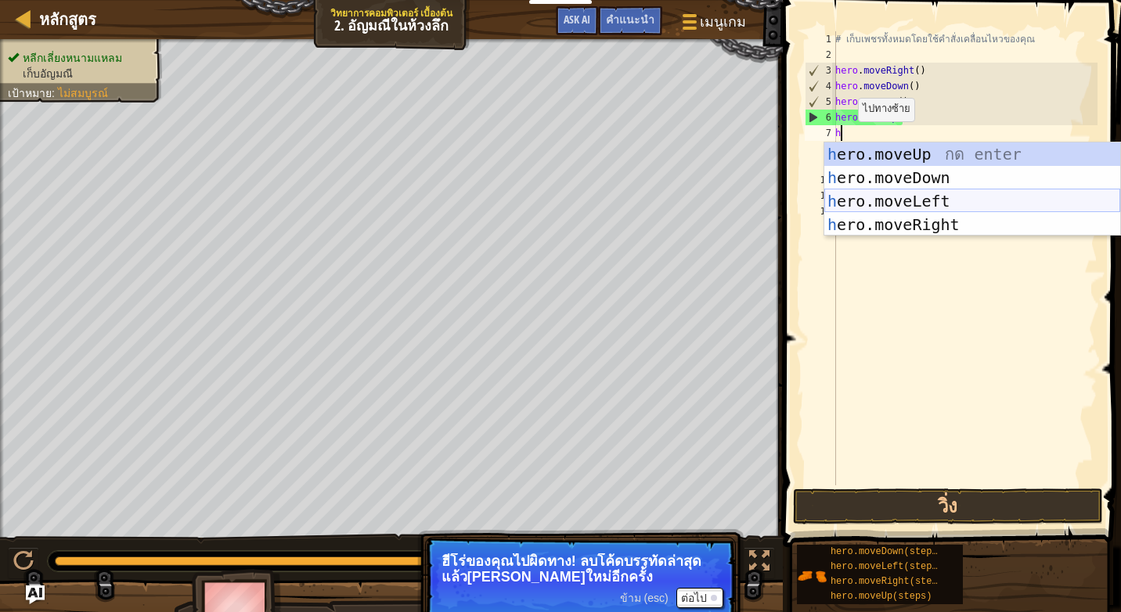
click at [879, 199] on div "h ero.moveUp กด enter h ero.moveDown กด enter h ero.moveLeft กด enter h ero.mov…" at bounding box center [973, 213] width 296 height 141
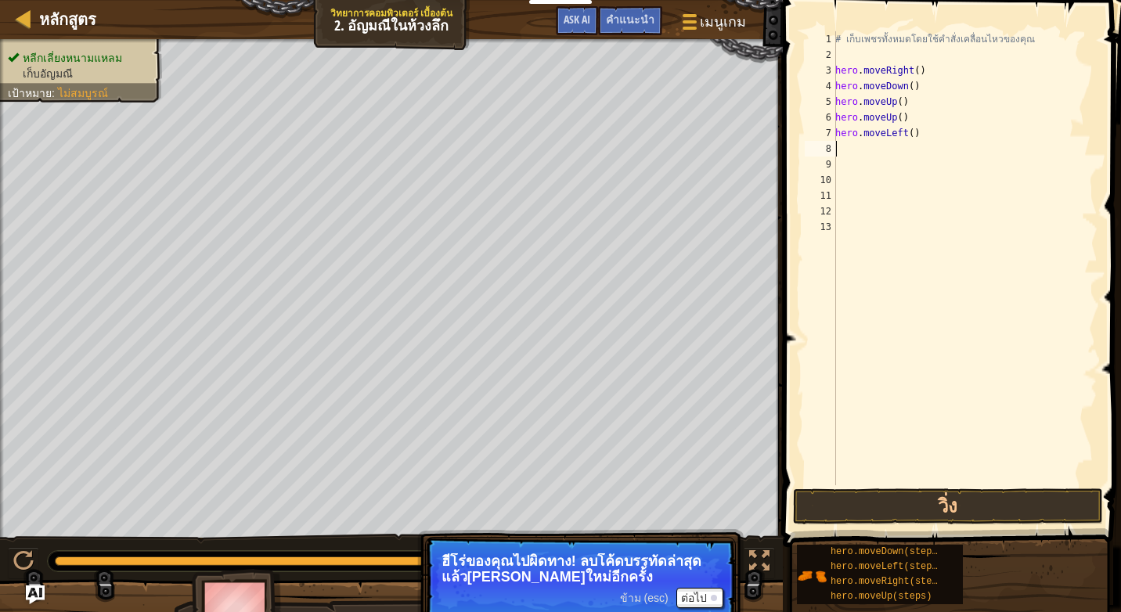
type textarea "h"
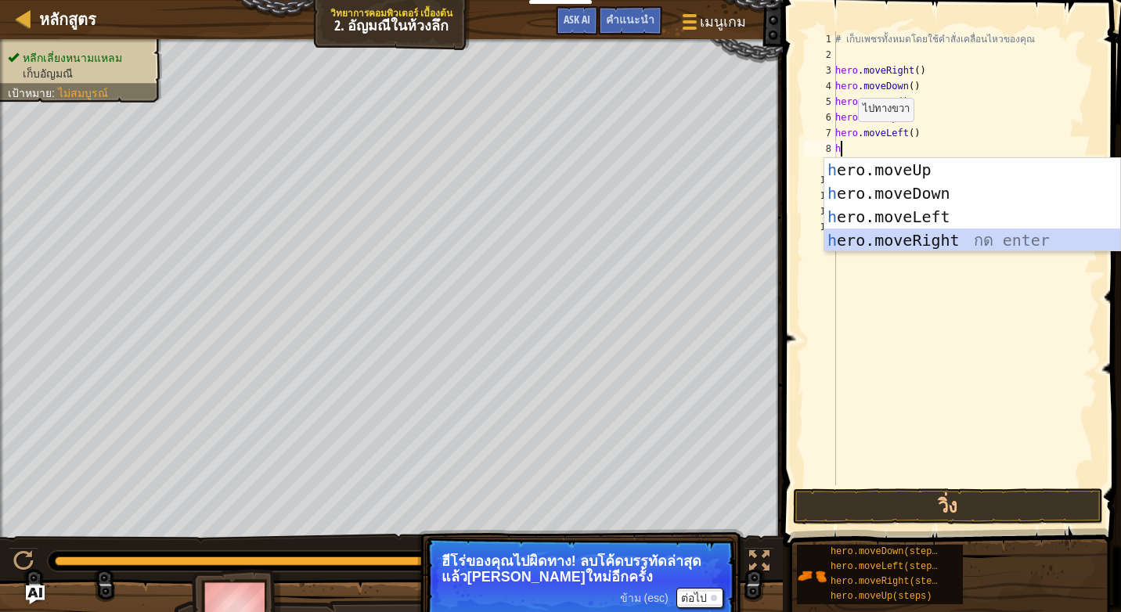
click at [849, 240] on div "h ero.moveUp กด enter h ero.moveDown กด enter h ero.moveLeft กด enter h ero.mov…" at bounding box center [973, 228] width 296 height 141
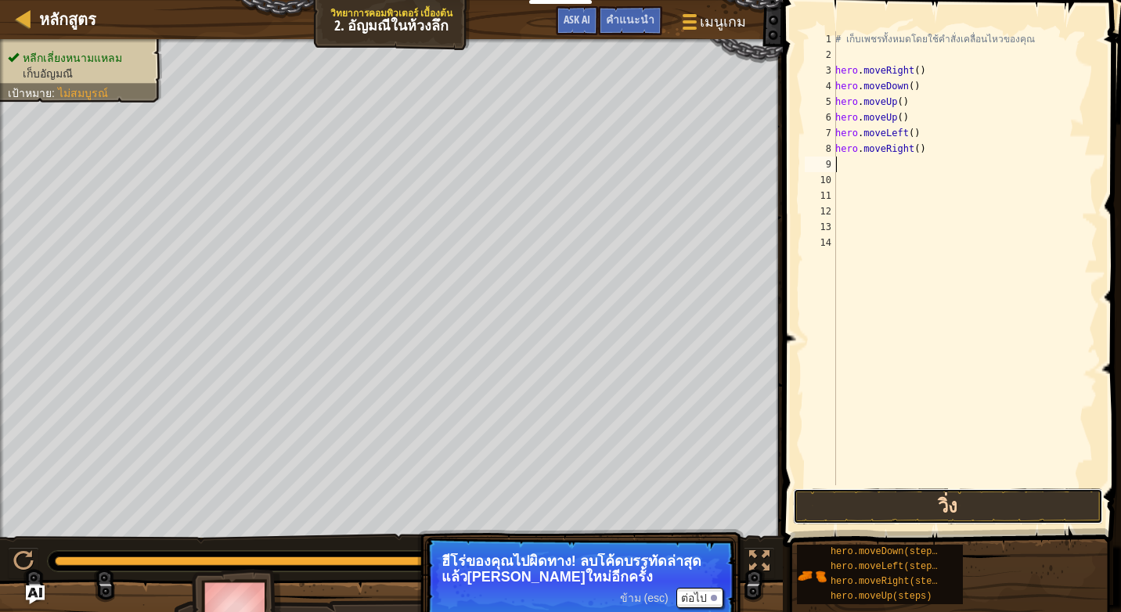
click at [972, 498] on button "วิ่ง" at bounding box center [948, 507] width 310 height 36
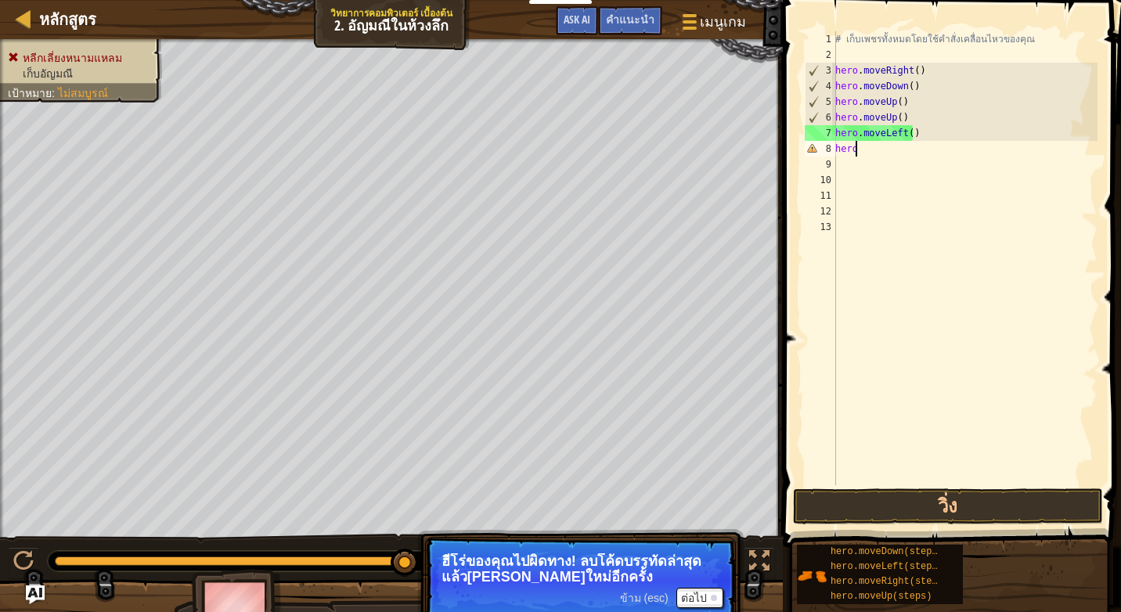
type textarea "h"
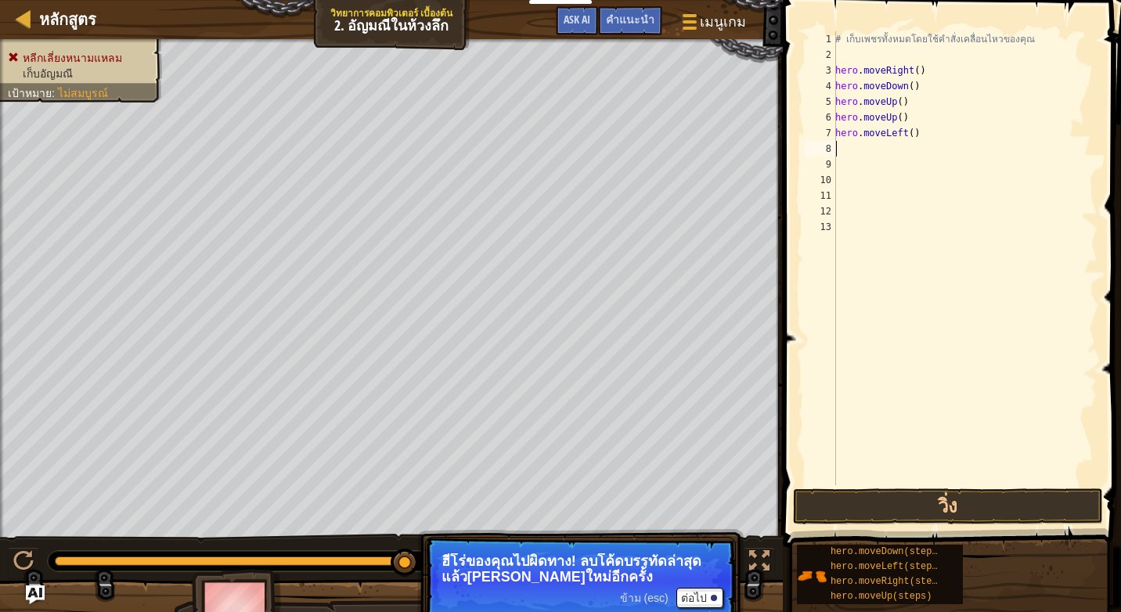
click at [913, 135] on div "# เก็บเพชรทั้งหมดโดยใช้คำสั่งเคลื่อนไหวของคุณ hero . moveRight ( ) hero . moveD…" at bounding box center [964, 274] width 265 height 486
type textarea "h"
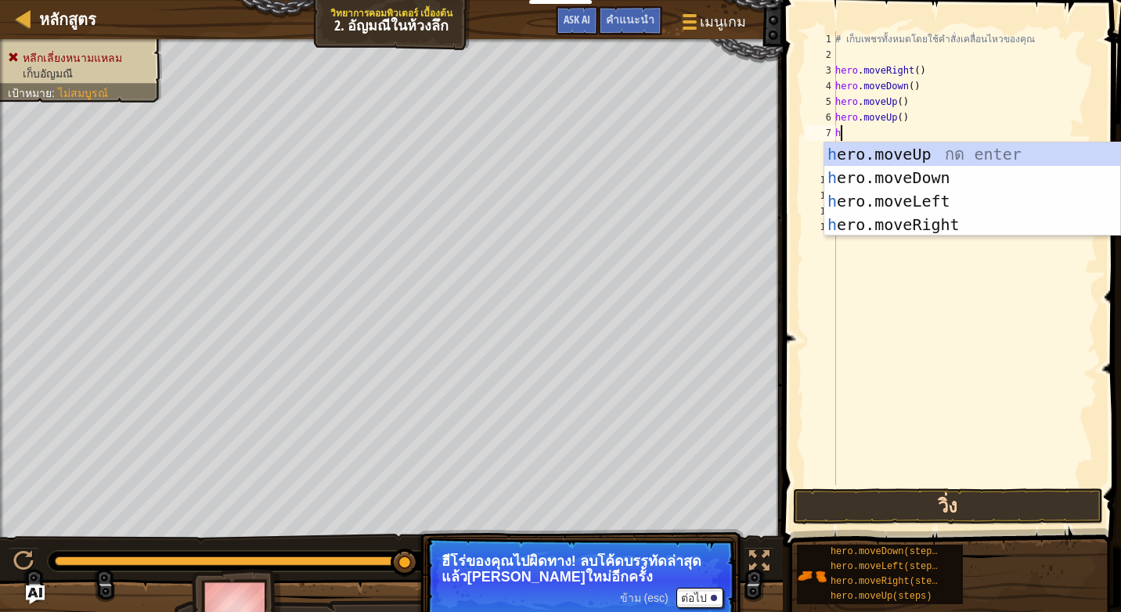
type textarea "h"
click at [890, 509] on button "วิ่ง" at bounding box center [948, 507] width 310 height 36
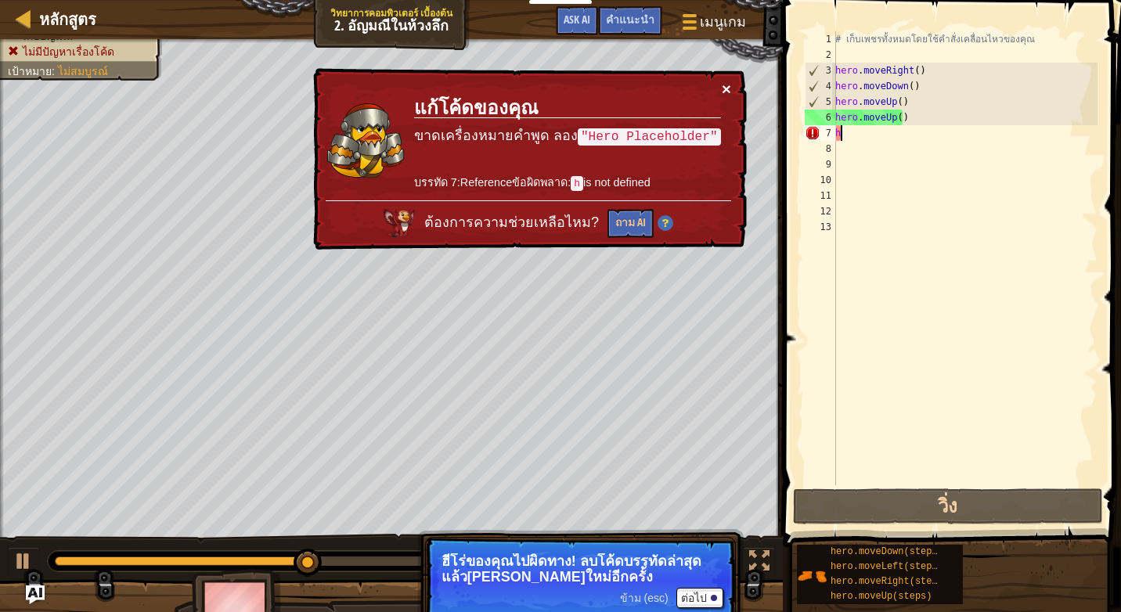
click at [728, 90] on button "×" at bounding box center [726, 89] width 9 height 16
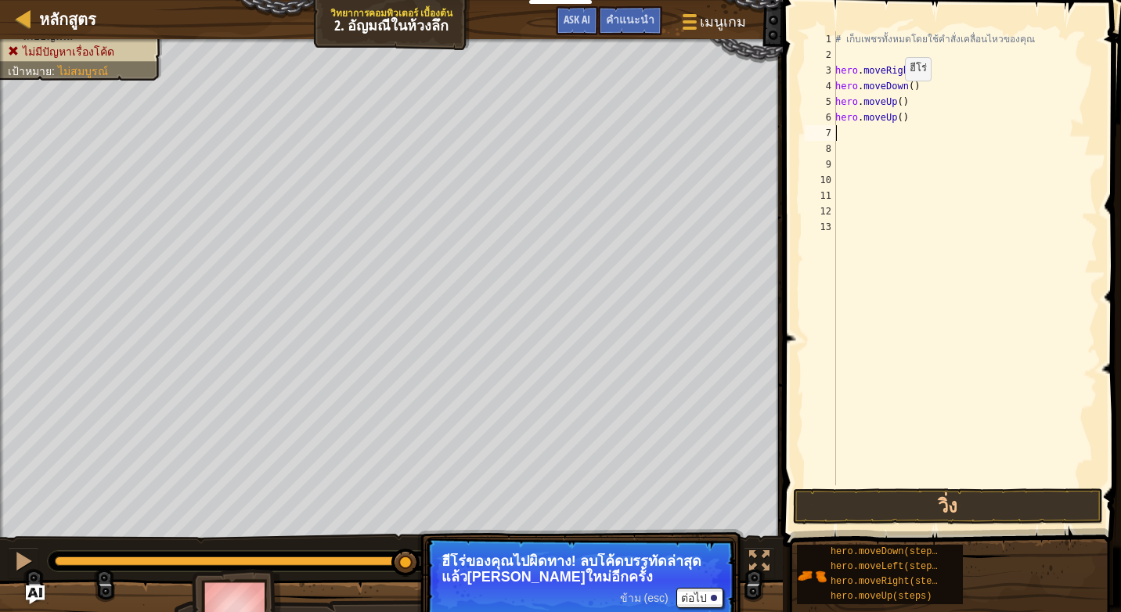
type textarea "h"
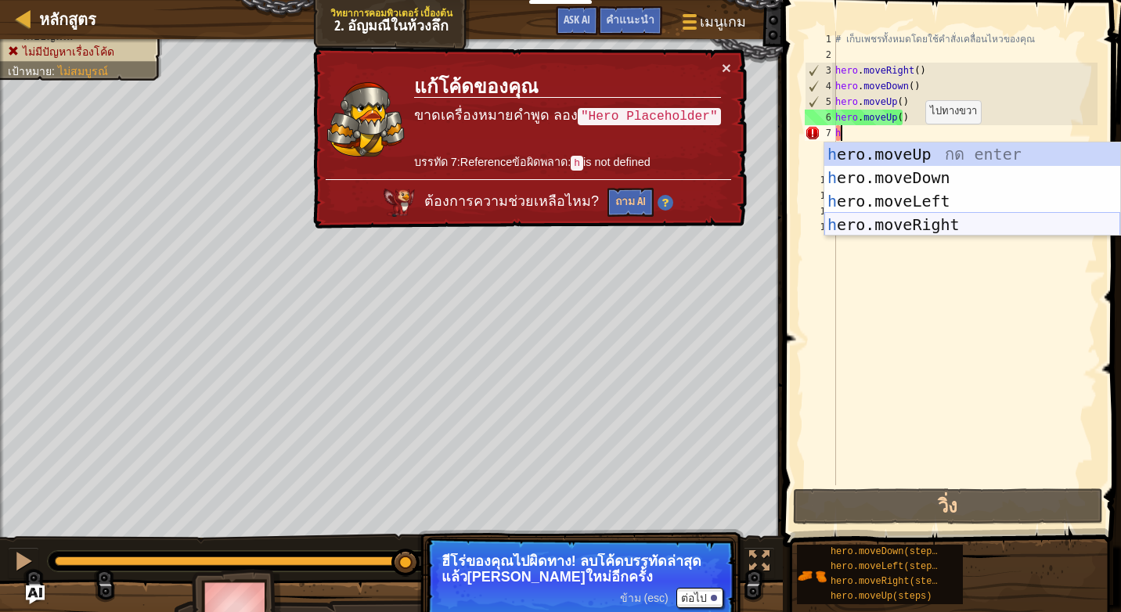
click at [897, 219] on div "h ero.moveUp กด enter h ero.moveDown กด enter h ero.moveLeft กด enter h ero.mov…" at bounding box center [973, 213] width 296 height 141
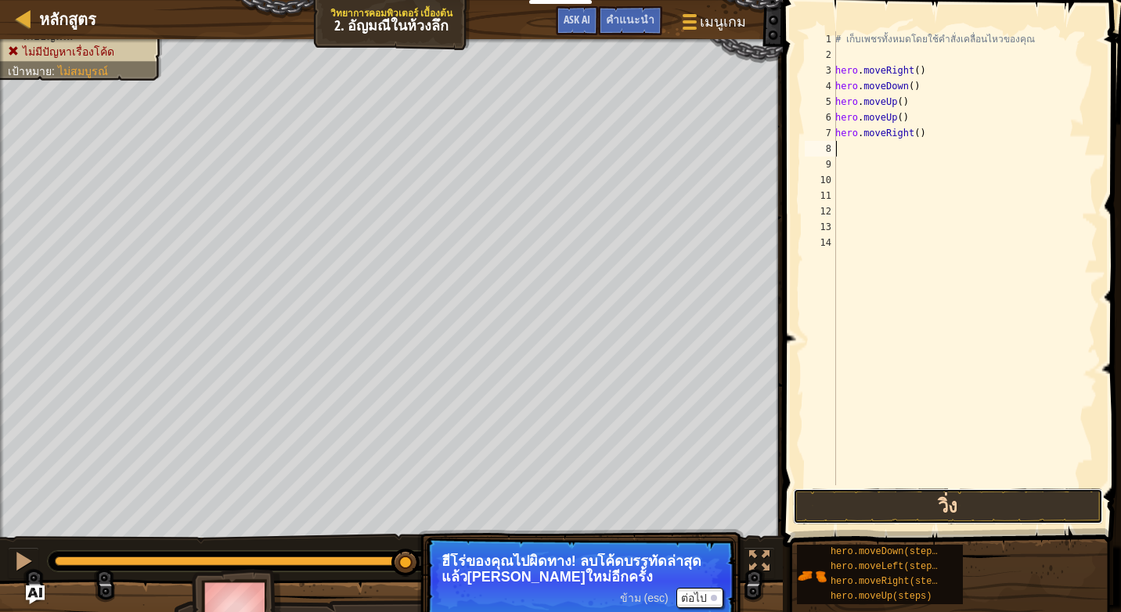
click at [811, 496] on button "วิ่ง" at bounding box center [948, 507] width 310 height 36
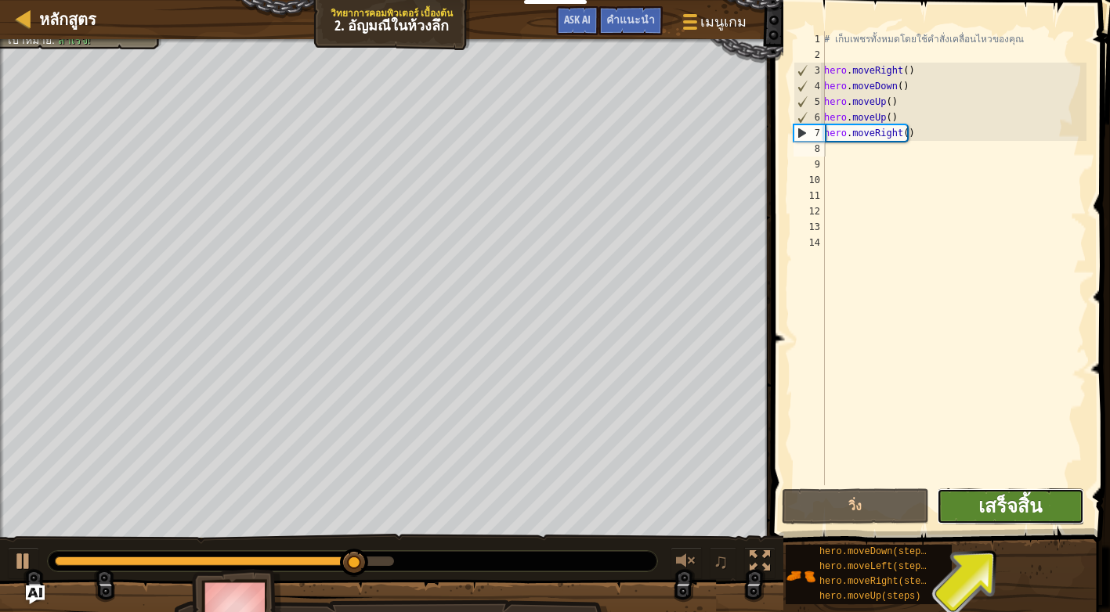
click at [1020, 497] on span "เสร็จสิ้น" at bounding box center [1009, 505] width 63 height 25
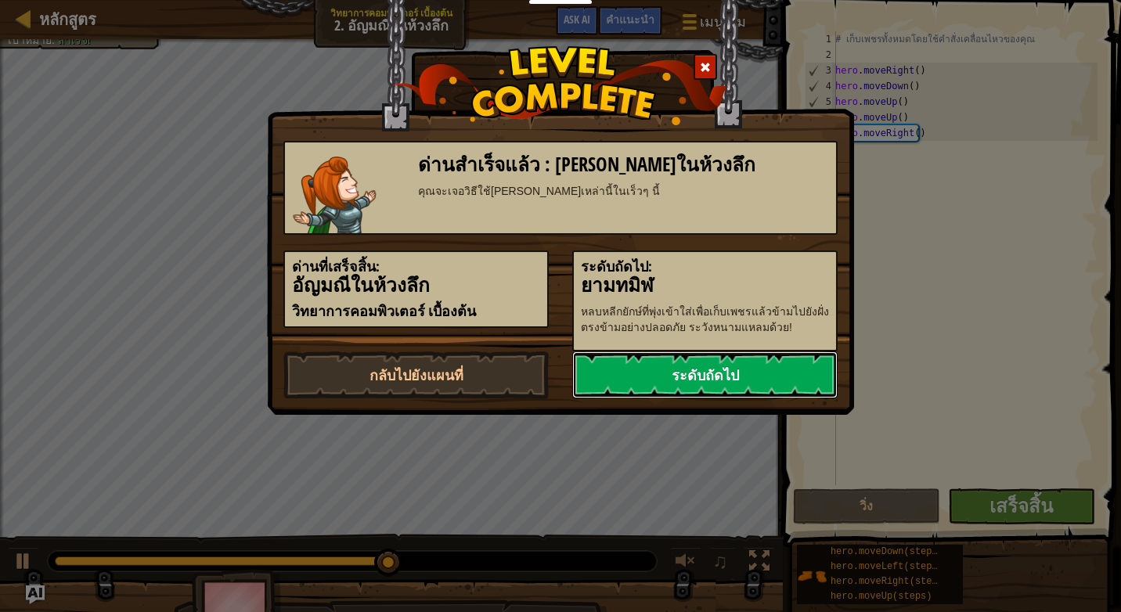
click at [728, 369] on link "ระดับถัดไป" at bounding box center [704, 375] width 265 height 47
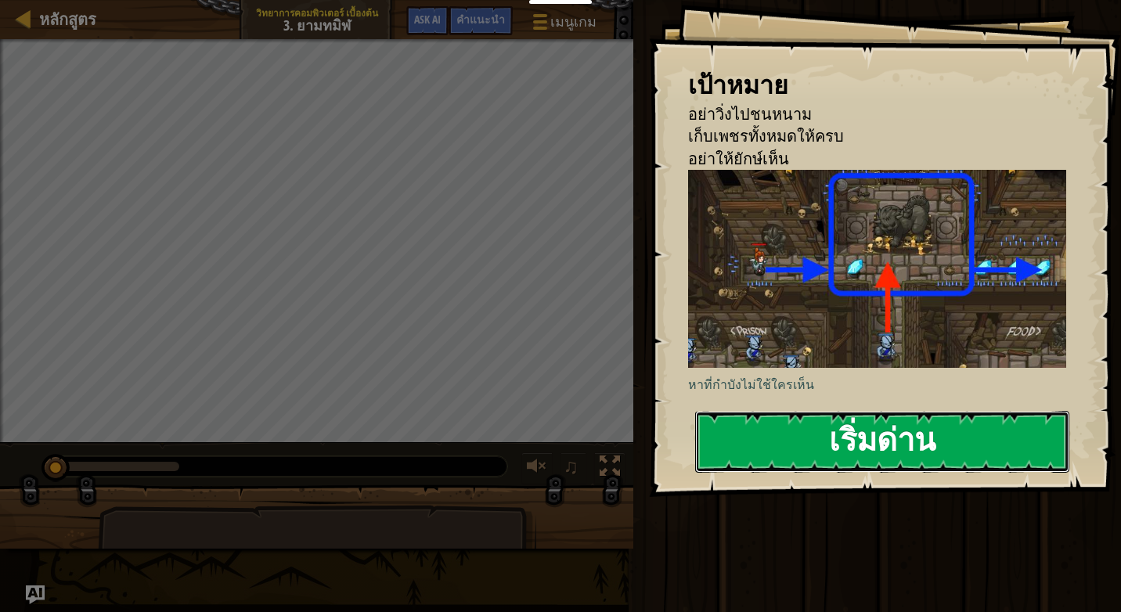
click at [731, 439] on button "เริ่มด่าน" at bounding box center [882, 442] width 374 height 62
click at [770, 436] on button "เริ่มด่าน" at bounding box center [882, 442] width 374 height 62
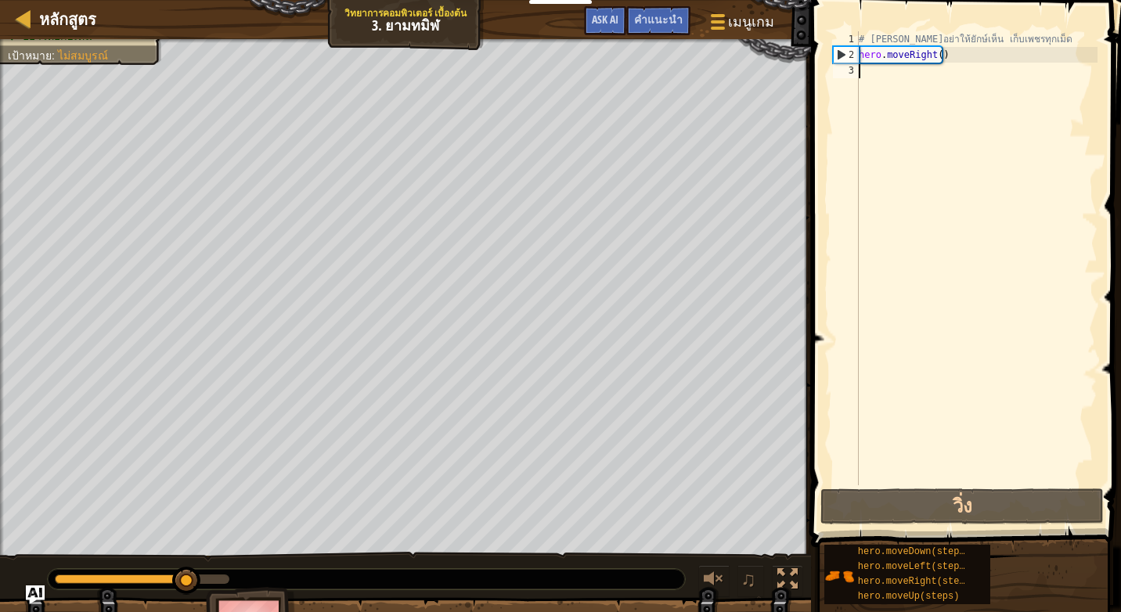
type textarea "h"
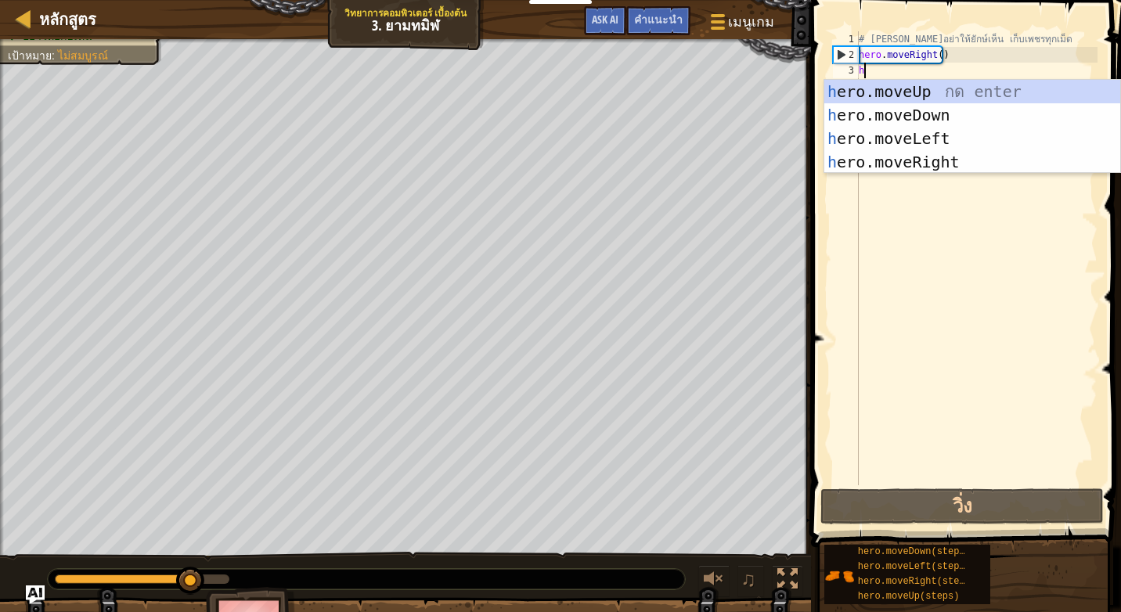
scroll to position [7, 0]
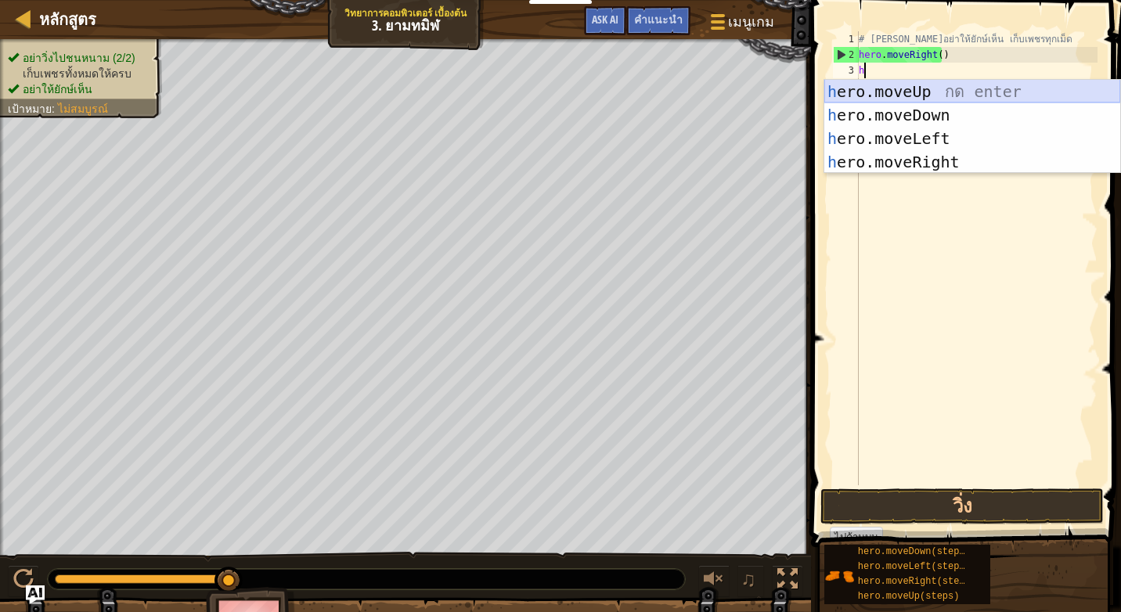
click at [965, 82] on div "h ero.moveUp กด enter h ero.moveDown กด enter h ero.moveLeft กด enter h ero.mov…" at bounding box center [973, 150] width 296 height 141
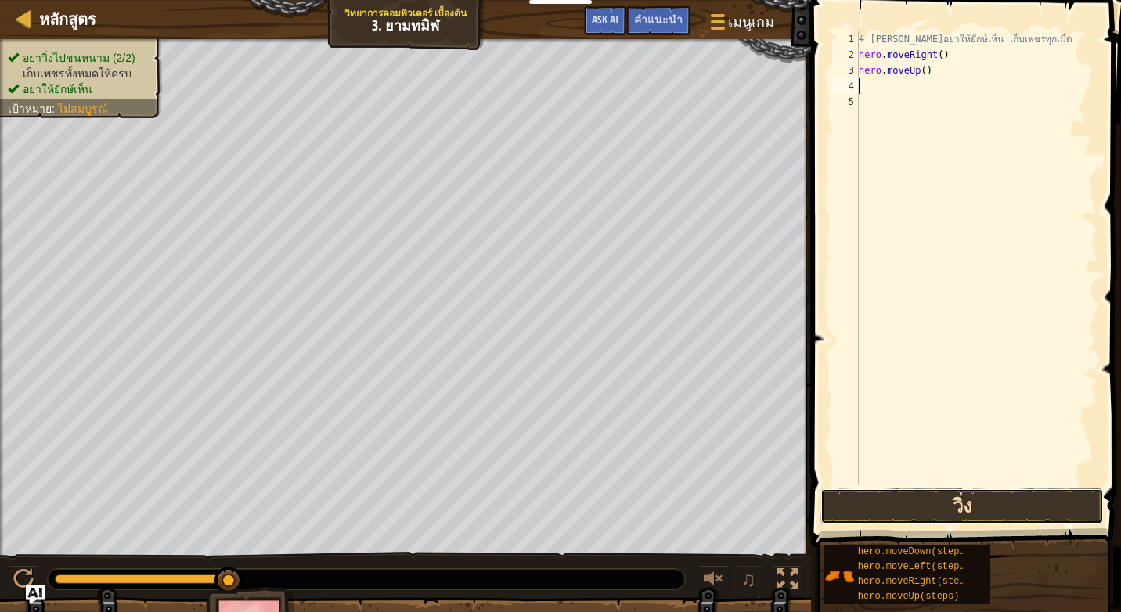
click at [866, 502] on button "วิ่ง" at bounding box center [962, 507] width 283 height 36
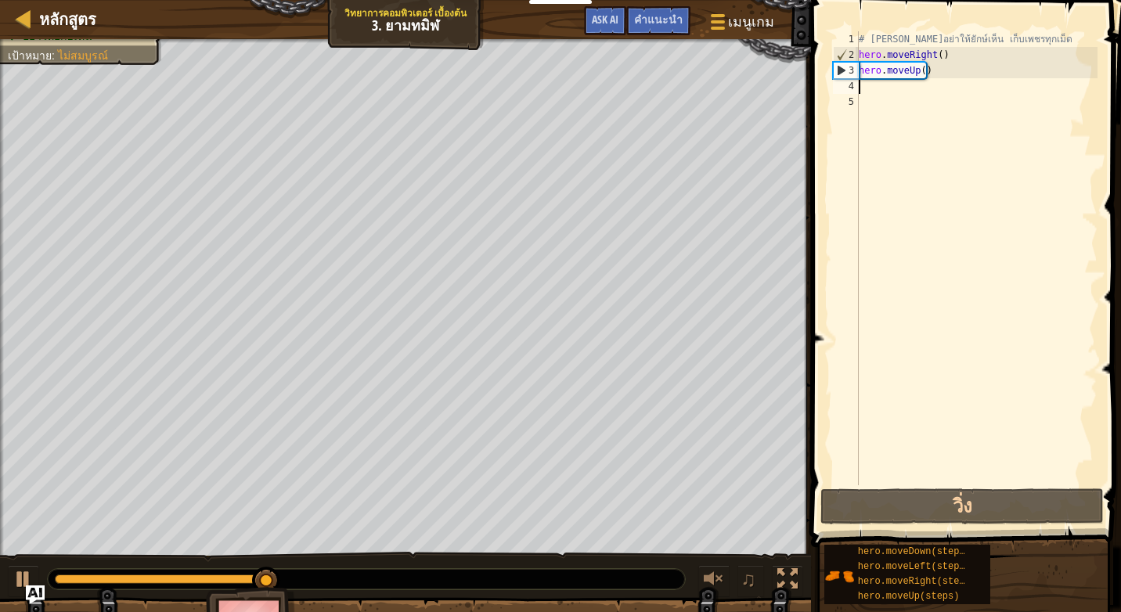
type textarea "h"
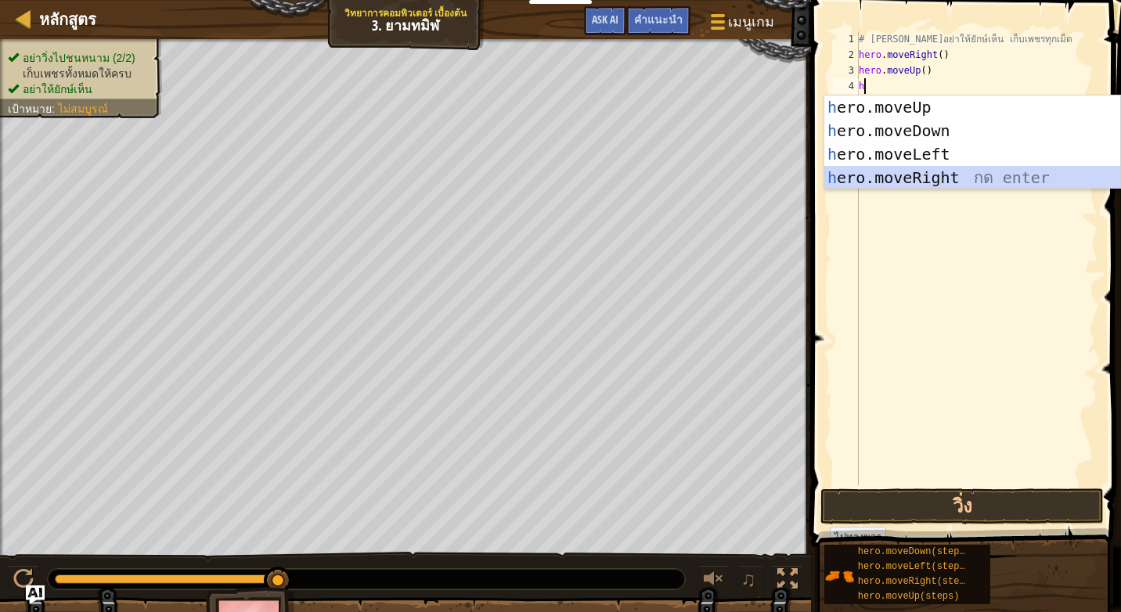
click at [973, 168] on div "h ero.moveUp กด enter h ero.moveDown กด enter h ero.moveLeft กด enter h ero.mov…" at bounding box center [973, 166] width 296 height 141
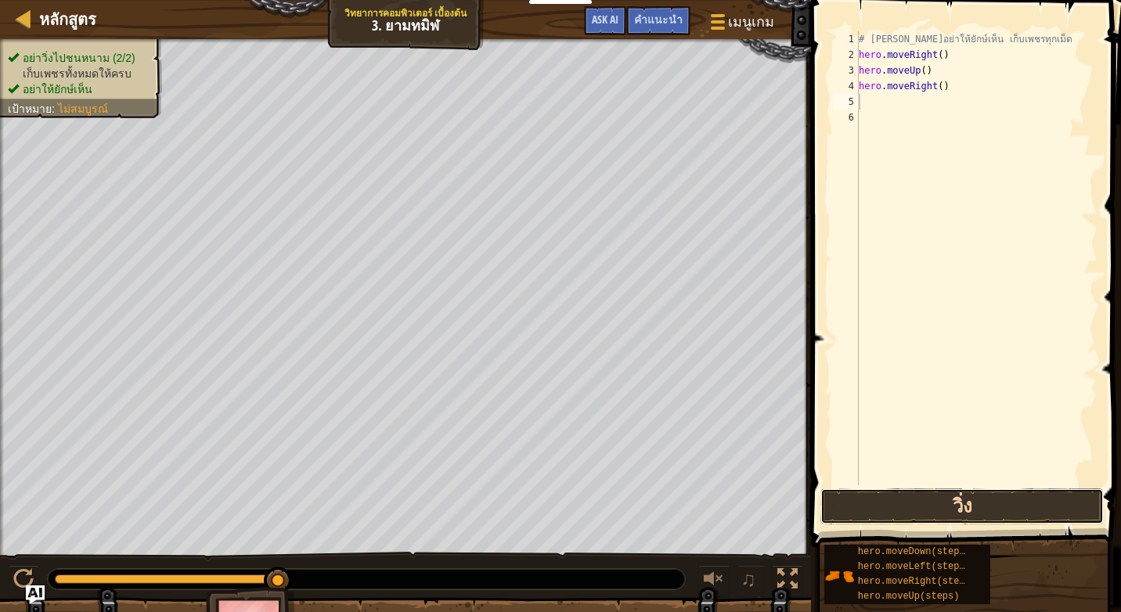
drag, startPoint x: 934, startPoint y: 506, endPoint x: 919, endPoint y: 502, distance: 16.1
click at [936, 504] on button "วิ่ง" at bounding box center [962, 507] width 283 height 36
click at [919, 502] on button "วิ่ง" at bounding box center [962, 507] width 283 height 36
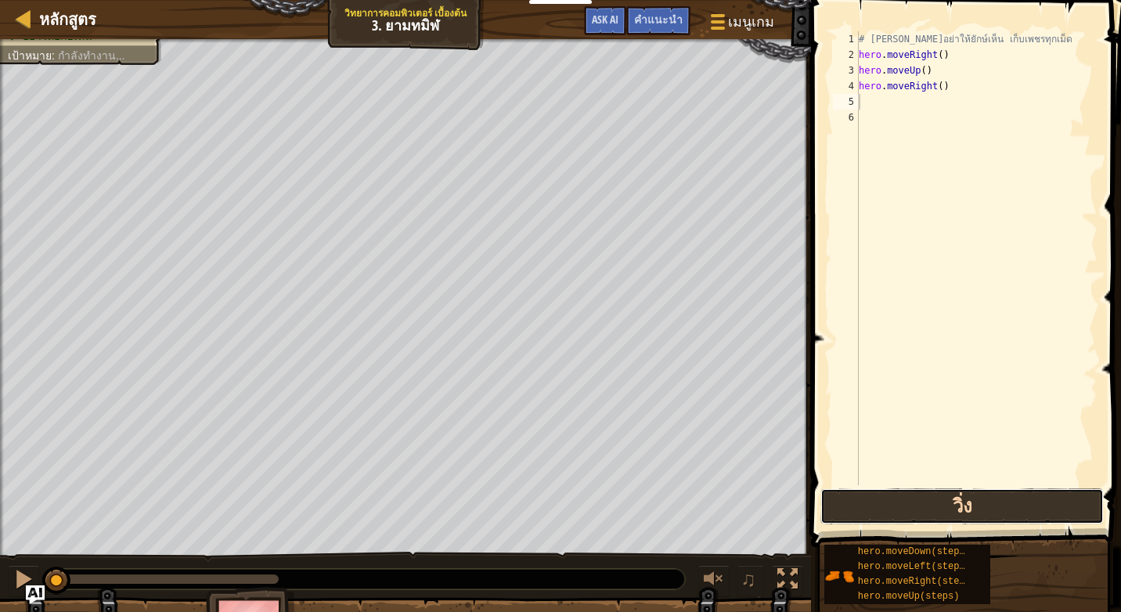
click at [877, 500] on button "วิ่ง" at bounding box center [962, 507] width 283 height 36
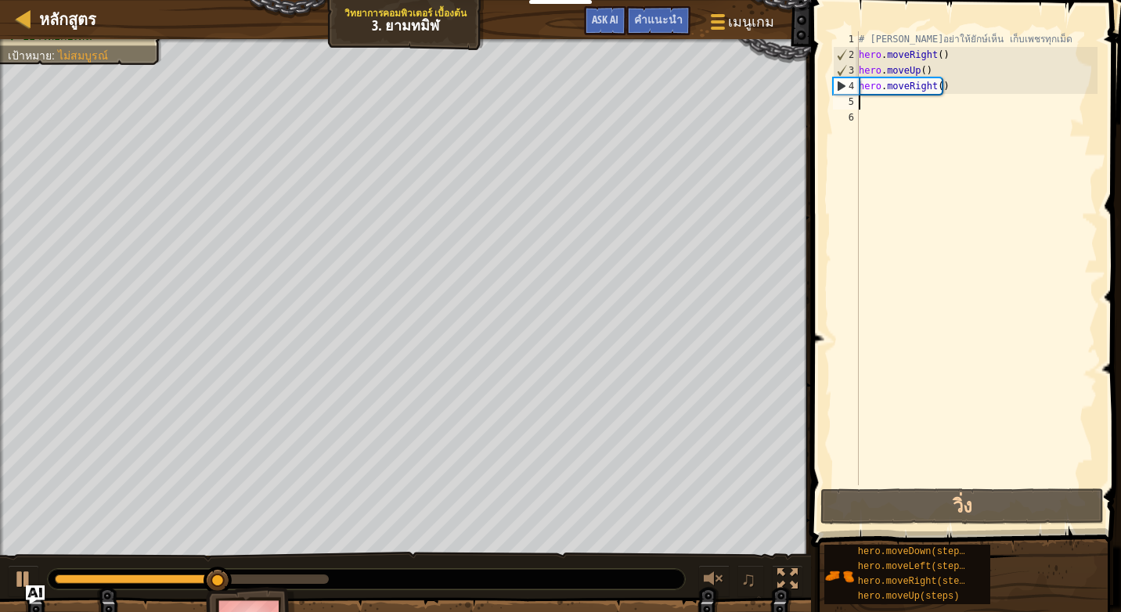
type textarea "h"
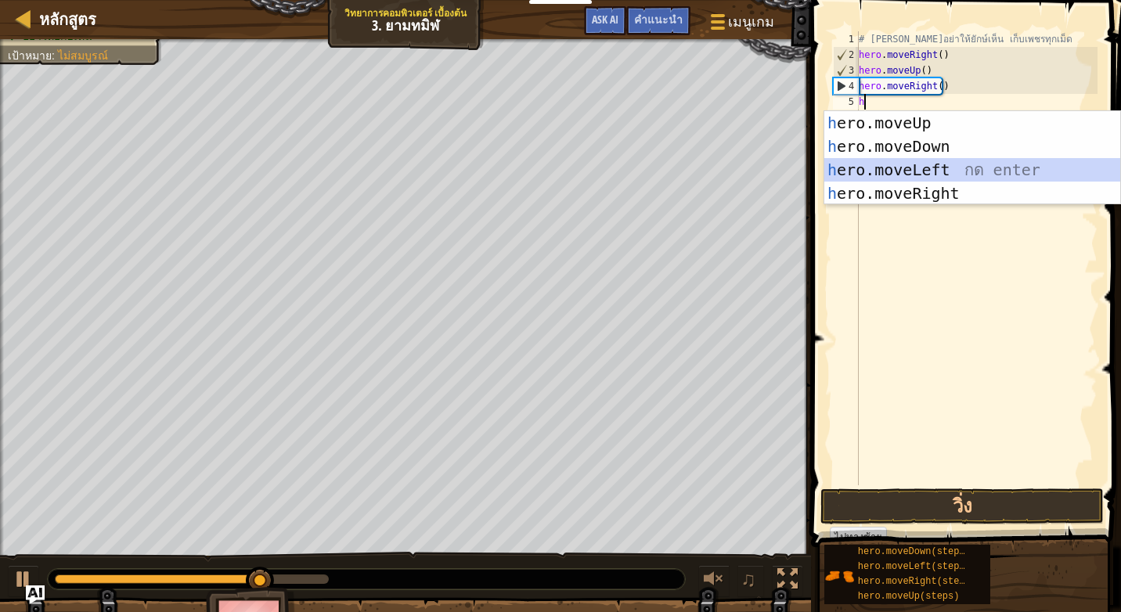
click at [946, 165] on div "h ero.moveUp กด enter h ero.moveDown กด enter h ero.moveLeft กด enter h ero.mov…" at bounding box center [973, 181] width 296 height 141
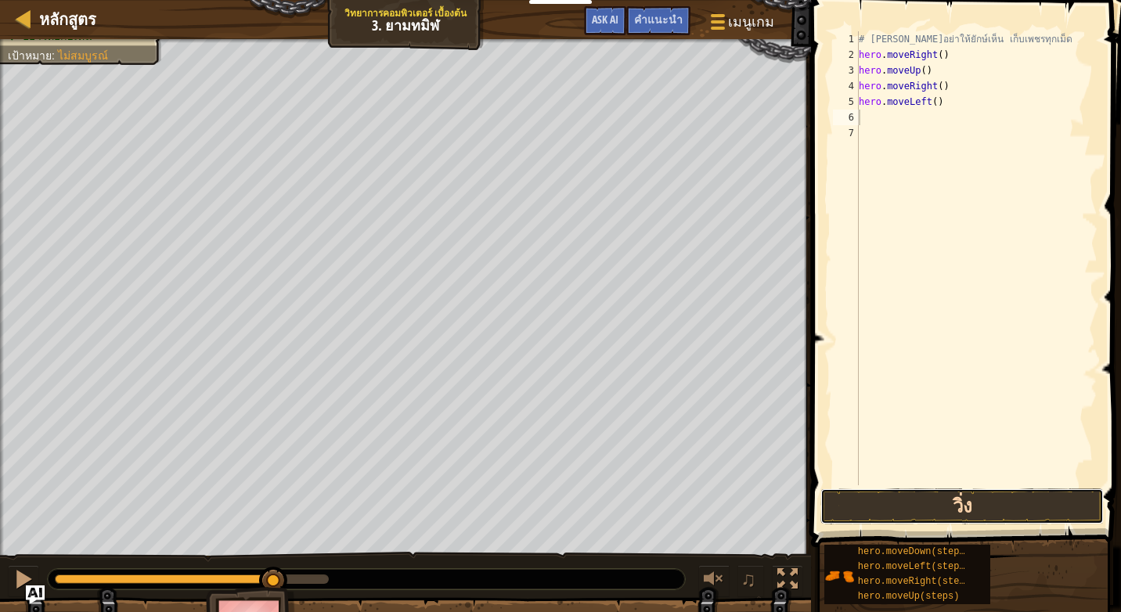
click at [897, 511] on button "วิ่ง" at bounding box center [962, 507] width 283 height 36
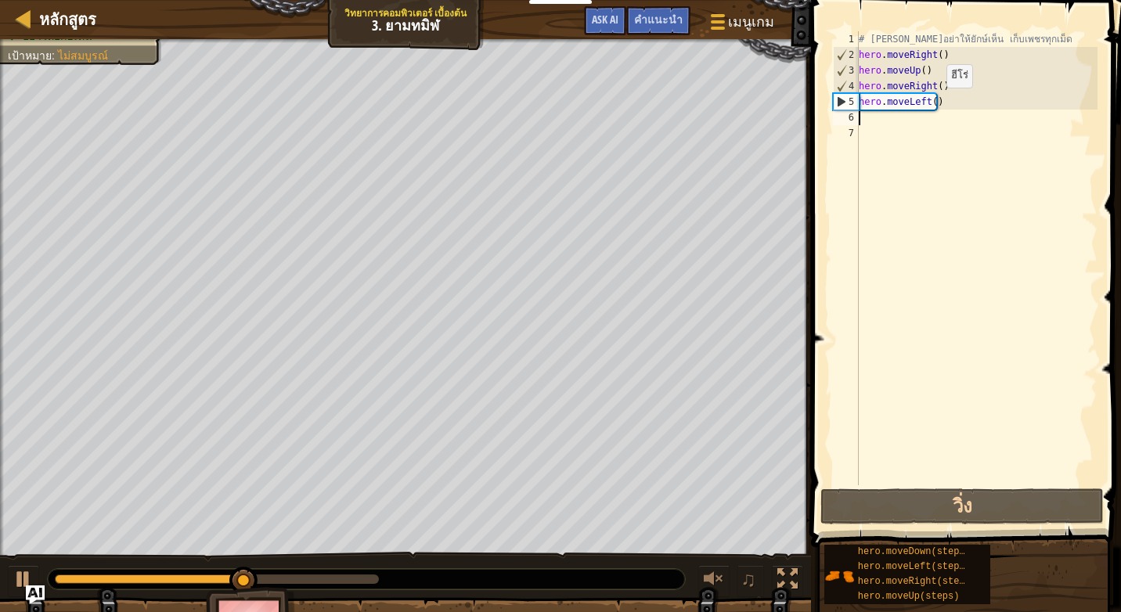
click at [933, 103] on div "# [PERSON_NAME]อย่าให้ยักษ์เห็น เก็บเพชรทุกเม็ด hero . moveRight ( ) hero . mov…" at bounding box center [977, 274] width 242 height 486
click at [937, 102] on div "# [PERSON_NAME]อย่าให้ยักษ์เห็น เก็บเพชรทุกเม็ด hero . moveRight ( ) hero . mov…" at bounding box center [977, 274] width 242 height 486
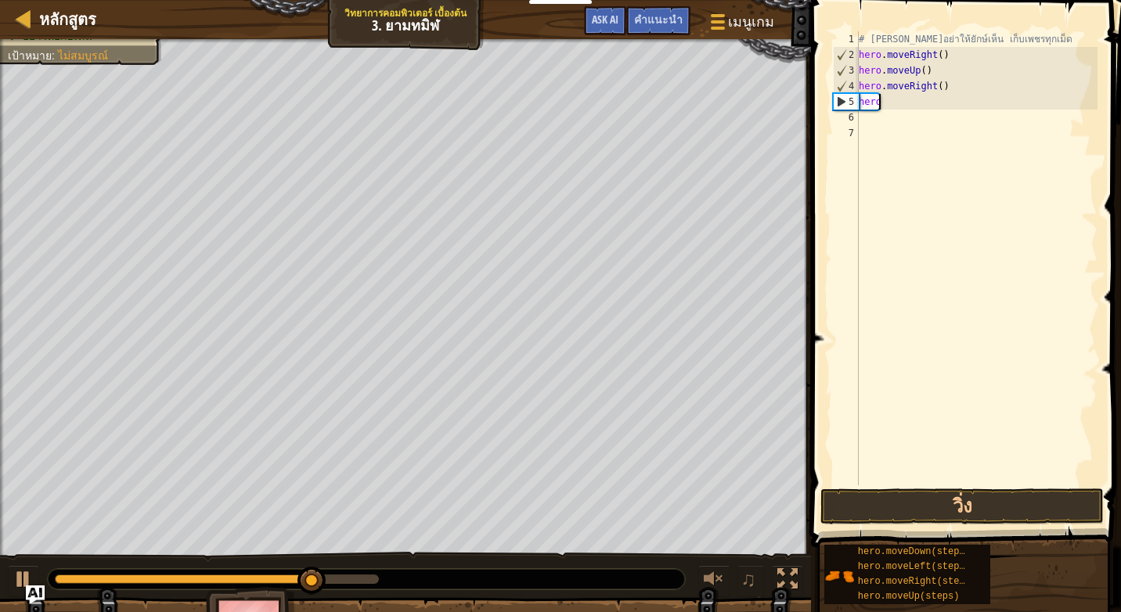
type textarea "h"
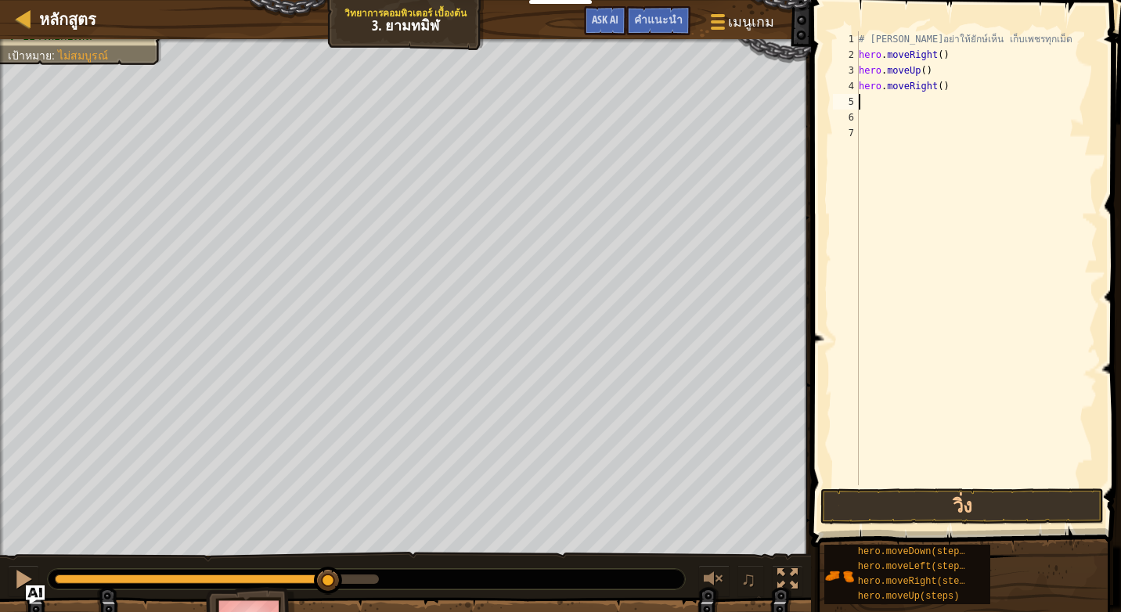
type textarea "h"
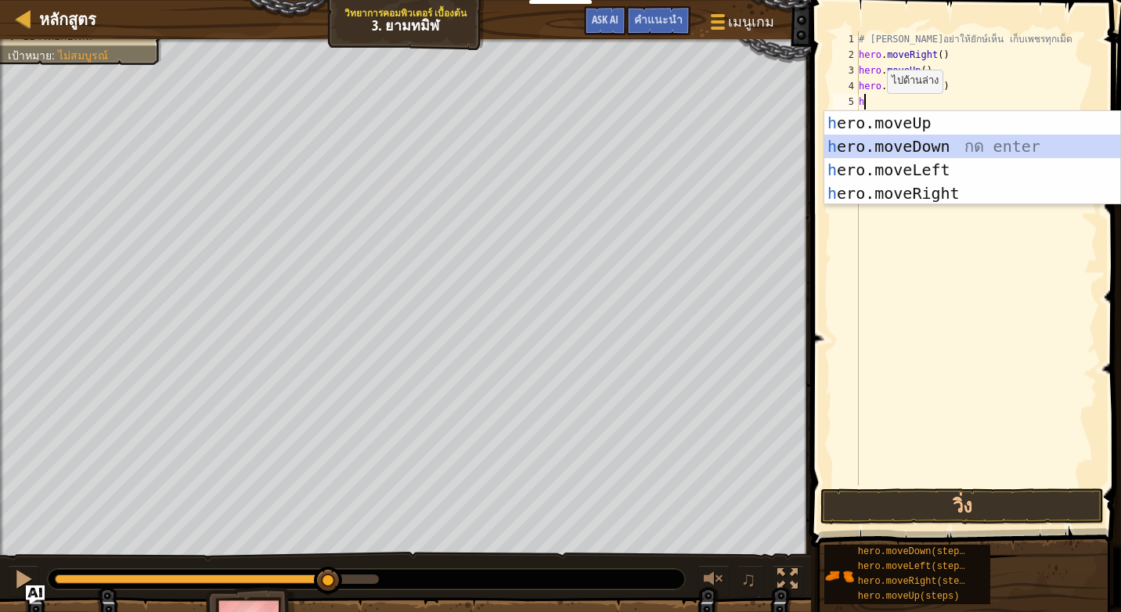
click at [898, 143] on div "h ero.moveUp กด enter h ero.moveDown กด enter h ero.moveLeft กด enter h ero.mov…" at bounding box center [973, 181] width 296 height 141
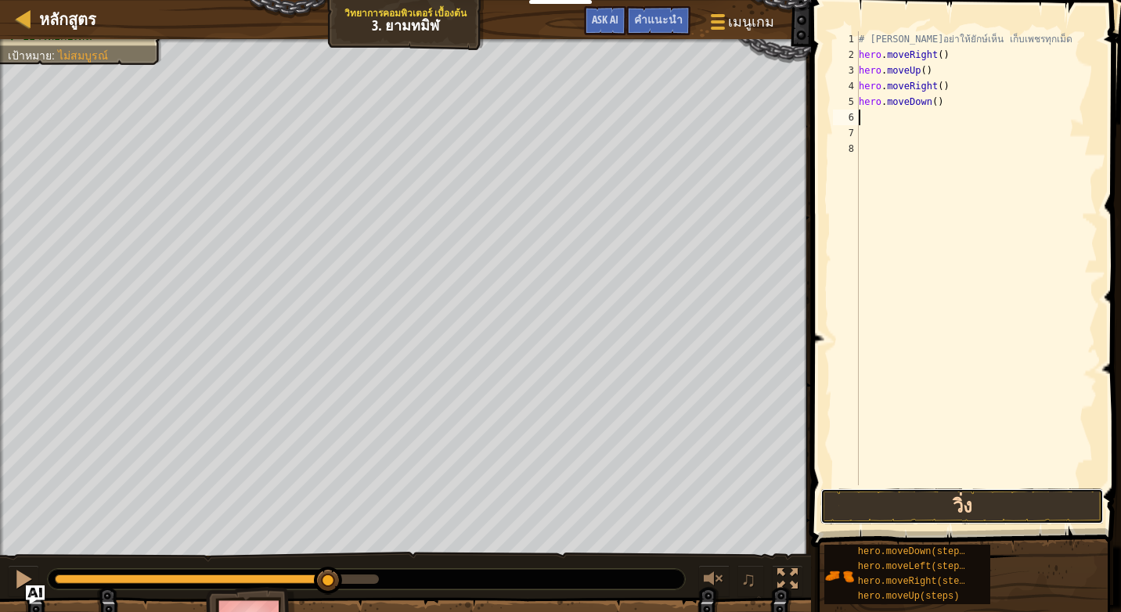
click at [903, 512] on button "วิ่ง" at bounding box center [962, 507] width 283 height 36
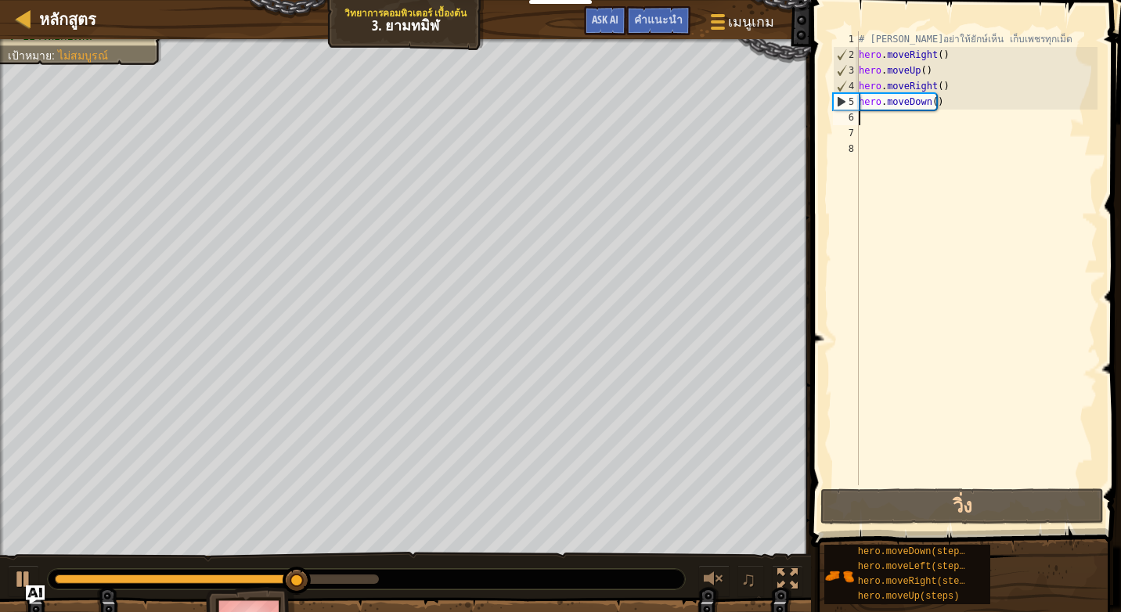
type textarea "h"
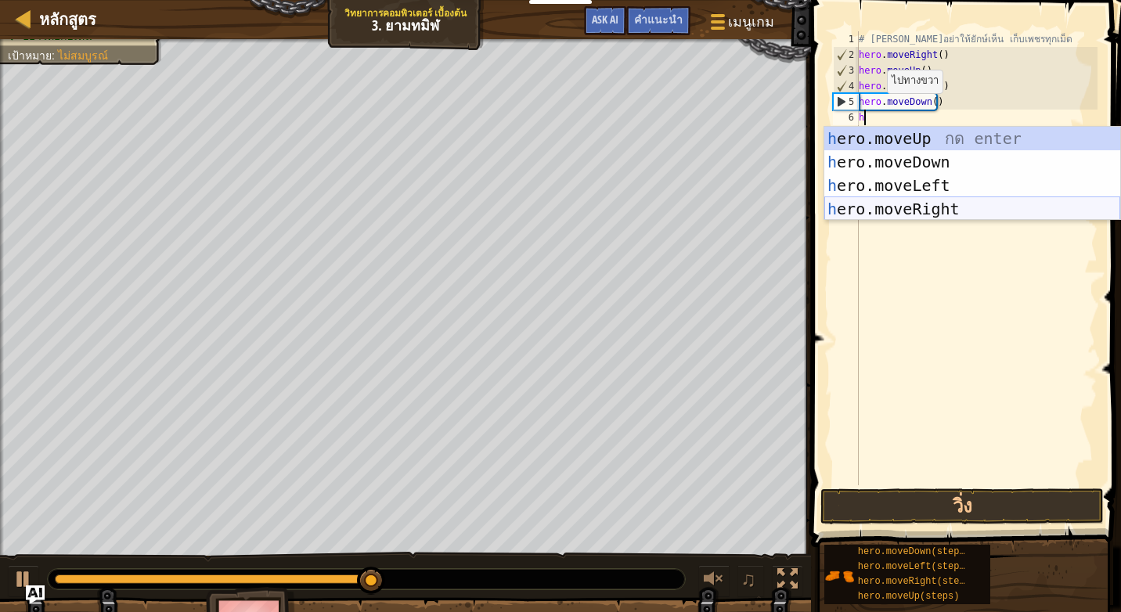
click at [886, 202] on div "h ero.moveUp กด enter h ero.moveDown กด enter h ero.moveLeft กด enter h ero.mov…" at bounding box center [973, 197] width 296 height 141
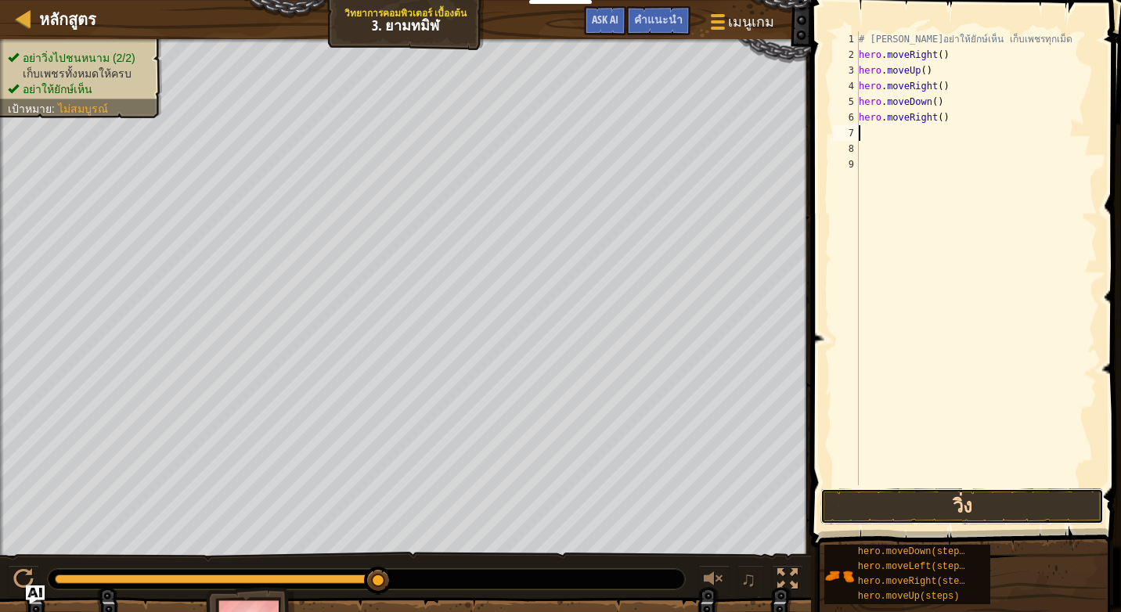
click at [939, 511] on button "วิ่ง" at bounding box center [962, 507] width 283 height 36
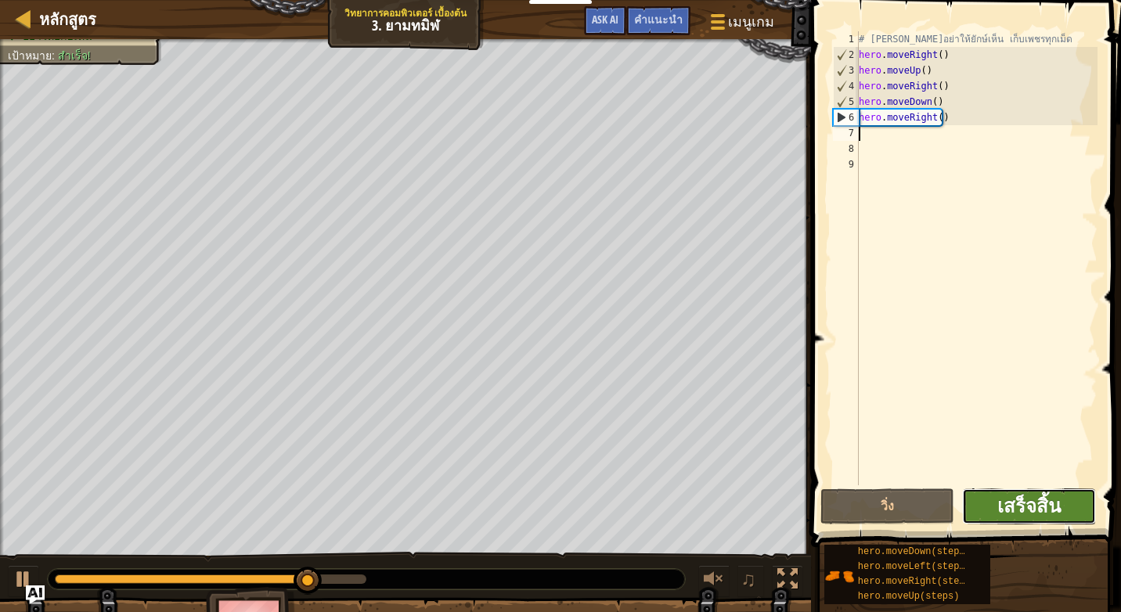
click at [1013, 501] on span "เสร็จสิ้น" at bounding box center [1029, 505] width 63 height 25
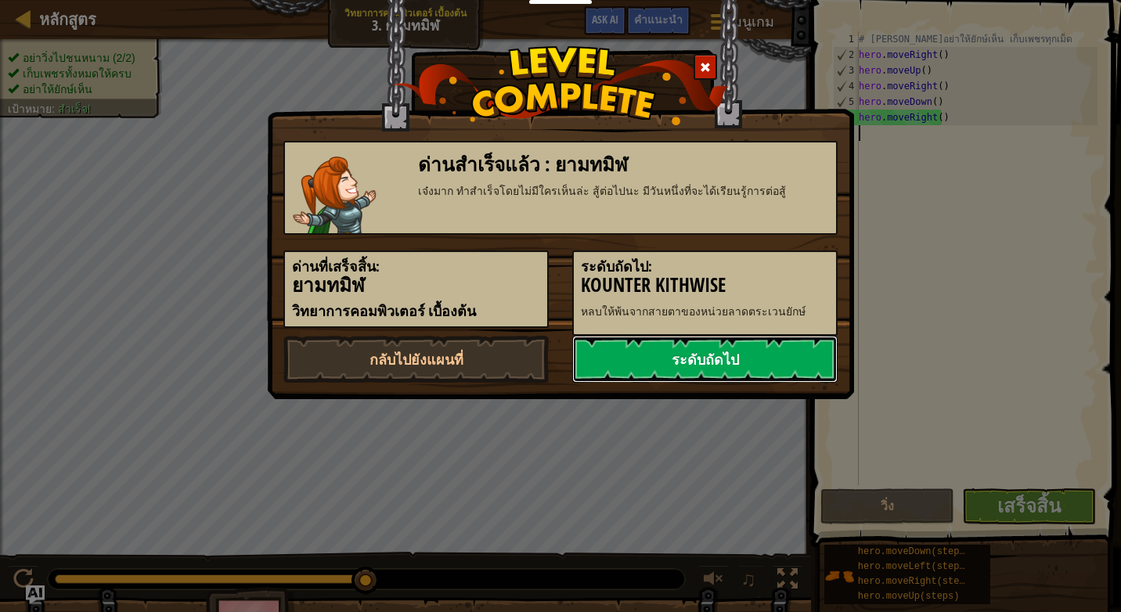
click at [742, 354] on link "ระดับถัดไป" at bounding box center [704, 359] width 265 height 47
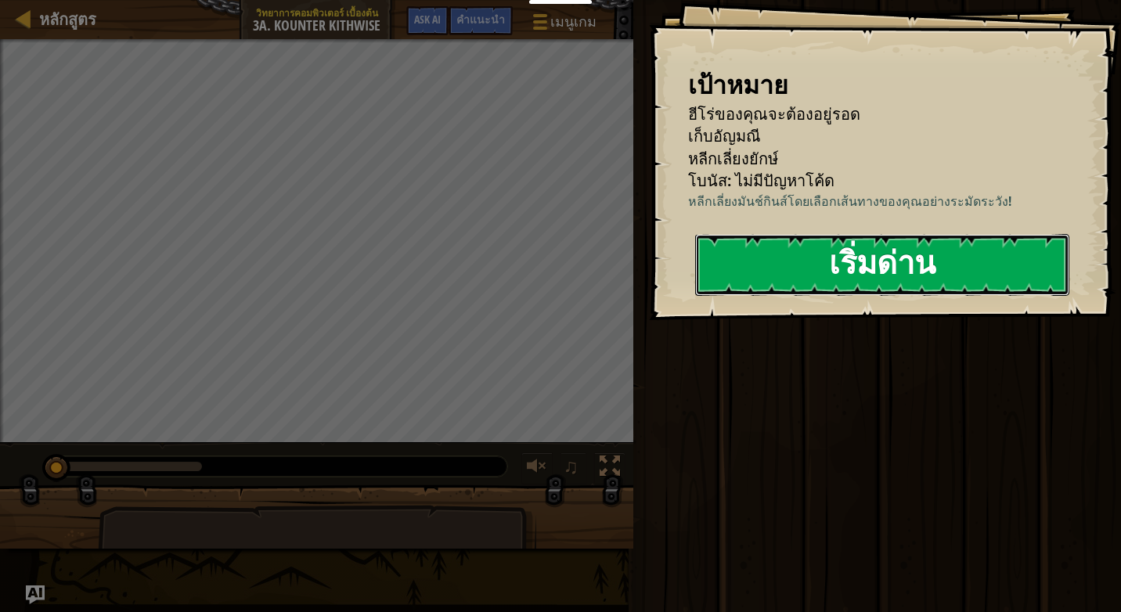
click at [875, 258] on button "เริ่มด่าน" at bounding box center [882, 265] width 374 height 62
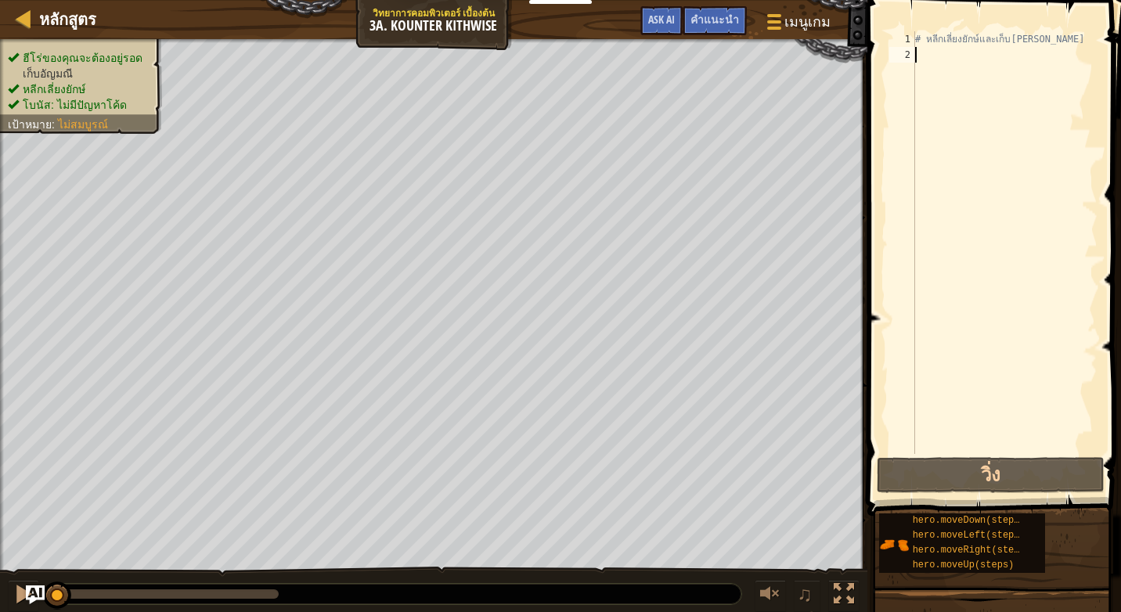
type textarea "h"
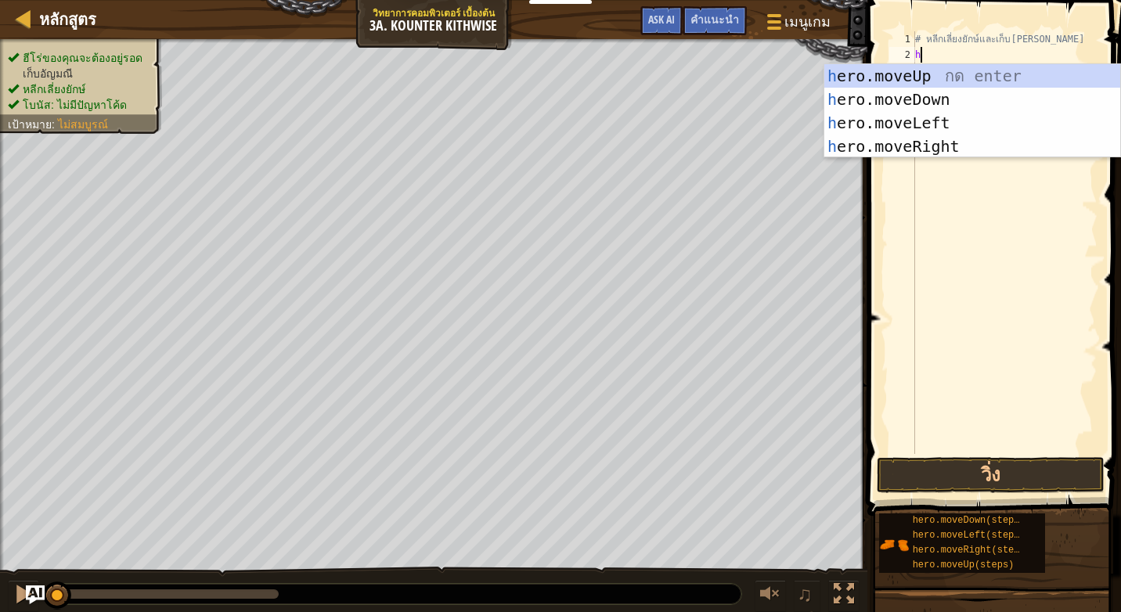
scroll to position [7, 0]
click at [915, 98] on div "h ero.moveUp กด enter h ero.moveDown กด enter h ero.moveLeft กด enter h ero.mov…" at bounding box center [973, 134] width 296 height 141
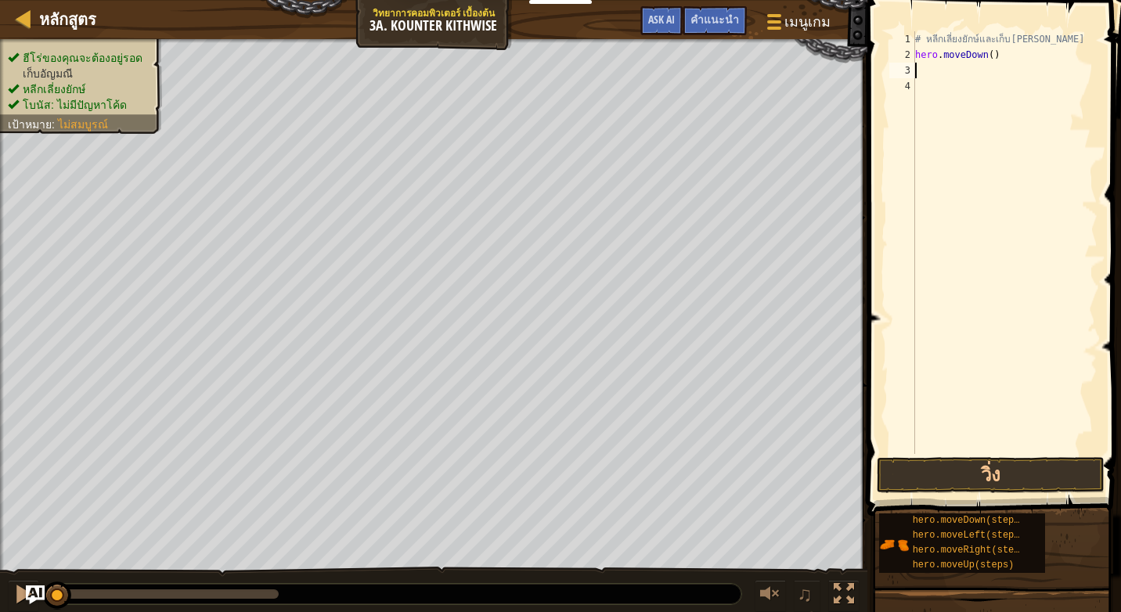
type textarea "h"
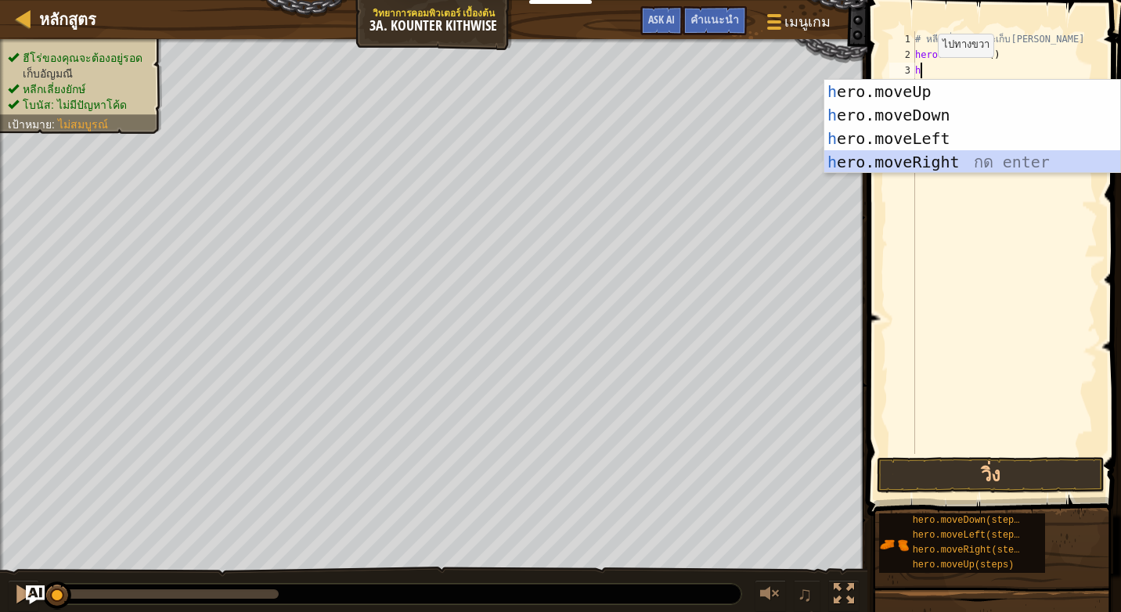
click at [911, 157] on div "h ero.moveUp กด enter h ero.moveDown กด enter h ero.moveLeft กด enter h ero.mov…" at bounding box center [973, 150] width 296 height 141
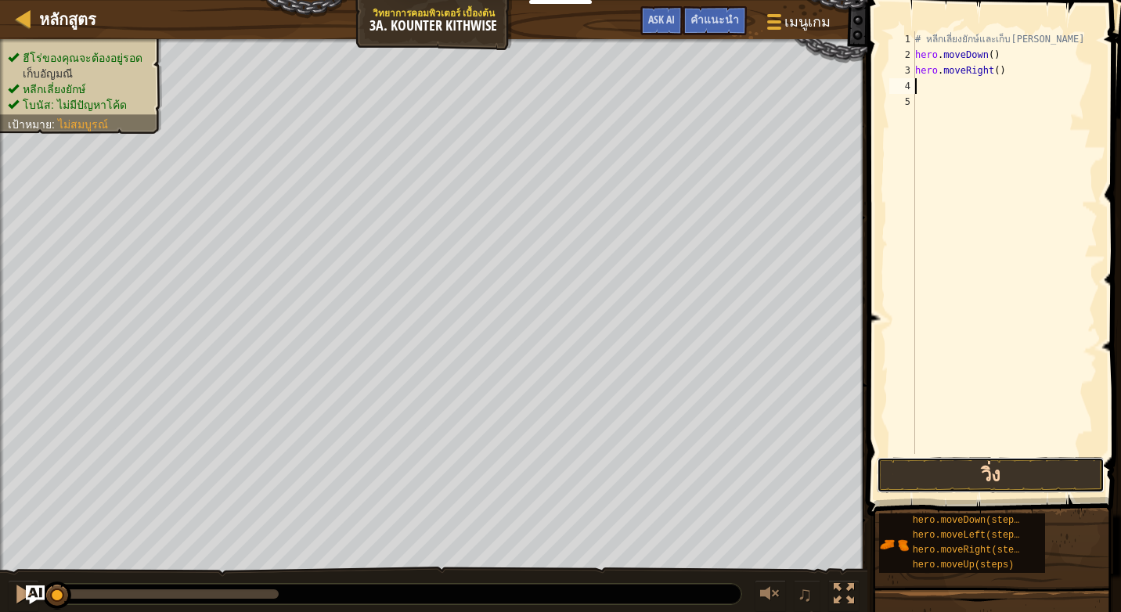
click at [985, 473] on button "วิ่ง" at bounding box center [991, 475] width 228 height 36
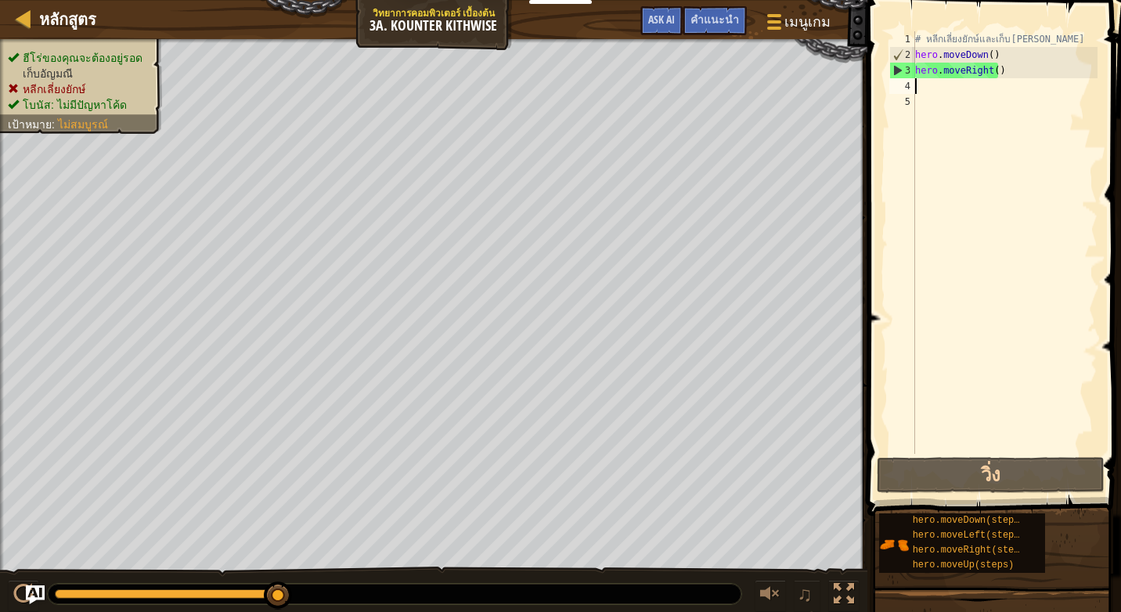
click at [932, 91] on div "# หลีกเลี่ยงยักษ์และเก็บ[PERSON_NAME] hero . moveDown ( ) hero . moveRight ( )" at bounding box center [1005, 258] width 186 height 454
type textarea "h"
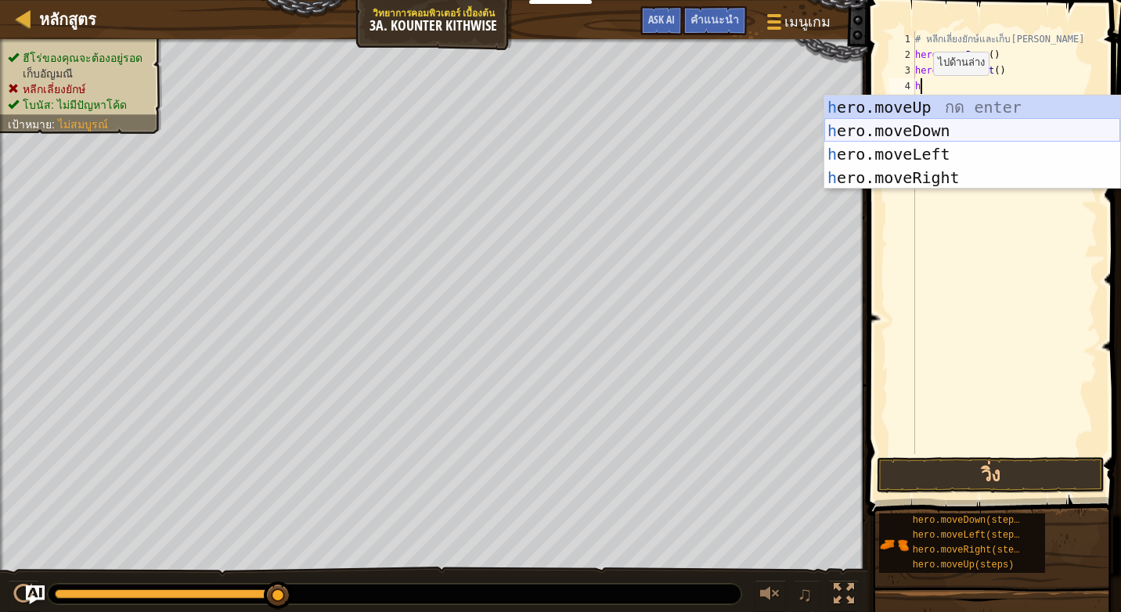
click at [931, 121] on div "h ero.moveUp กด enter h ero.moveDown กด enter h ero.moveLeft กด enter h ero.mov…" at bounding box center [973, 166] width 296 height 141
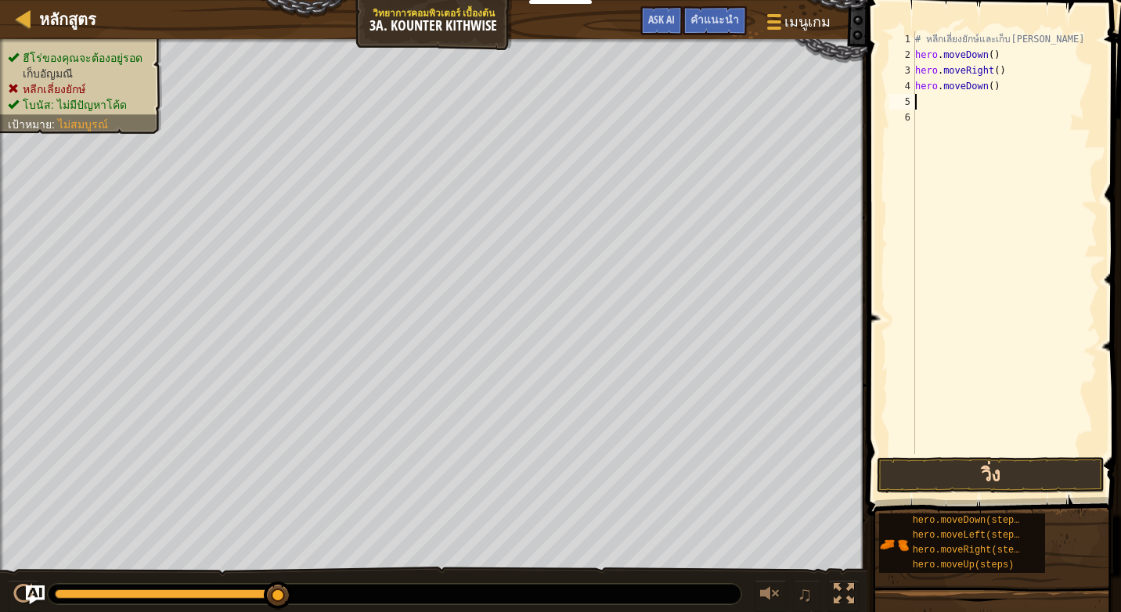
click at [987, 475] on div "1 2 3 4 5 6 # หลีกเลี่ยงยักษ์และเก็บ[PERSON_NAME] hero . moveDown ( ) hero . mo…" at bounding box center [992, 289] width 258 height 562
click at [986, 464] on button "วิ่ง" at bounding box center [991, 475] width 228 height 36
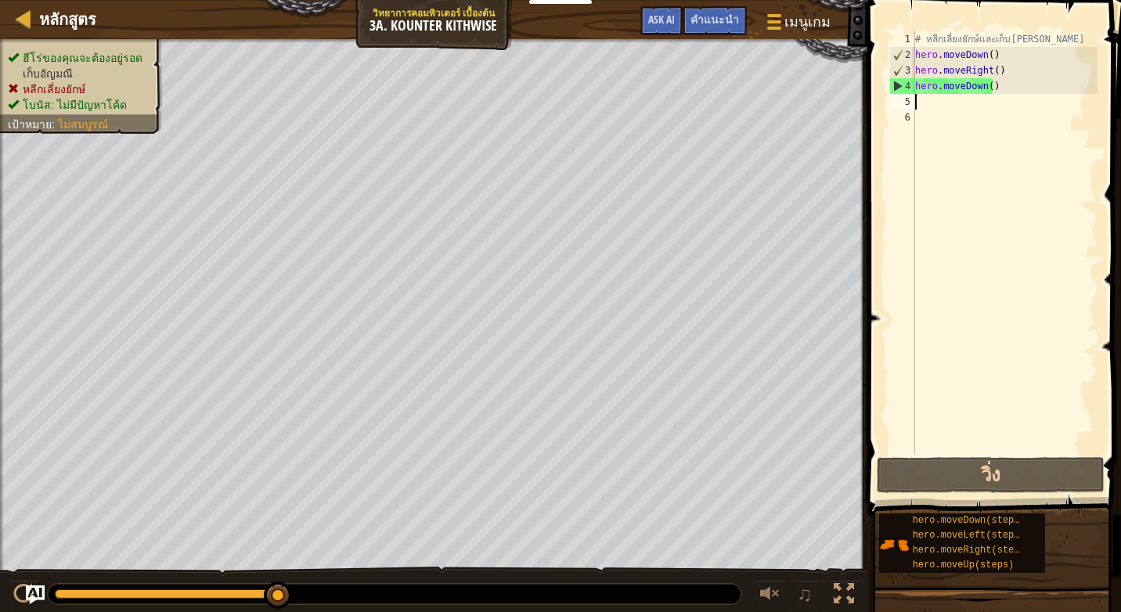
click at [1051, 89] on div "# หลีกเลี่ยงยักษ์และเก็บ[PERSON_NAME] hero . moveDown ( ) hero . moveRight ( ) …" at bounding box center [1005, 258] width 186 height 454
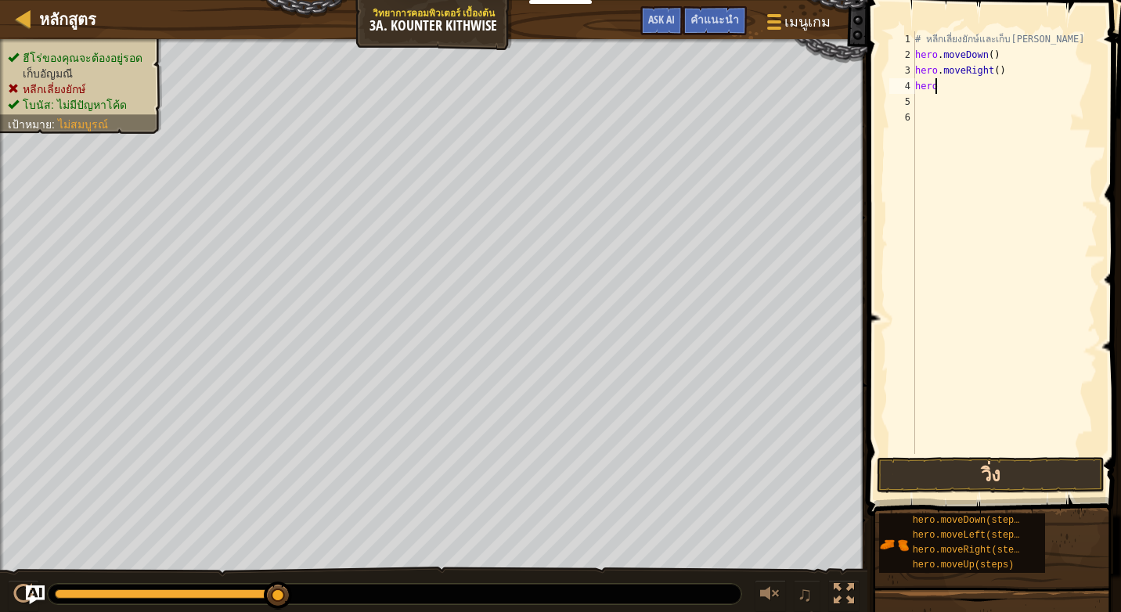
type textarea "h"
type textarea "hero.moveRight()"
click at [935, 102] on div "# หลีกเลี่ยงยักษ์และเก็บ[PERSON_NAME] hero . moveDown ( ) hero . moveRight ( )" at bounding box center [1005, 258] width 186 height 454
click at [941, 88] on div "# หลีกเลี่ยงยักษ์และเก็บ[PERSON_NAME] hero . moveDown ( ) hero . moveRight ( )" at bounding box center [1005, 258] width 186 height 454
type textarea "h"
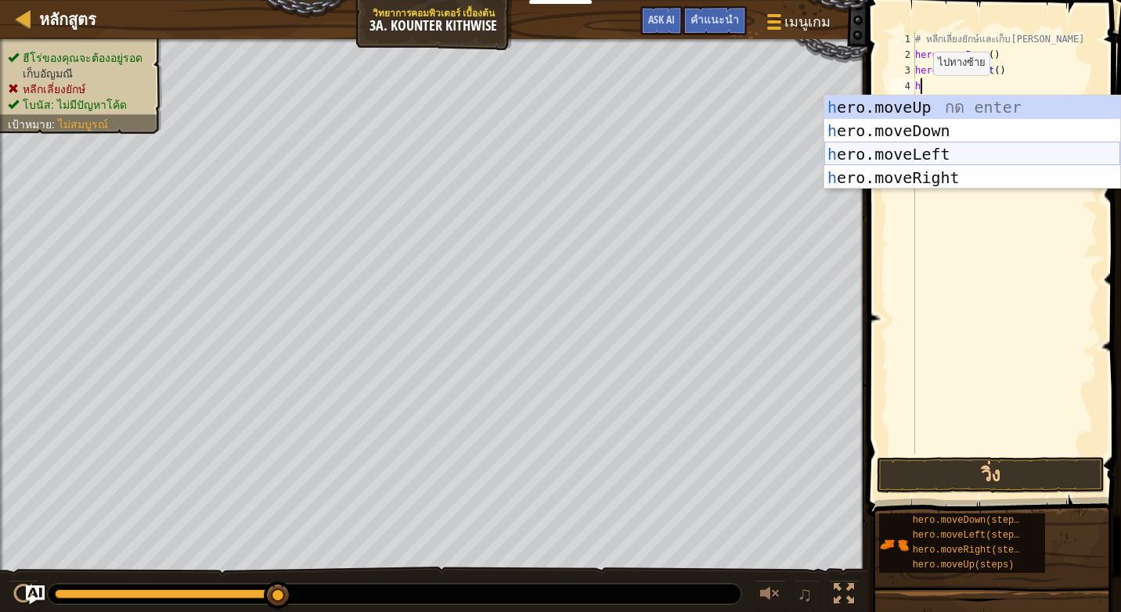
click at [911, 153] on div "h ero.moveUp กด enter h ero.moveDown กด enter h ero.moveLeft กด enter h ero.mov…" at bounding box center [973, 166] width 296 height 141
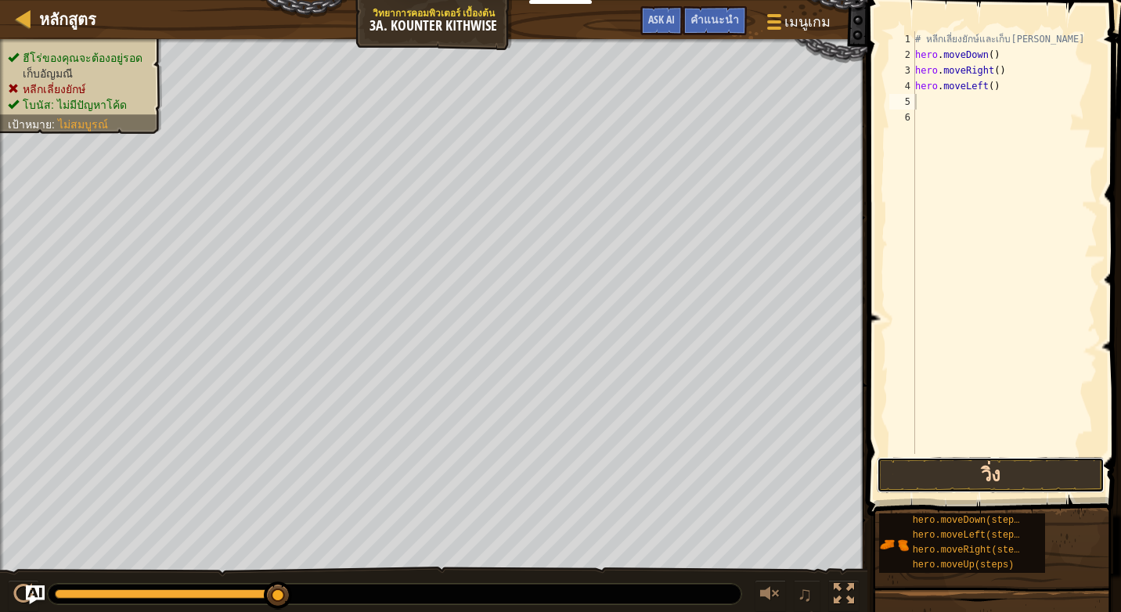
click at [984, 486] on button "วิ่ง" at bounding box center [991, 475] width 228 height 36
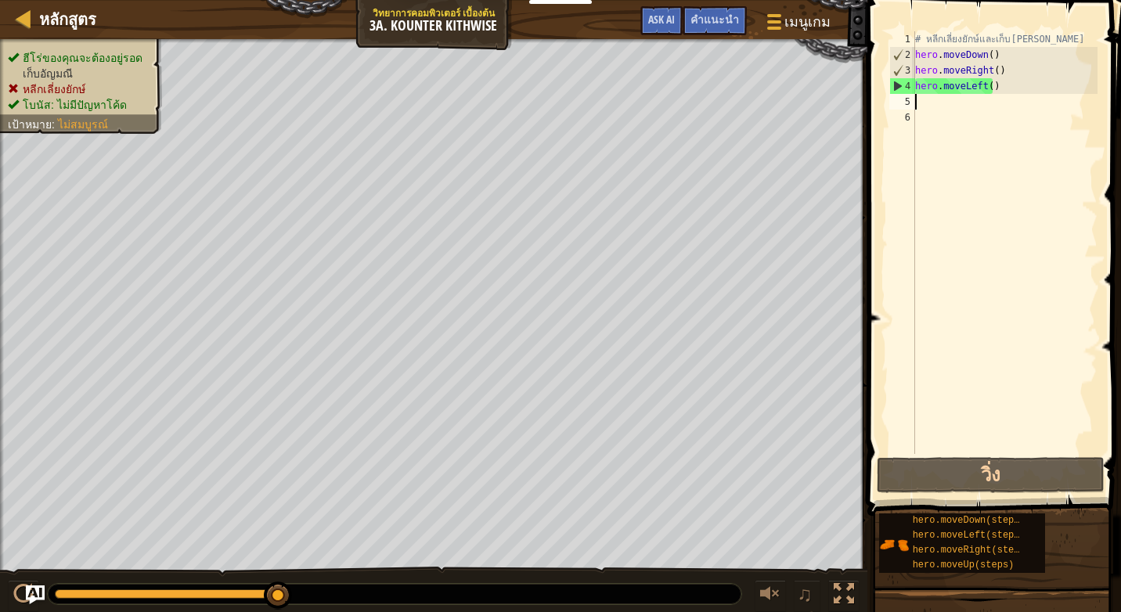
click at [991, 86] on div "# หลีกเลี่ยงยักษ์และเก็บ[PERSON_NAME] hero . moveDown ( ) hero . moveRight ( ) …" at bounding box center [1005, 258] width 186 height 454
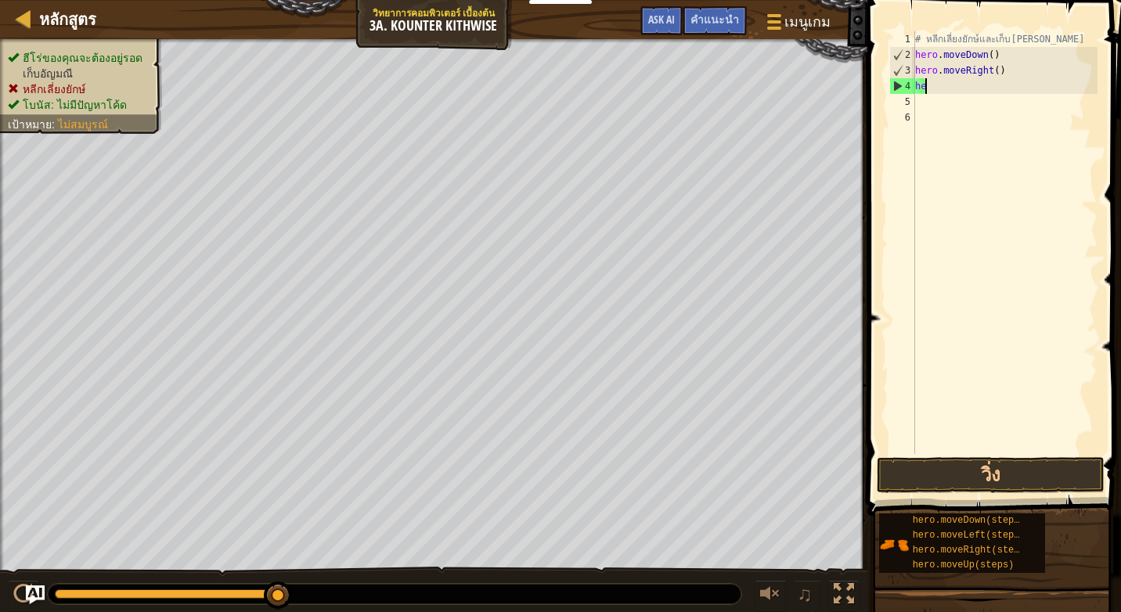
type textarea "h"
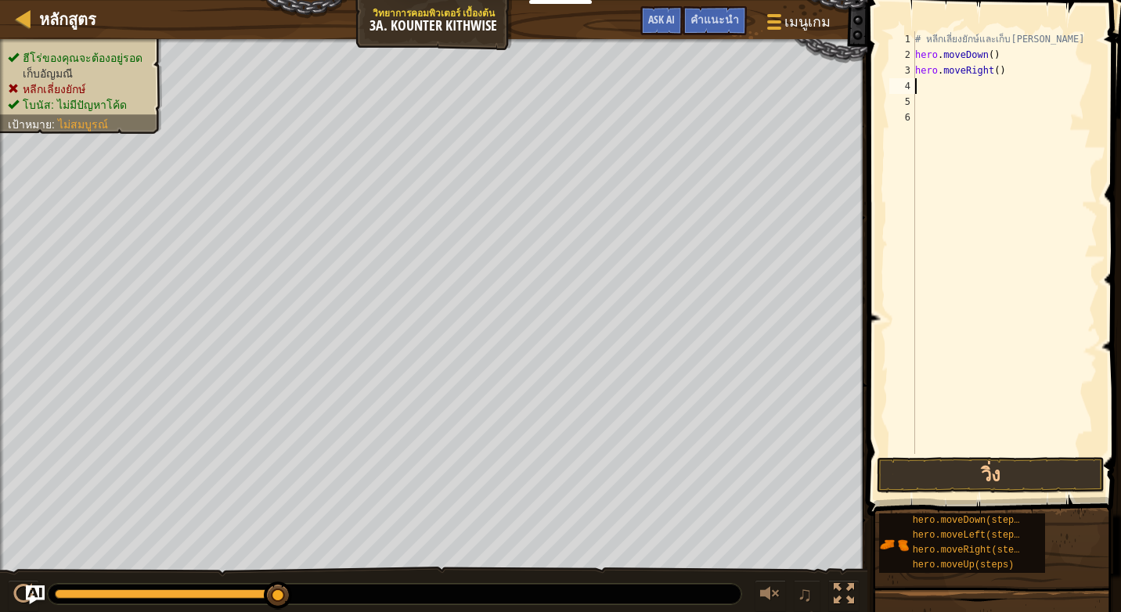
type textarea "h"
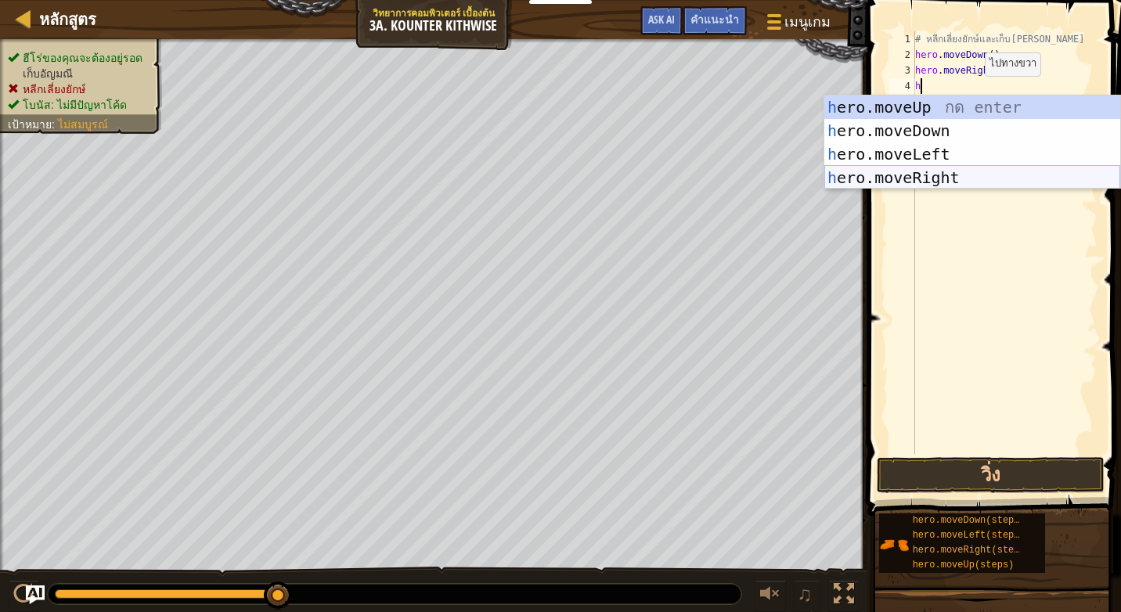
click at [934, 175] on div "h ero.moveUp กด enter h ero.moveDown กด enter h ero.moveLeft กด enter h ero.mov…" at bounding box center [973, 166] width 296 height 141
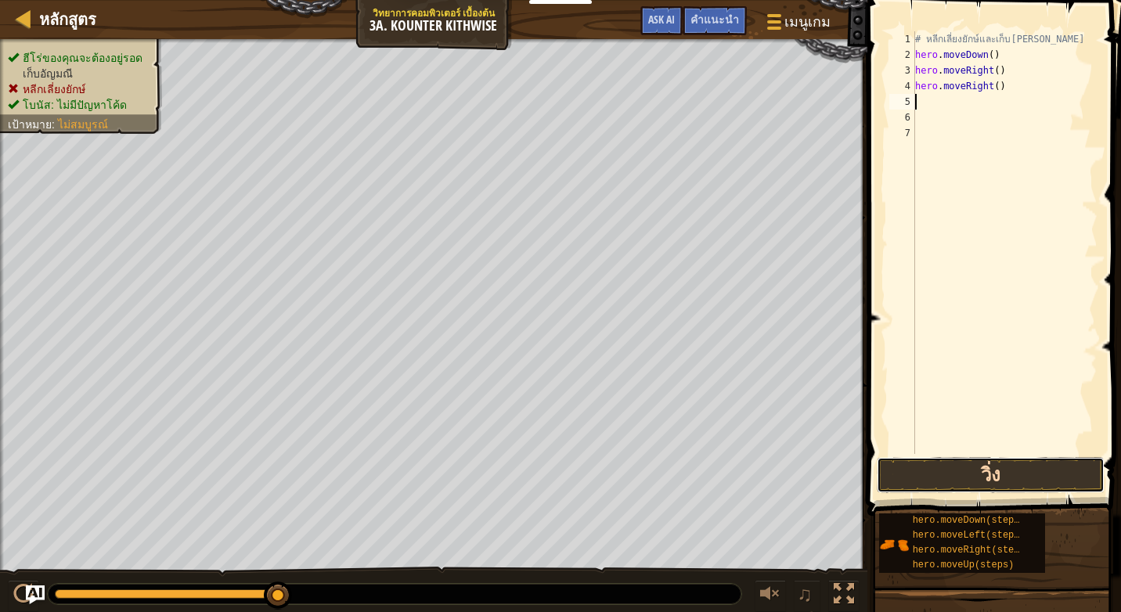
click at [998, 479] on button "วิ่ง" at bounding box center [991, 475] width 228 height 36
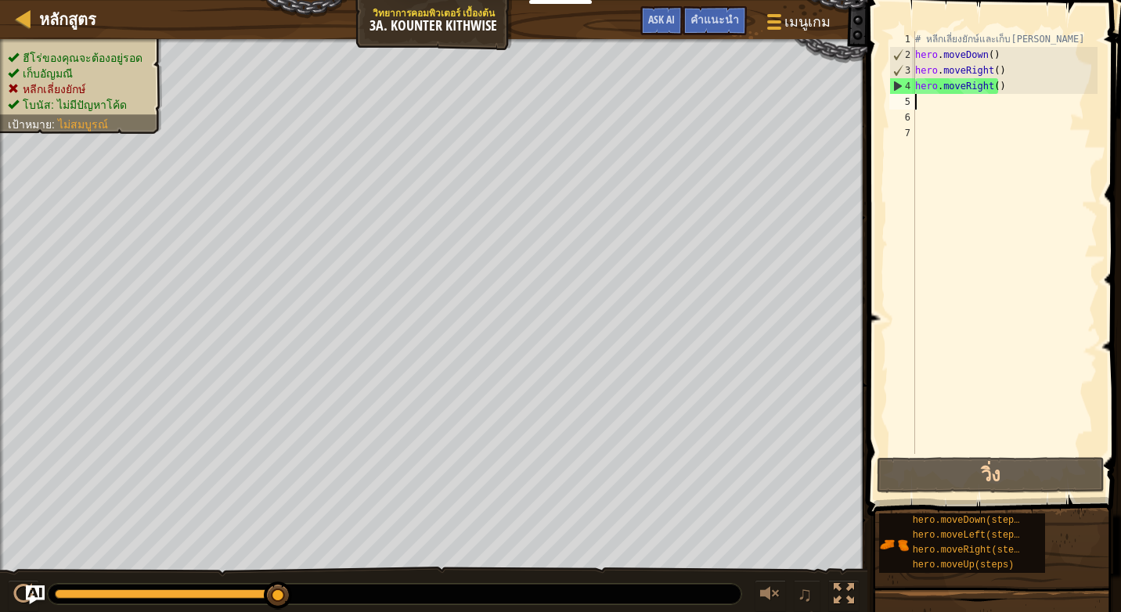
click at [996, 70] on div "# หลีกเลี่ยงยักษ์และเก็บ[PERSON_NAME] hero . moveDown ( ) hero . moveRight ( ) …" at bounding box center [1005, 258] width 186 height 454
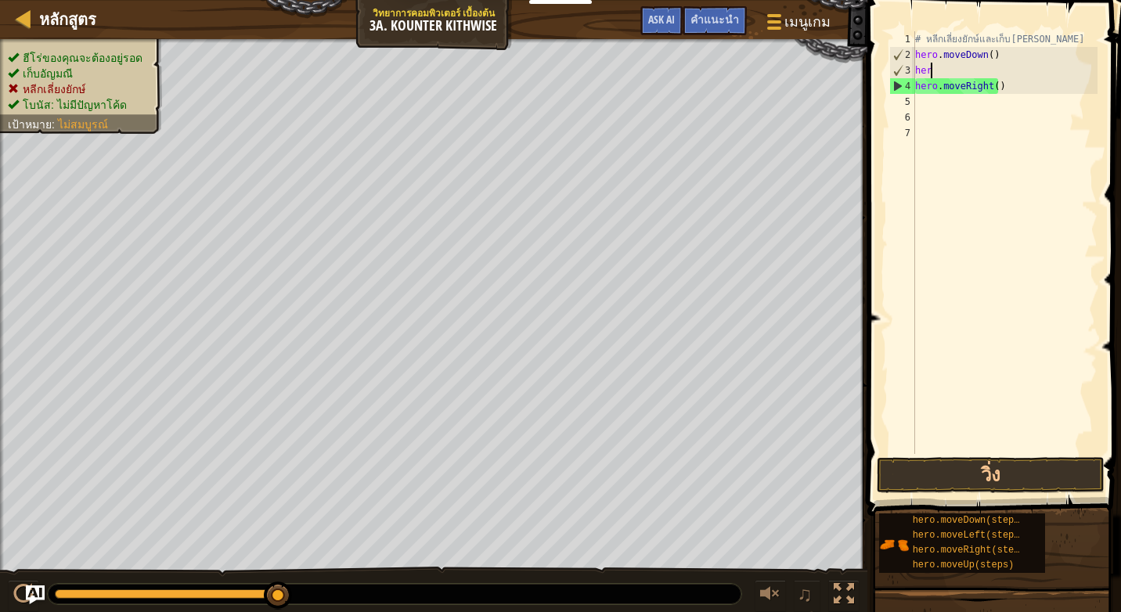
type textarea "h"
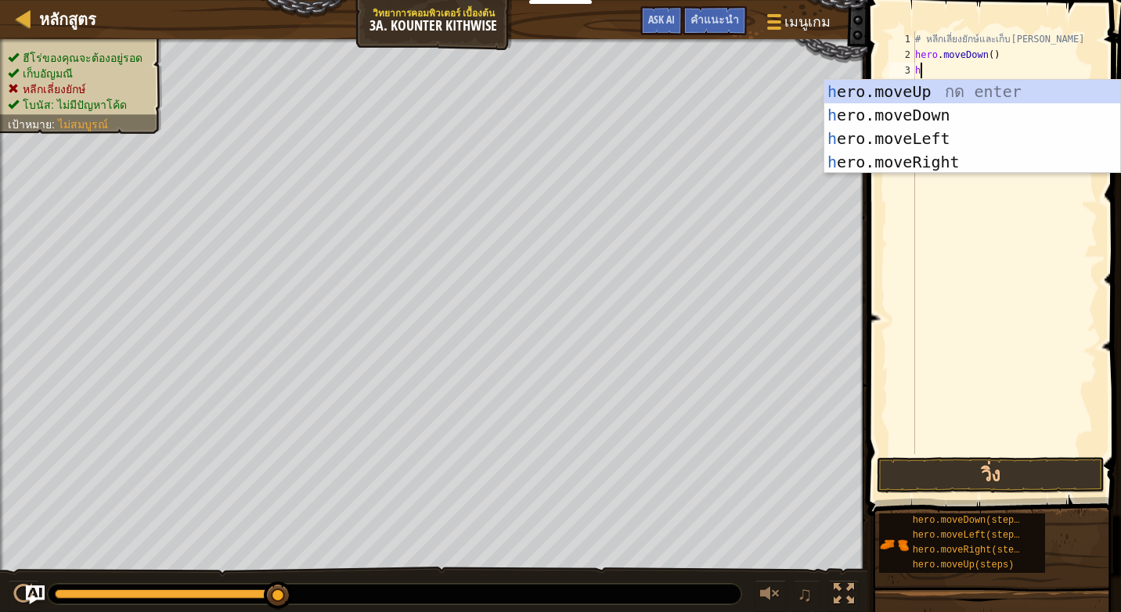
type textarea "h"
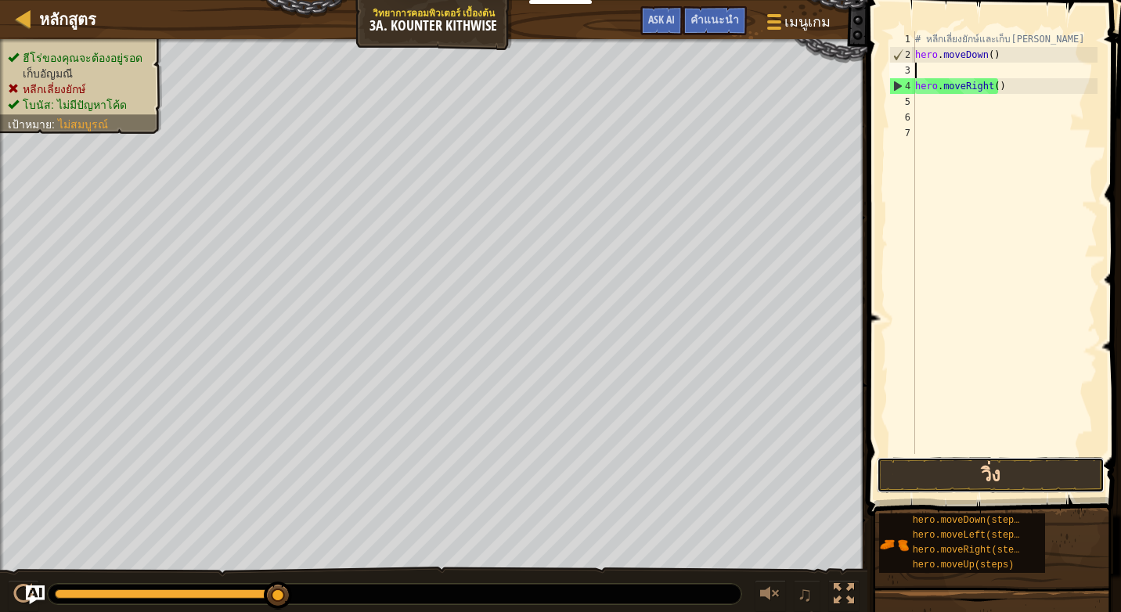
click at [967, 478] on button "วิ่ง" at bounding box center [991, 475] width 228 height 36
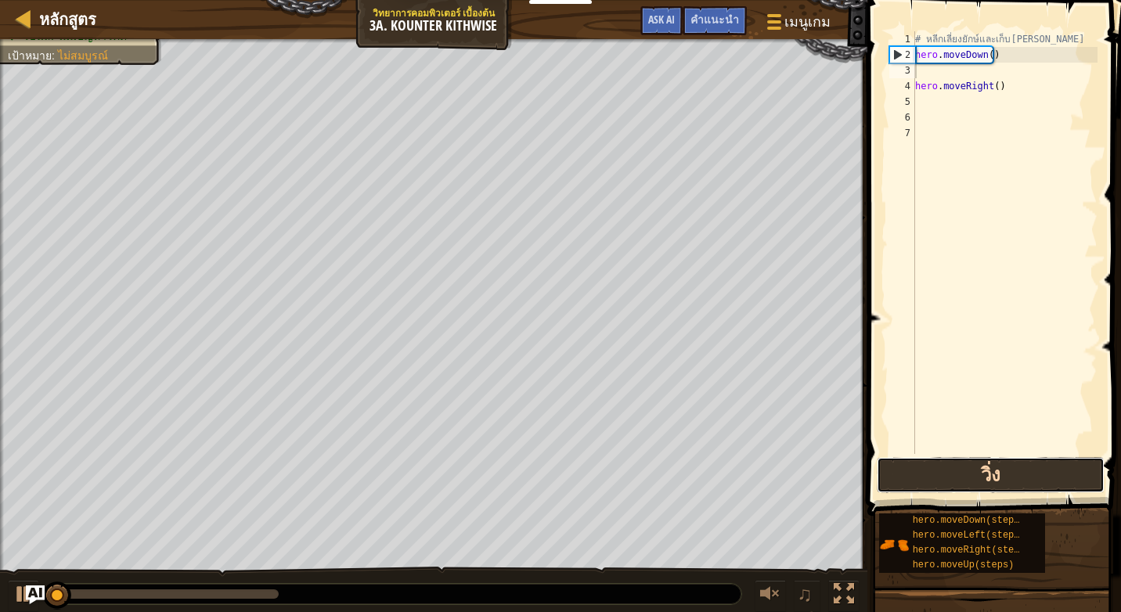
click at [970, 471] on button "วิ่ง" at bounding box center [991, 475] width 228 height 36
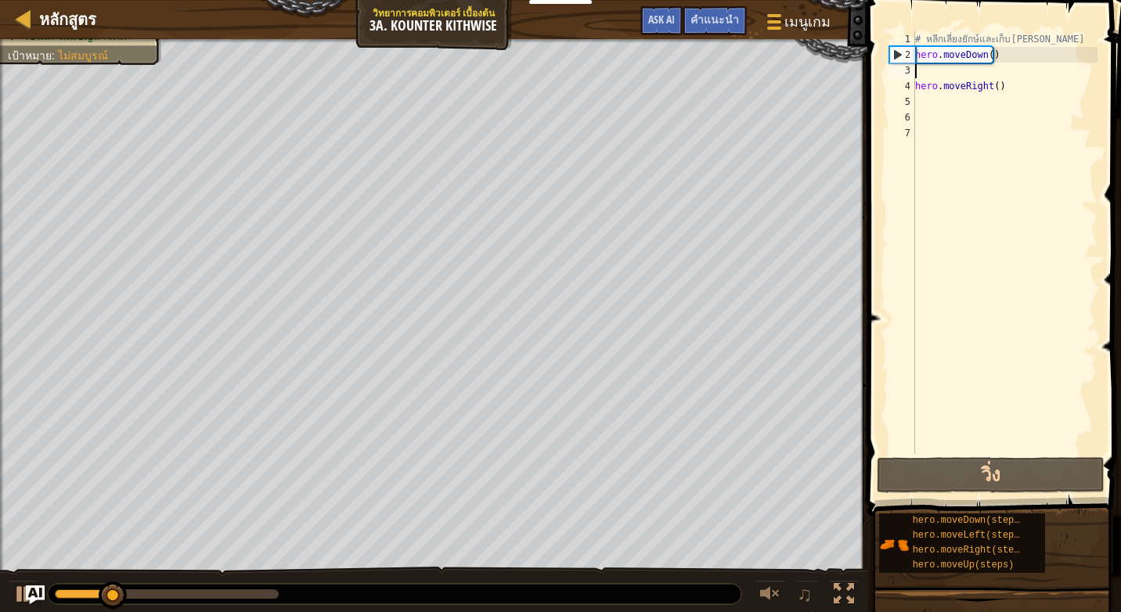
click at [1012, 85] on div "# หลีกเลี่ยงยักษ์และเก็บ[PERSON_NAME] hero . moveDown ( ) hero . moveRight ( )" at bounding box center [1005, 258] width 186 height 454
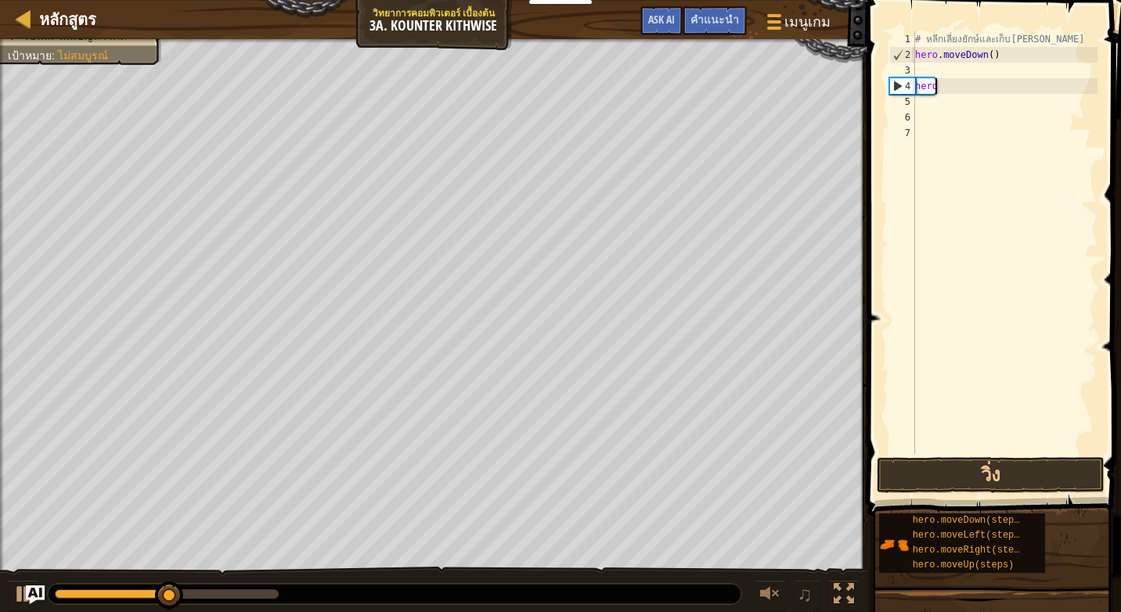
type textarea "h"
click at [932, 74] on div "# หลีกเลี่ยงยักษ์และเก็บ[PERSON_NAME] hero . moveDown ( )" at bounding box center [1005, 258] width 186 height 454
click at [985, 56] on div "# หลีกเลี่ยงยักษ์และเก็บ[PERSON_NAME] hero . moveDown ( )" at bounding box center [1005, 258] width 186 height 454
type textarea "hero.moveDown(2)"
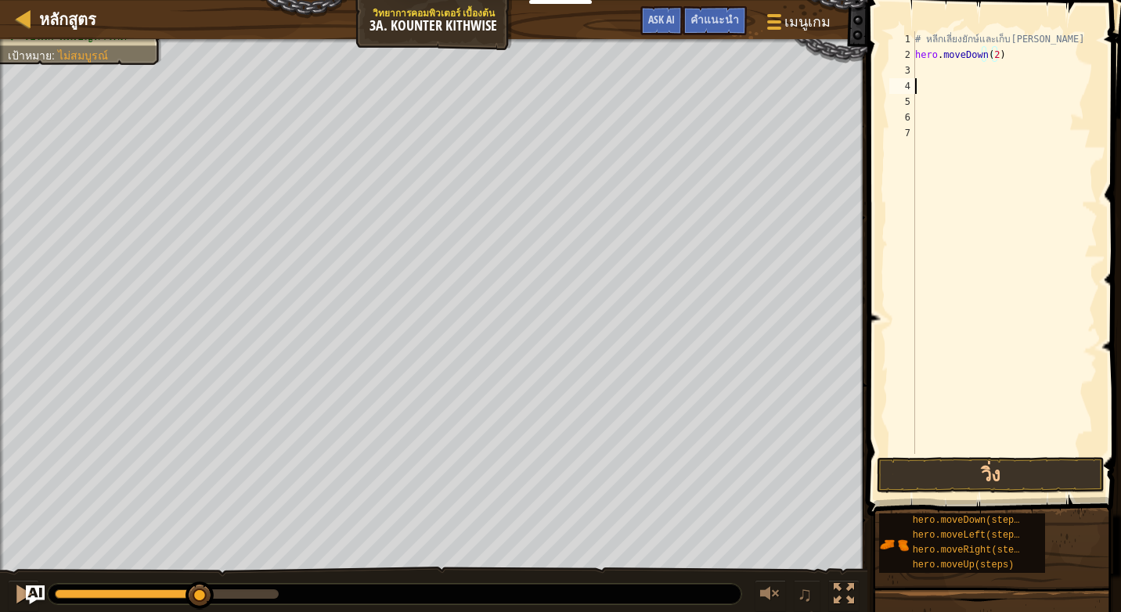
click at [966, 79] on div "# หลีกเลี่ยงยักษ์และเก็บ[PERSON_NAME] hero . moveDown ( 2 )" at bounding box center [1005, 258] width 186 height 454
click at [945, 80] on div "# หลีกเลี่ยงยักษ์และเก็บ[PERSON_NAME] hero . moveDown ( 2 )" at bounding box center [1005, 258] width 186 height 454
click at [937, 72] on div "# หลีกเลี่ยงยักษ์และเก็บ[PERSON_NAME] hero . moveDown ( 2 )" at bounding box center [1005, 258] width 186 height 454
click at [987, 468] on button "วิ่ง" at bounding box center [991, 475] width 228 height 36
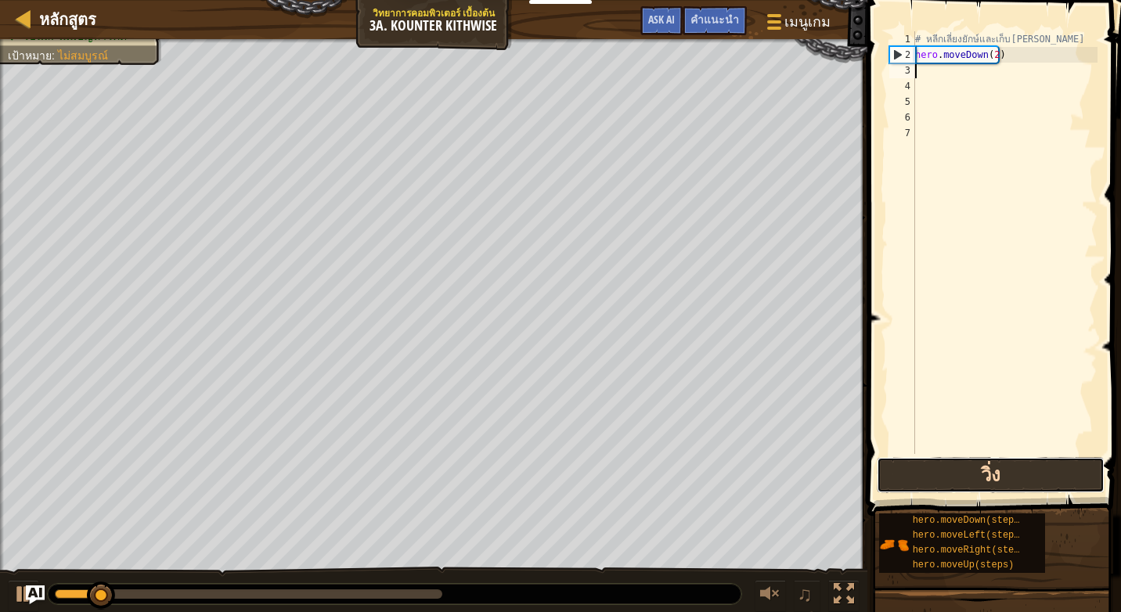
click at [987, 468] on button "วิ่ง" at bounding box center [991, 475] width 228 height 36
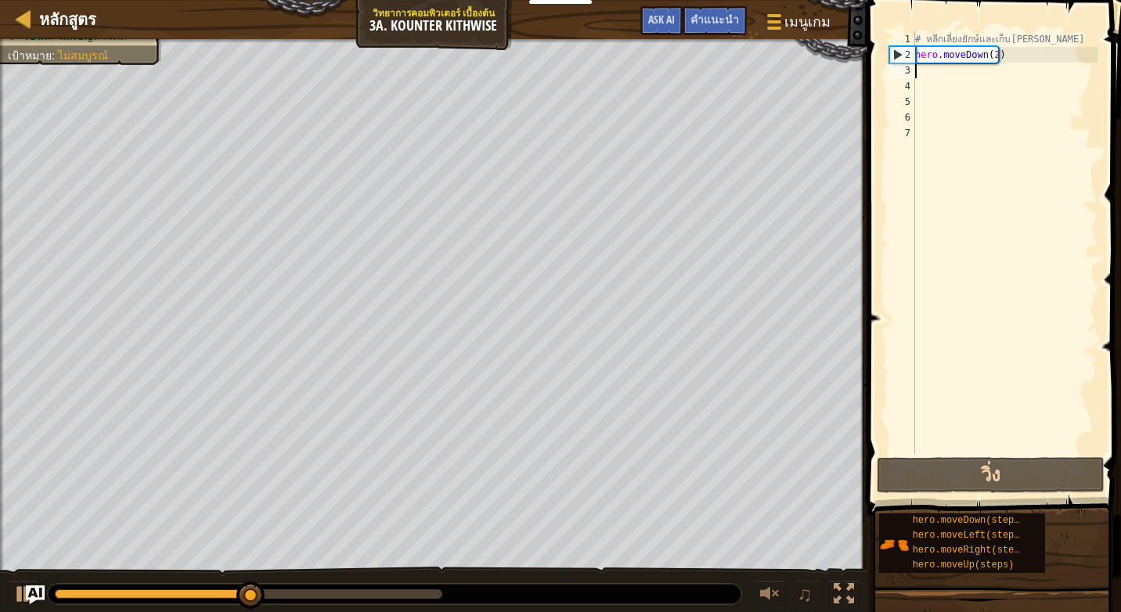
type textarea "h"
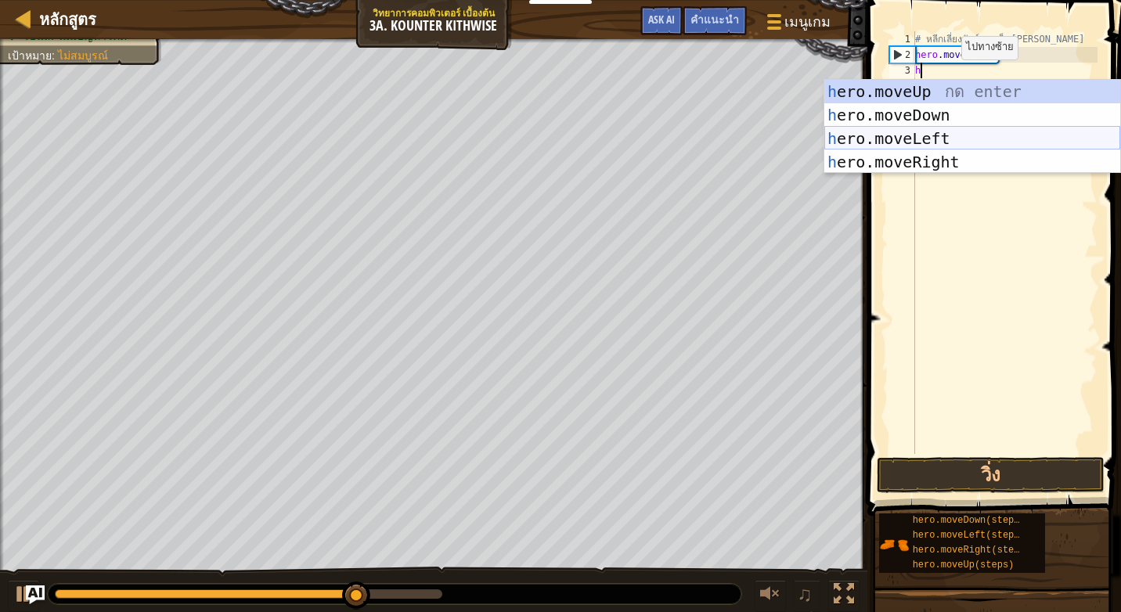
click at [937, 138] on div "h ero.moveUp กด enter h ero.moveDown กด enter h ero.moveLeft กด enter h ero.mov…" at bounding box center [973, 150] width 296 height 141
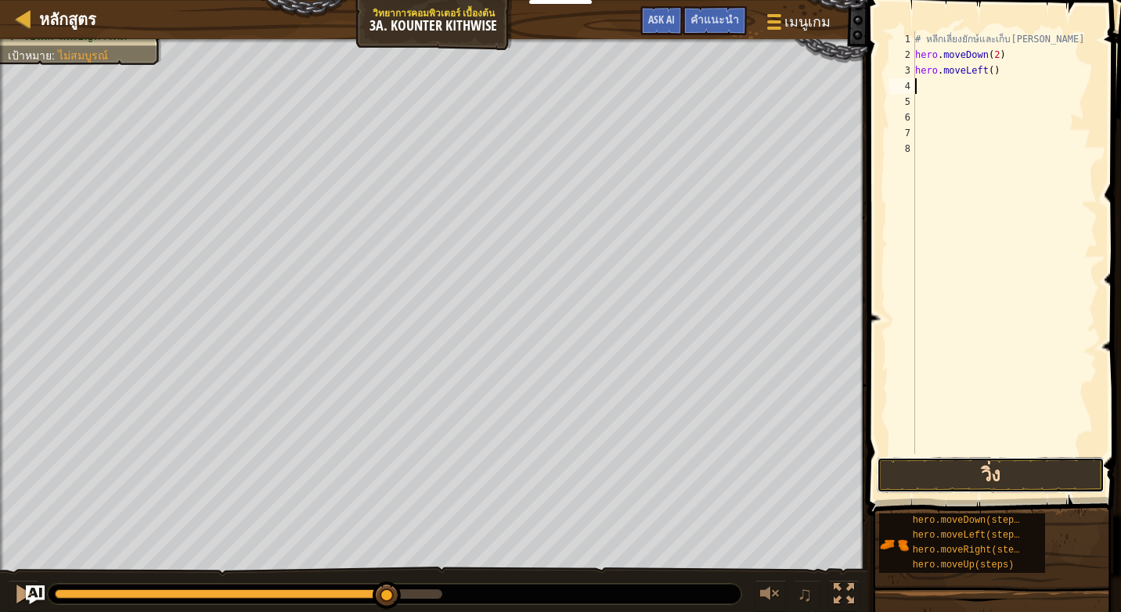
click at [995, 471] on button "วิ่ง" at bounding box center [991, 475] width 228 height 36
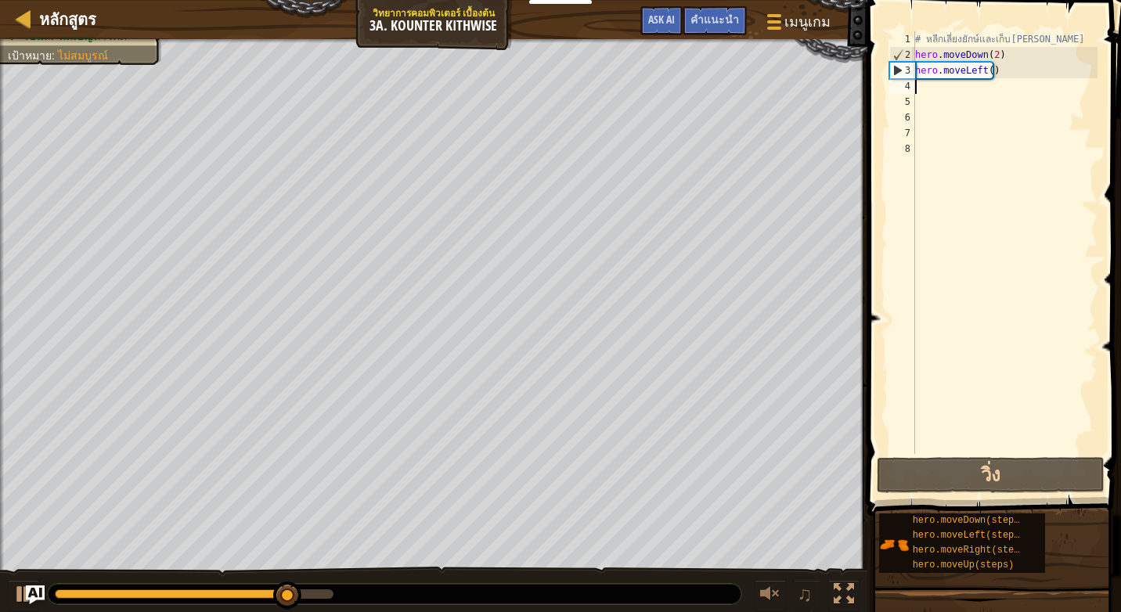
click at [991, 72] on div "# หลีกเลี่ยงยักษ์และเก็บ[PERSON_NAME] hero . moveDown ( 2 ) hero . moveLeft ( )" at bounding box center [1005, 258] width 186 height 454
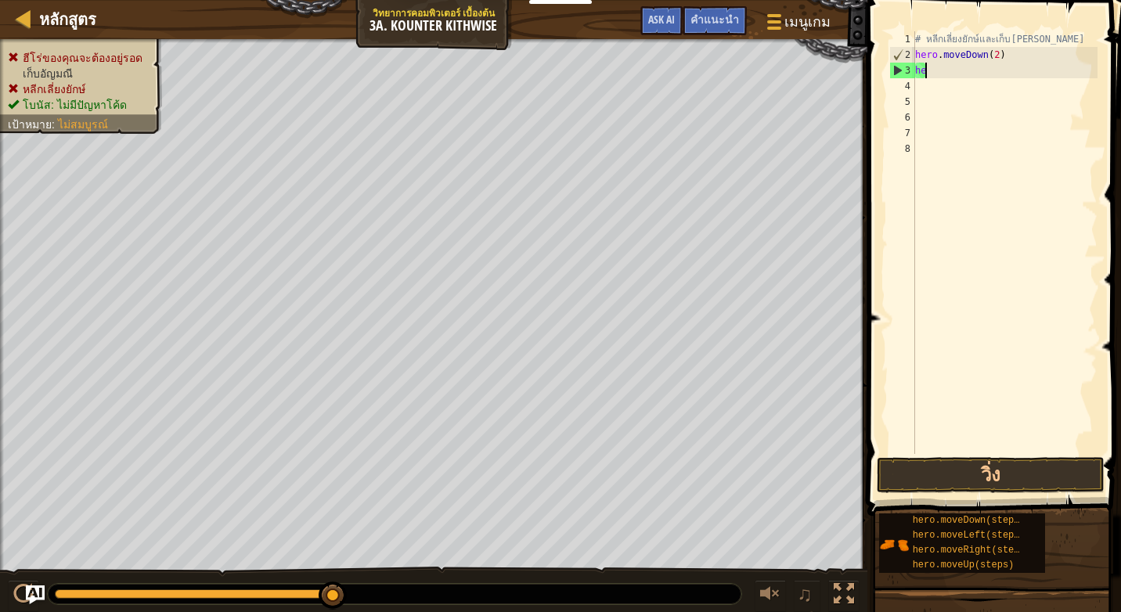
type textarea "h"
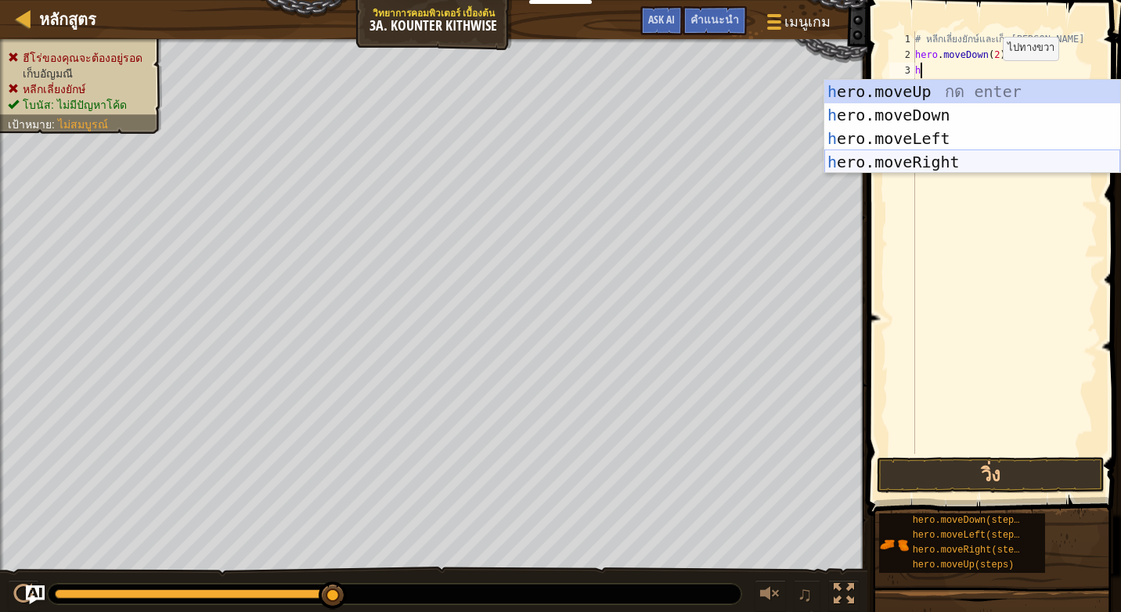
click at [944, 161] on div "h ero.moveUp กด enter h ero.moveDown กด enter h ero.moveLeft กด enter h ero.mov…" at bounding box center [973, 150] width 296 height 141
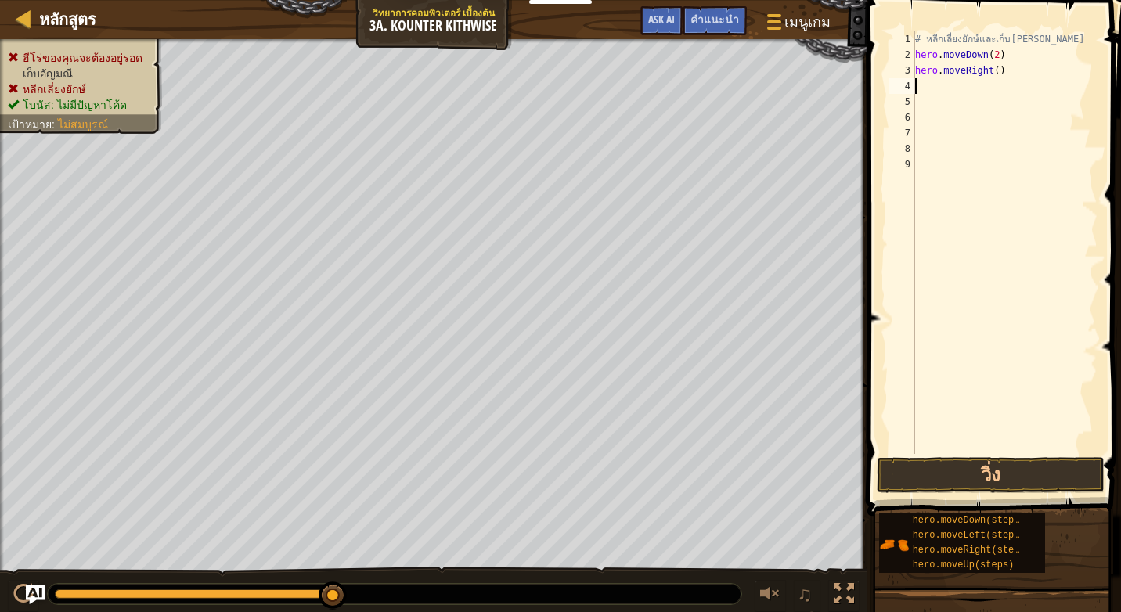
type textarea "h"
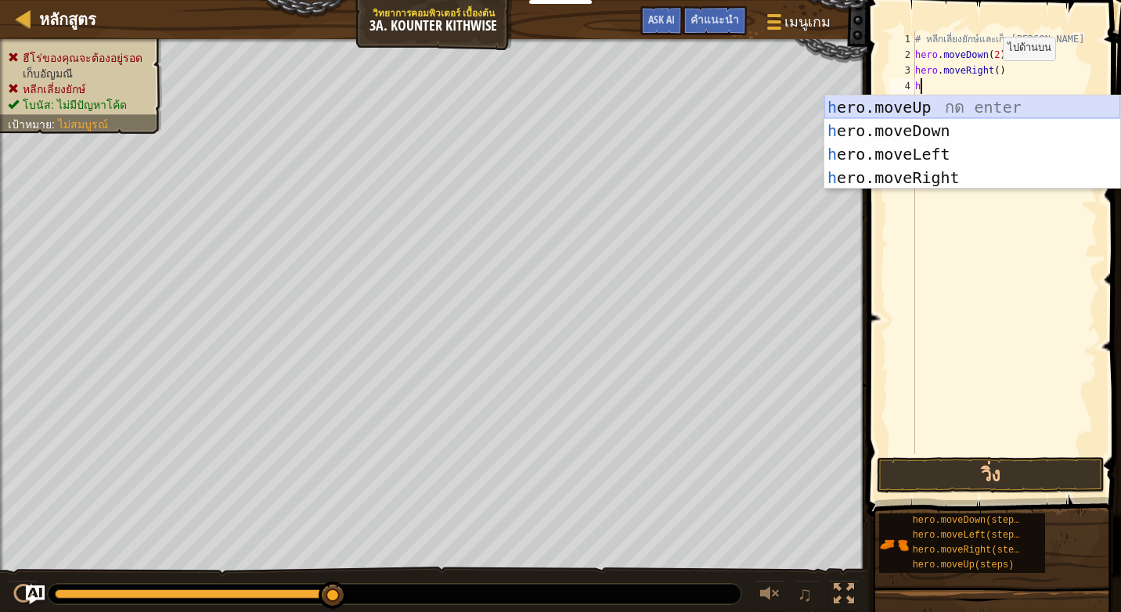
click at [958, 100] on div "h ero.moveUp กด enter h ero.moveDown กด enter h ero.moveLeft กด enter h ero.mov…" at bounding box center [973, 166] width 296 height 141
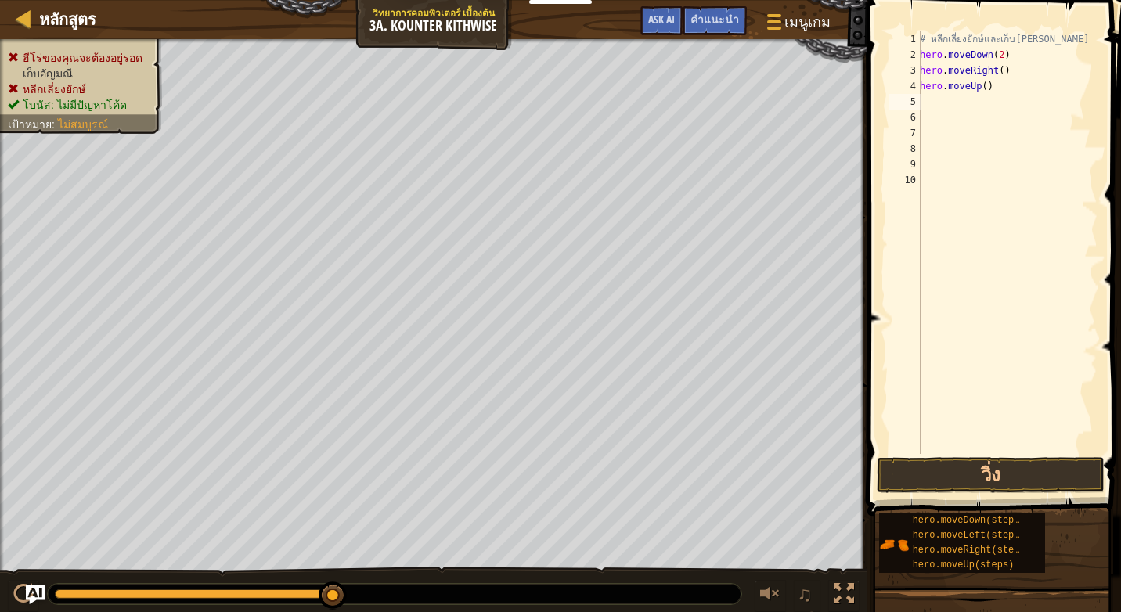
type textarea "h"
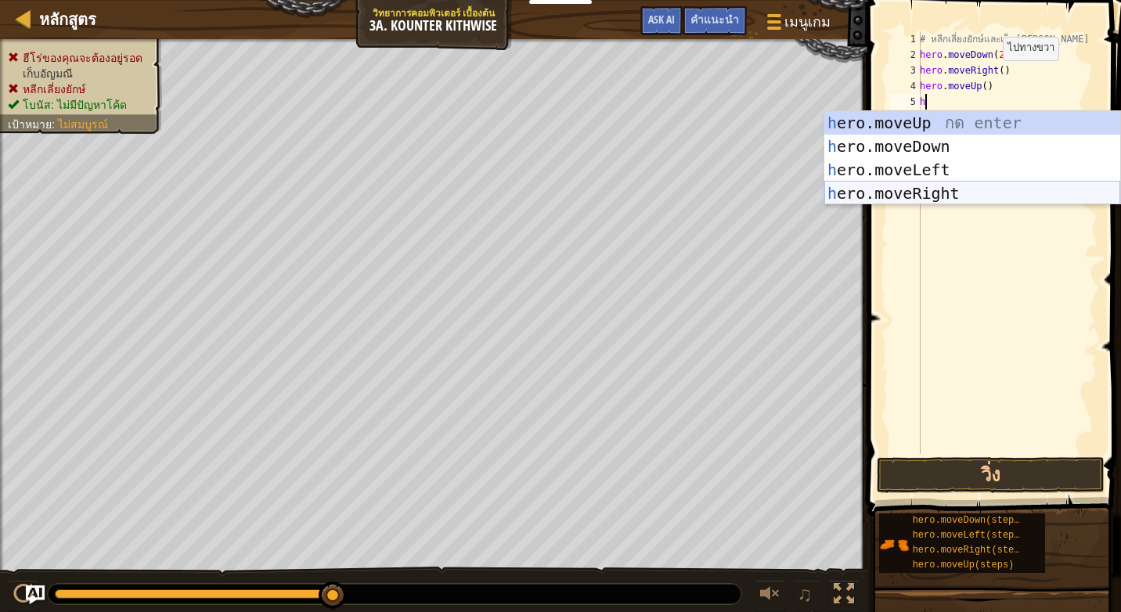
click at [919, 190] on div "h ero.moveUp กด enter h ero.moveDown กด enter h ero.moveLeft กด enter h ero.mov…" at bounding box center [973, 181] width 296 height 141
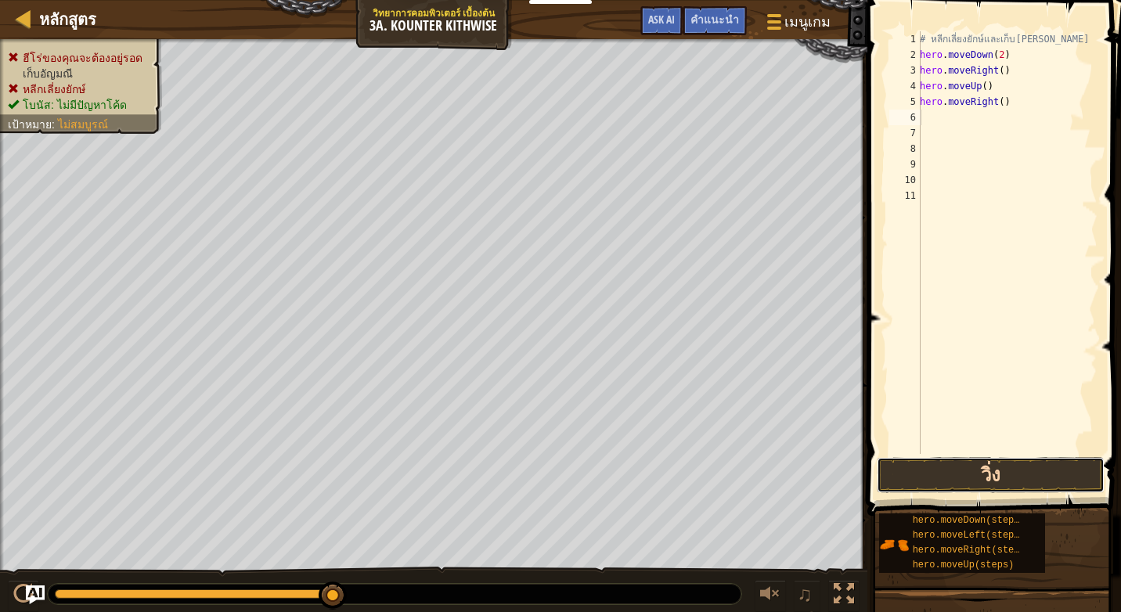
drag, startPoint x: 980, startPoint y: 481, endPoint x: 977, endPoint y: 468, distance: 12.9
click at [983, 482] on button "วิ่ง" at bounding box center [991, 475] width 228 height 36
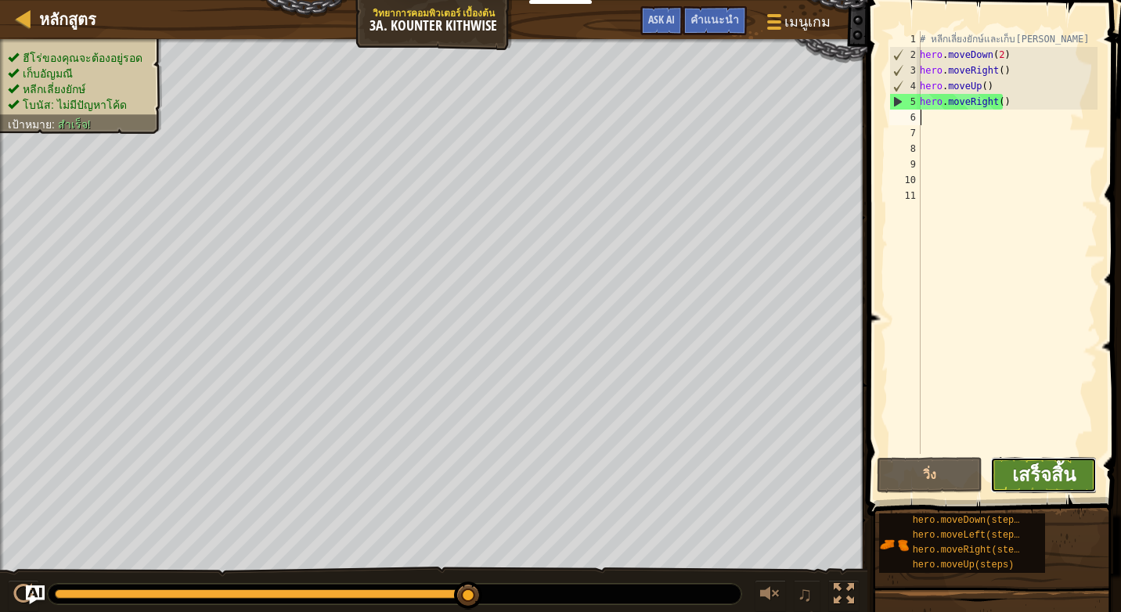
click at [1043, 475] on span "เสร็จสิ้น" at bounding box center [1044, 474] width 63 height 25
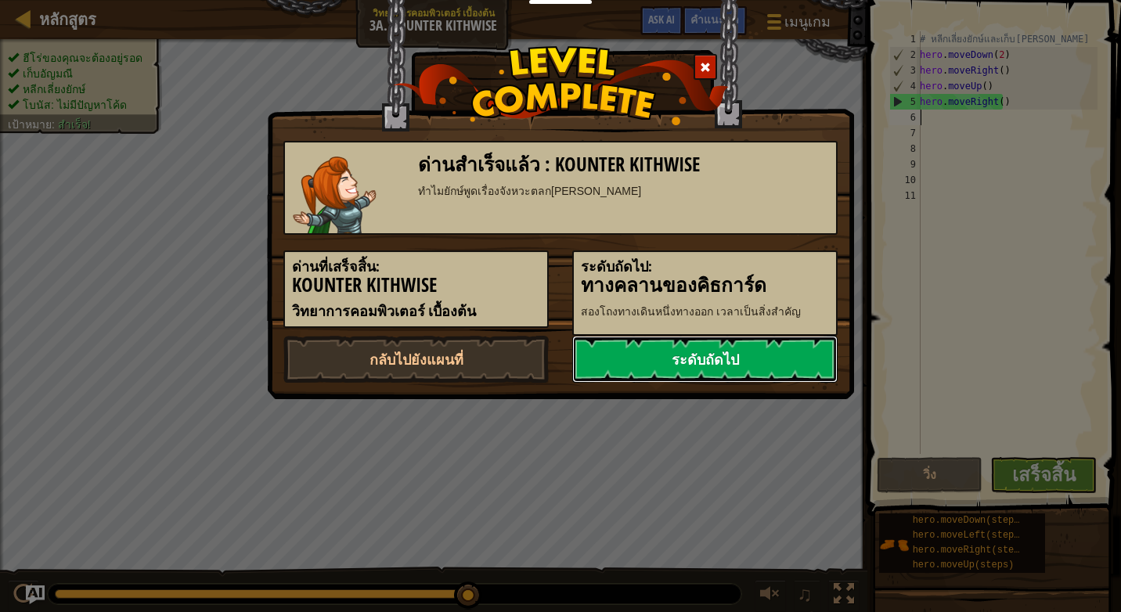
click at [647, 359] on link "ระดับถัดไป" at bounding box center [704, 359] width 265 height 47
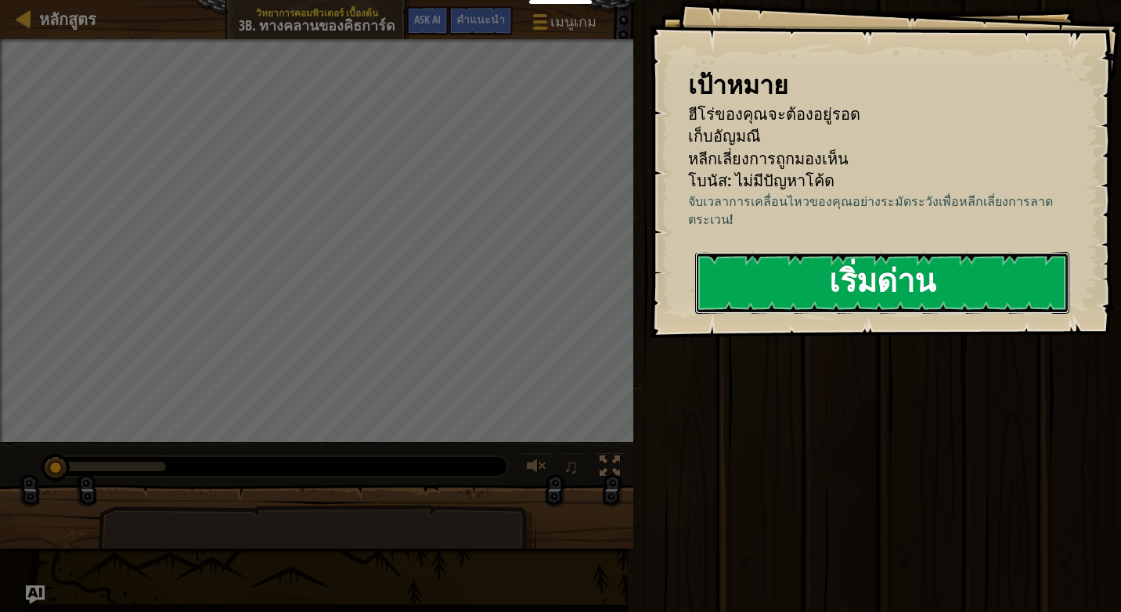
click at [762, 288] on button "เริ่มด่าน" at bounding box center [882, 283] width 374 height 62
click at [794, 272] on button "เริ่มด่าน" at bounding box center [882, 283] width 374 height 62
